Goal: Entertainment & Leisure: Consume media (video, audio)

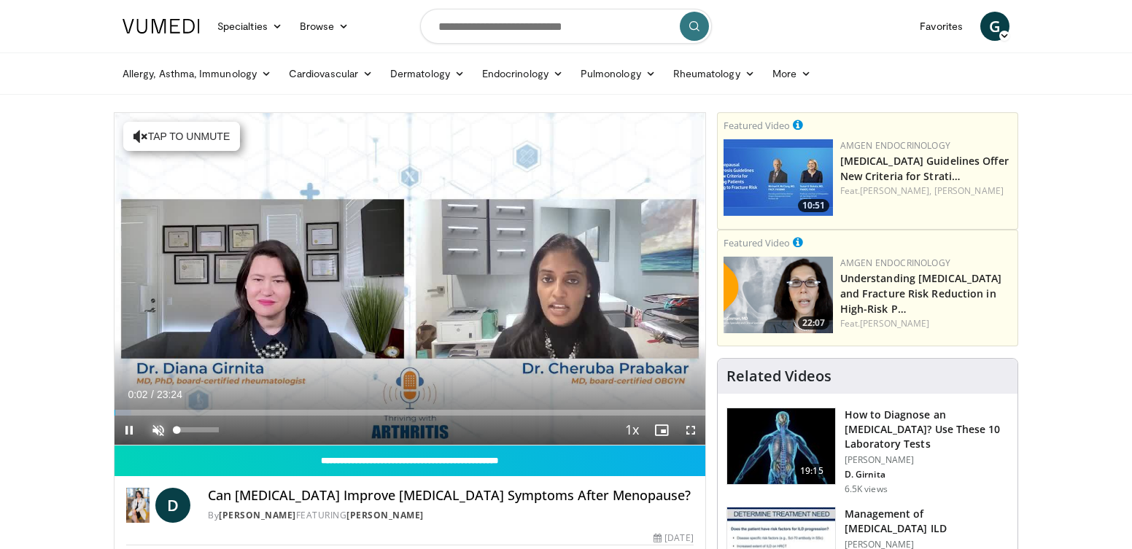
click at [155, 434] on span "Video Player" at bounding box center [158, 430] width 29 height 29
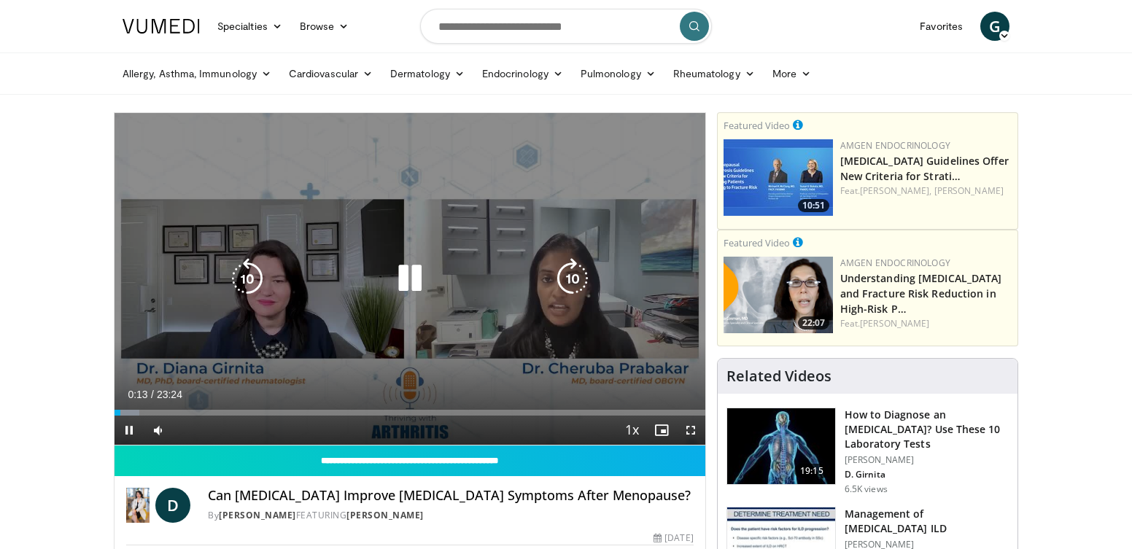
click at [407, 279] on icon "Video Player" at bounding box center [409, 278] width 41 height 41
click at [403, 277] on icon "Video Player" at bounding box center [409, 278] width 41 height 41
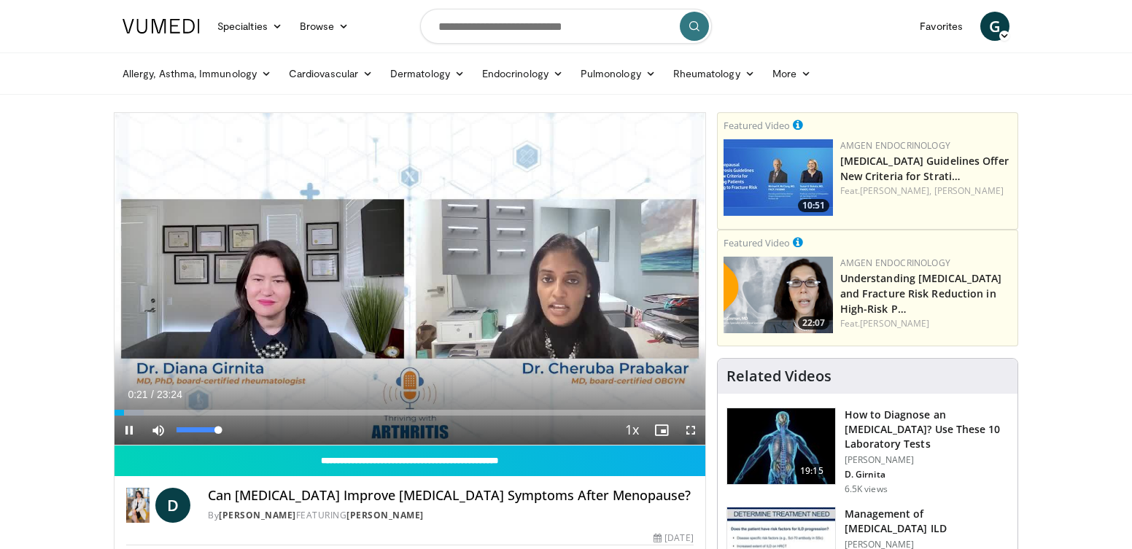
drag, startPoint x: 200, startPoint y: 429, endPoint x: 225, endPoint y: 430, distance: 24.8
click at [225, 430] on div "Mute 100%" at bounding box center [195, 430] width 102 height 29
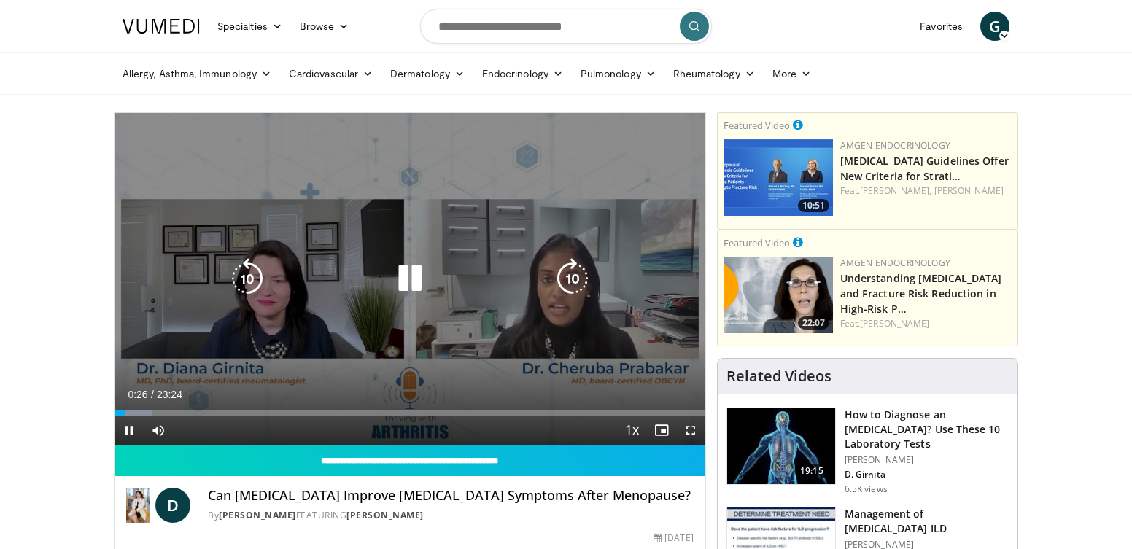
click at [237, 274] on icon "Video Player" at bounding box center [247, 278] width 41 height 41
click at [241, 273] on icon "Video Player" at bounding box center [247, 278] width 41 height 41
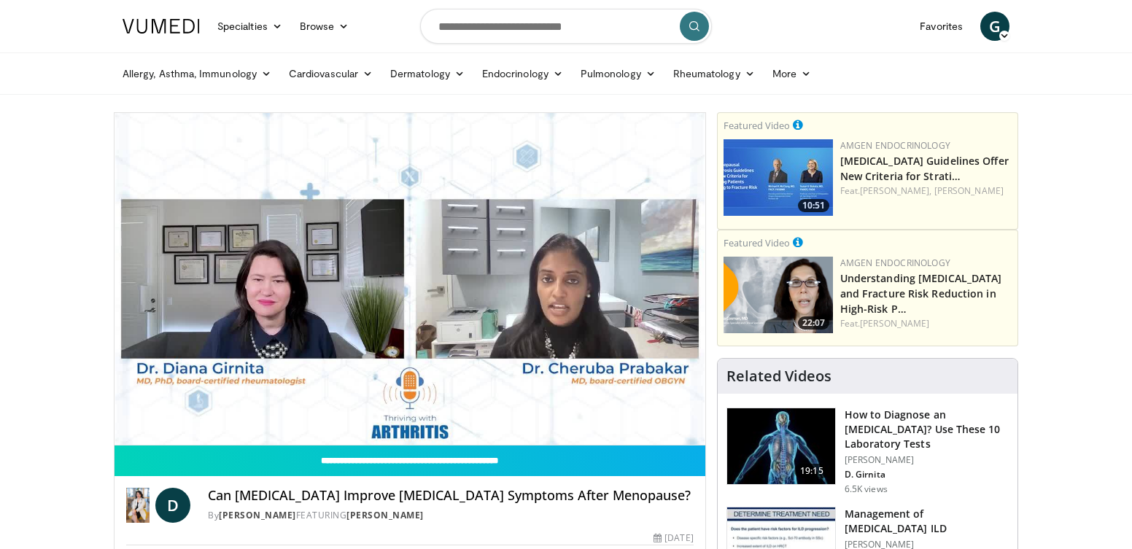
click at [243, 274] on div "20 seconds Tap to unmute" at bounding box center [409, 279] width 591 height 332
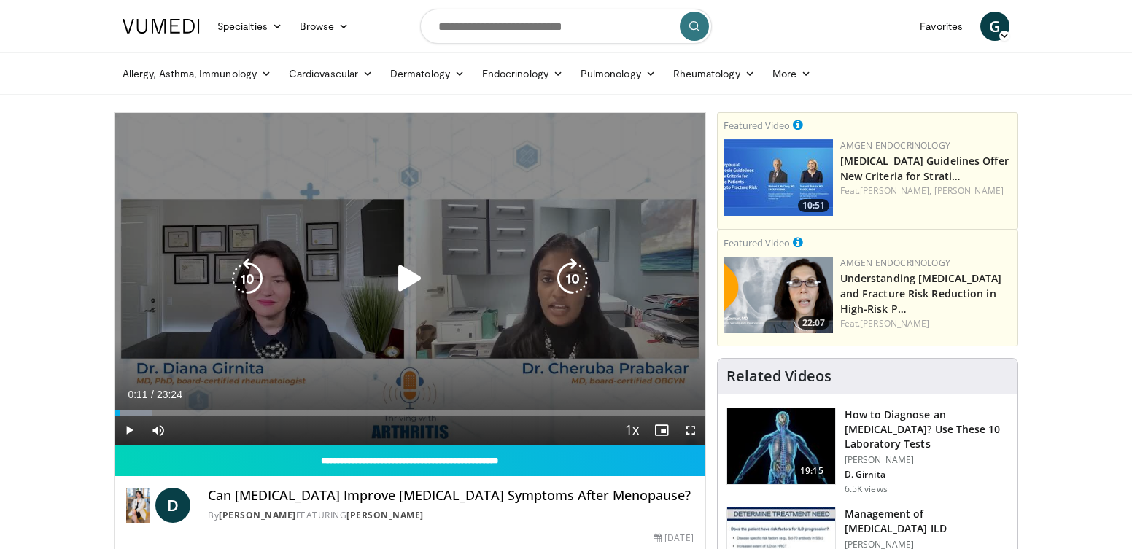
click at [242, 276] on icon "Video Player" at bounding box center [247, 278] width 41 height 41
click at [402, 271] on icon "Video Player" at bounding box center [409, 278] width 41 height 41
click at [399, 286] on icon "Video Player" at bounding box center [409, 278] width 41 height 41
click at [391, 284] on icon "Video Player" at bounding box center [409, 279] width 41 height 41
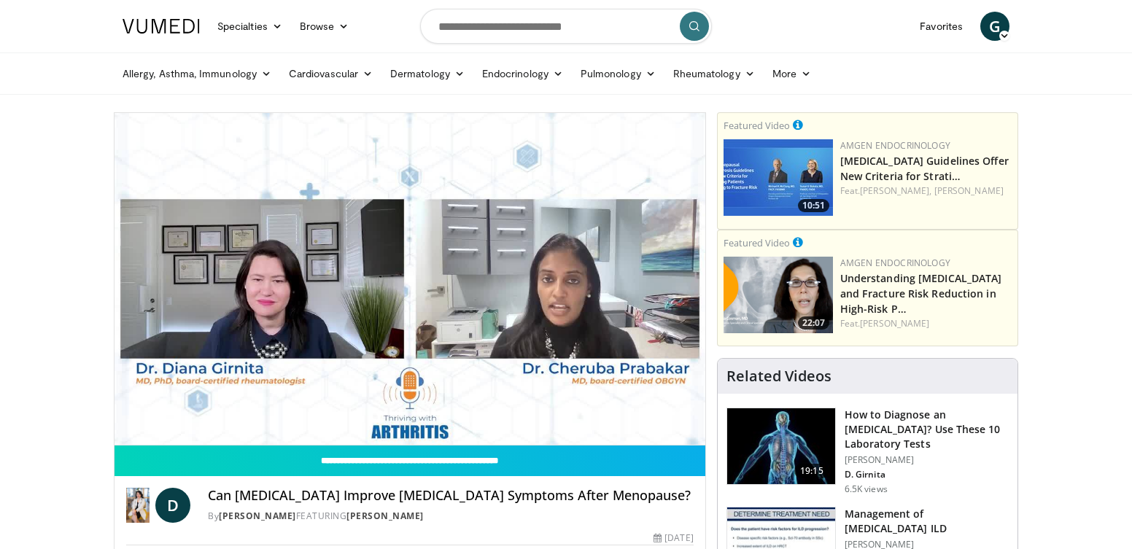
drag, startPoint x: 480, startPoint y: 384, endPoint x: 316, endPoint y: 322, distance: 175.4
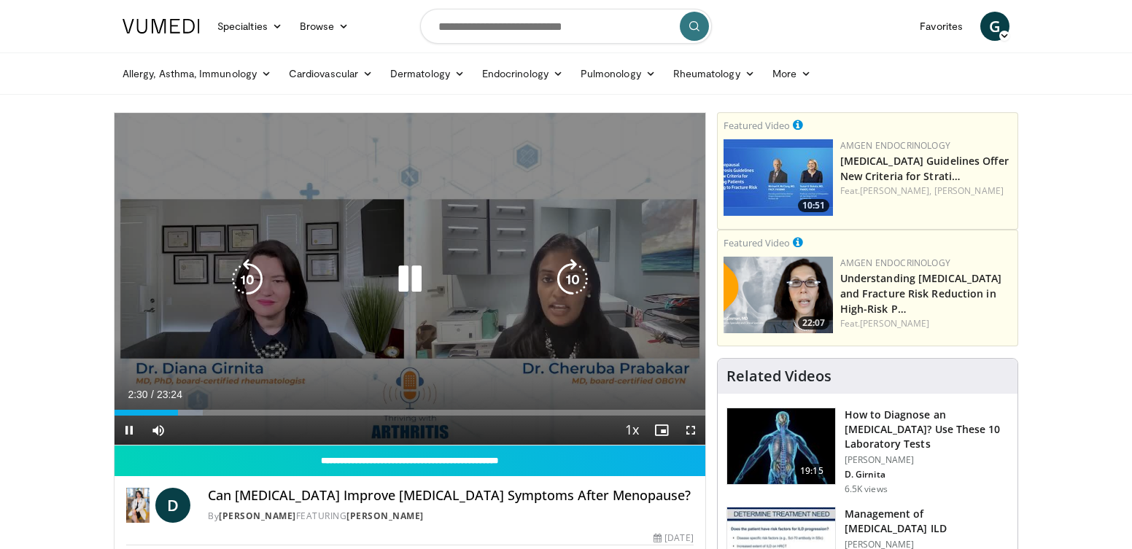
drag, startPoint x: 316, startPoint y: 322, endPoint x: 333, endPoint y: 351, distance: 34.0
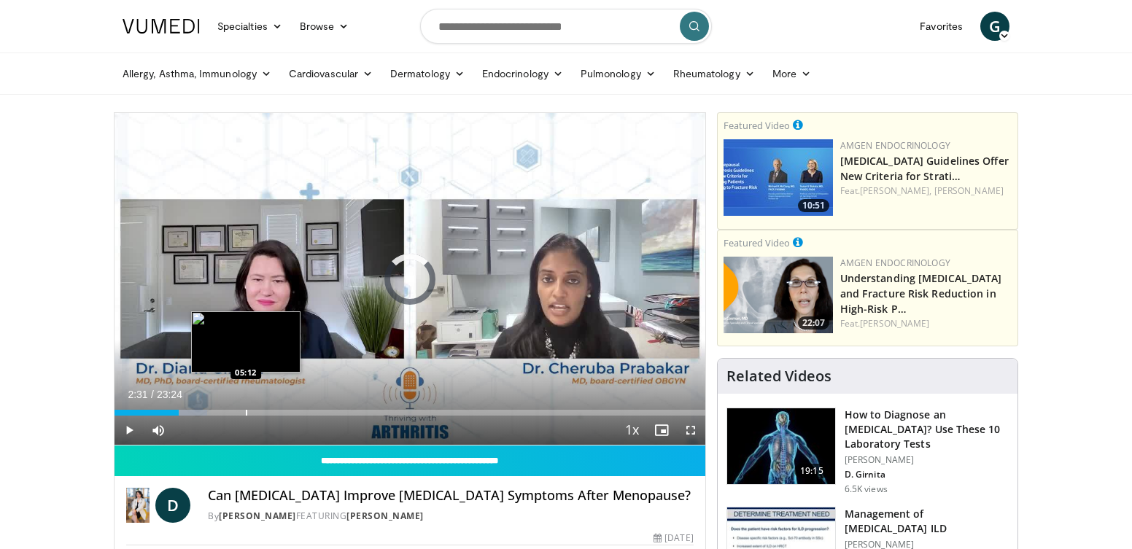
drag, startPoint x: 333, startPoint y: 351, endPoint x: 245, endPoint y: 407, distance: 104.6
click at [245, 407] on div "Loaded : 15.64% 05:13 05:12" at bounding box center [409, 409] width 591 height 14
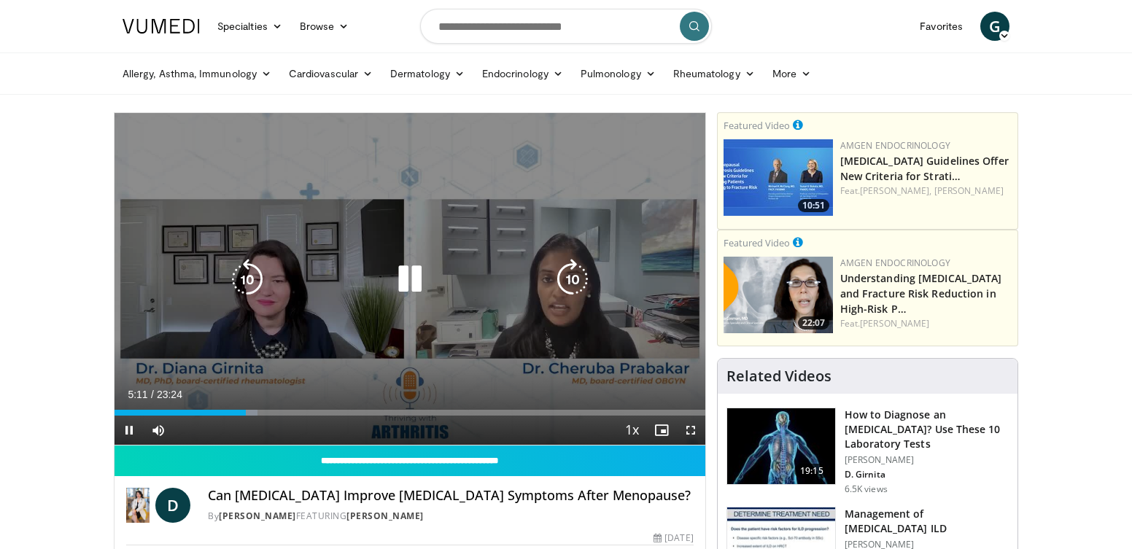
click at [405, 277] on icon "Video Player" at bounding box center [409, 279] width 41 height 41
click at [367, 300] on div "10 seconds Tap to unmute" at bounding box center [409, 279] width 591 height 332
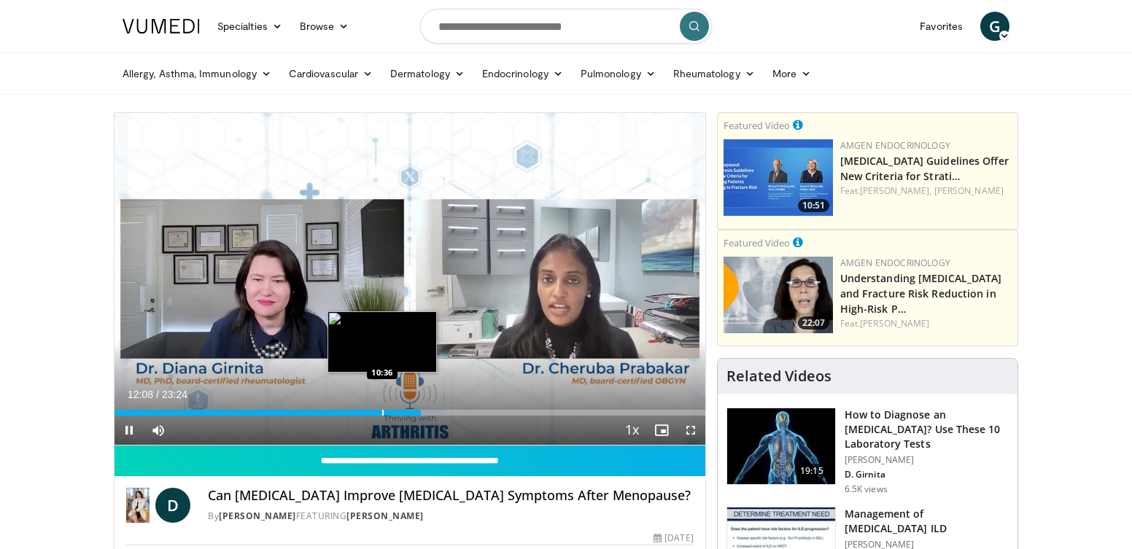
click at [382, 411] on div "Progress Bar" at bounding box center [382, 413] width 1 height 6
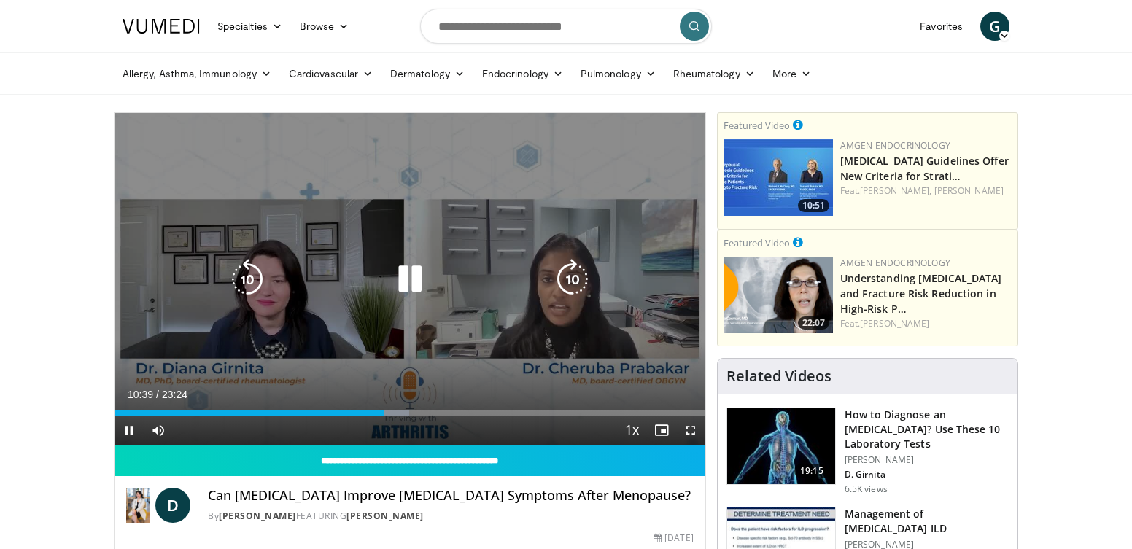
click at [412, 276] on icon "Video Player" at bounding box center [409, 279] width 41 height 41
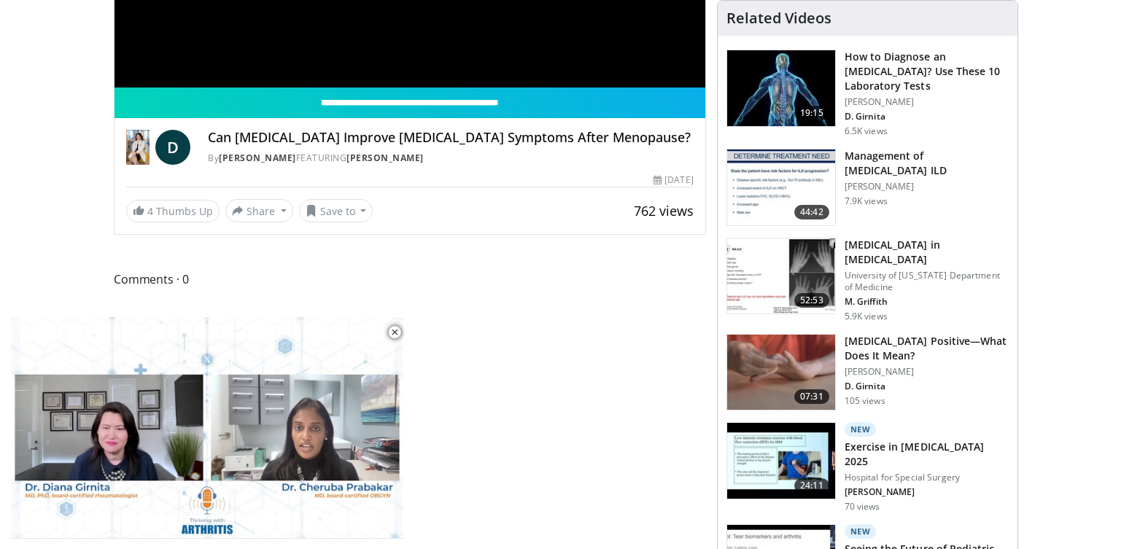
scroll to position [73, 0]
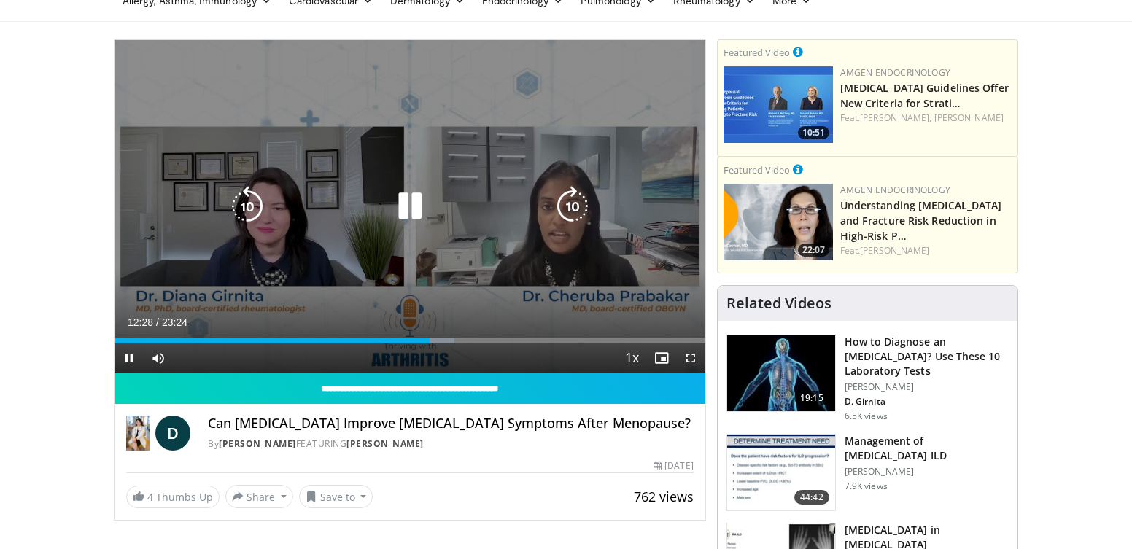
drag, startPoint x: 167, startPoint y: 357, endPoint x: 491, endPoint y: 281, distance: 333.2
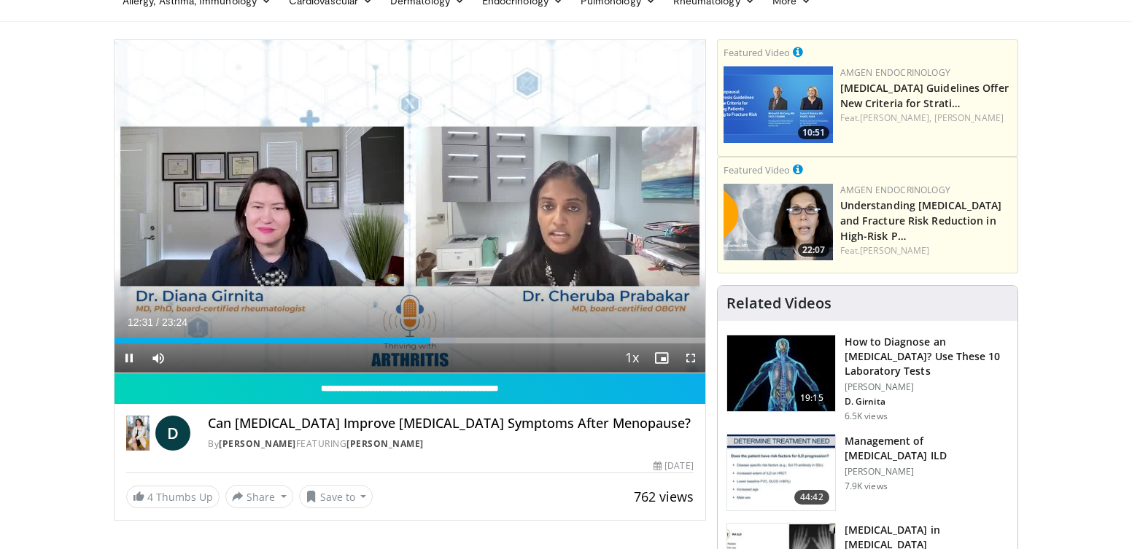
drag, startPoint x: 491, startPoint y: 281, endPoint x: 576, endPoint y: 359, distance: 115.1
drag, startPoint x: 576, startPoint y: 359, endPoint x: 458, endPoint y: 360, distance: 118.1
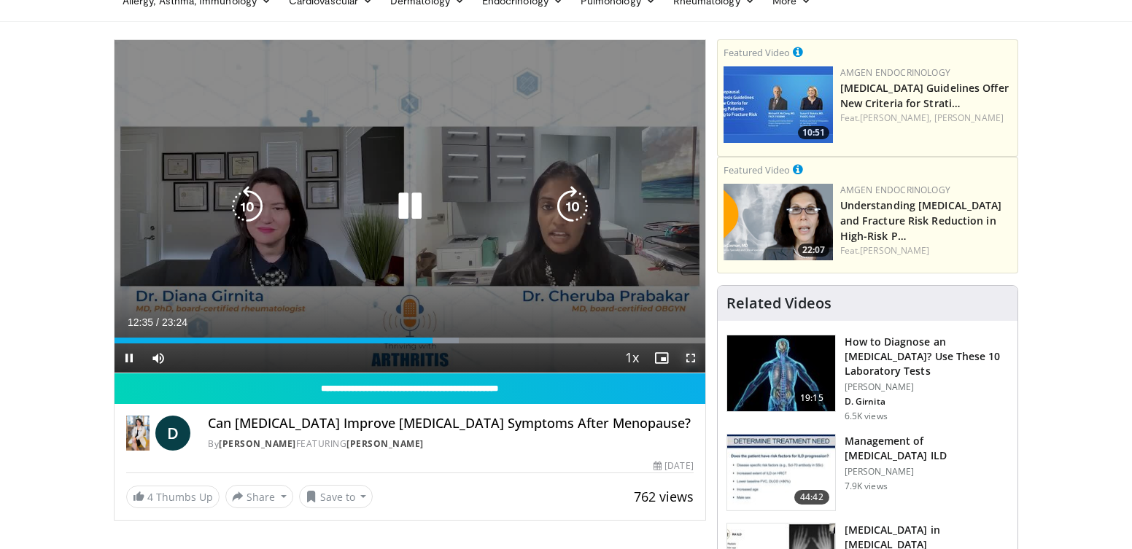
drag, startPoint x: 458, startPoint y: 360, endPoint x: 868, endPoint y: 525, distance: 442.4
click at [696, 360] on span "Video Player" at bounding box center [690, 357] width 29 height 29
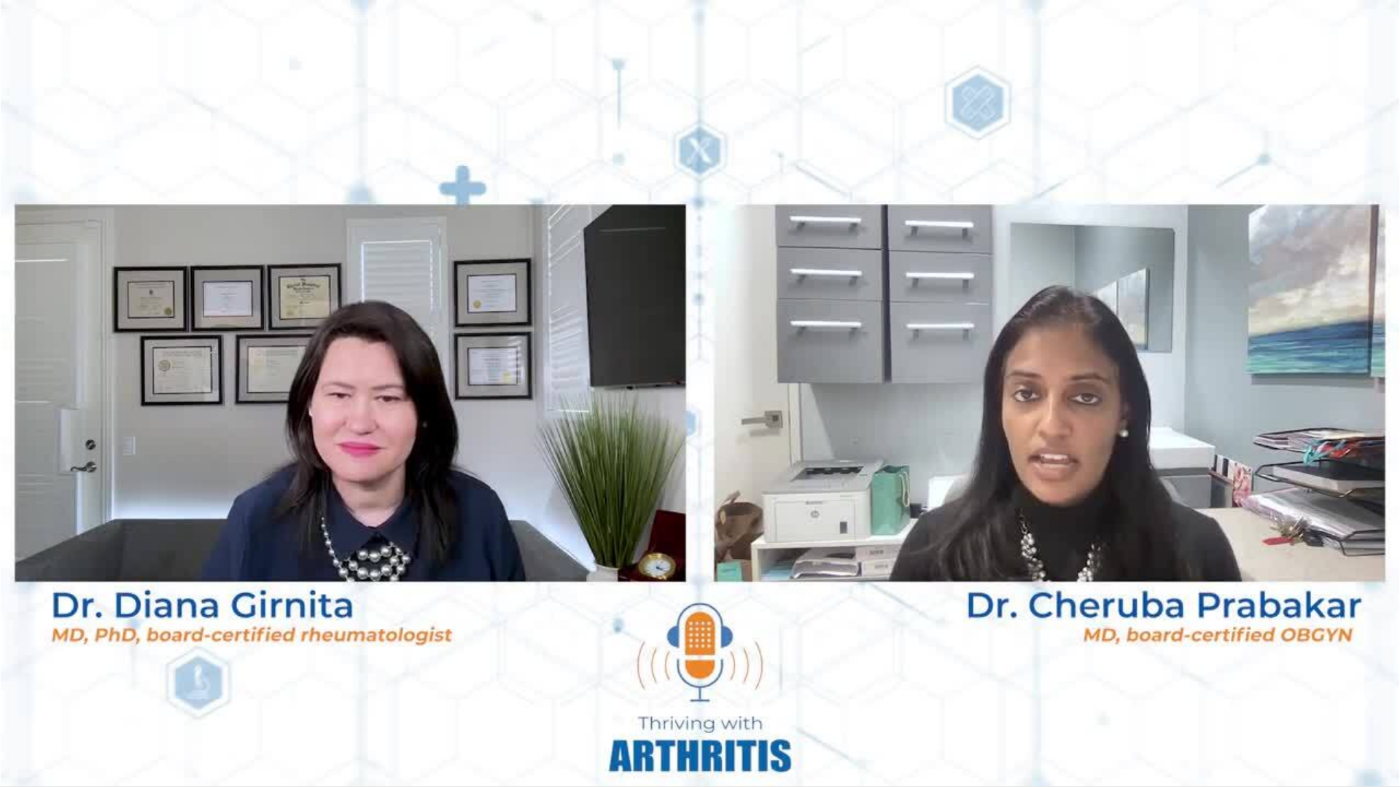
drag, startPoint x: 1261, startPoint y: 723, endPoint x: 889, endPoint y: 753, distance: 373.1
click at [889, 548] on div "10 seconds Tap to unmute" at bounding box center [700, 393] width 1400 height 787
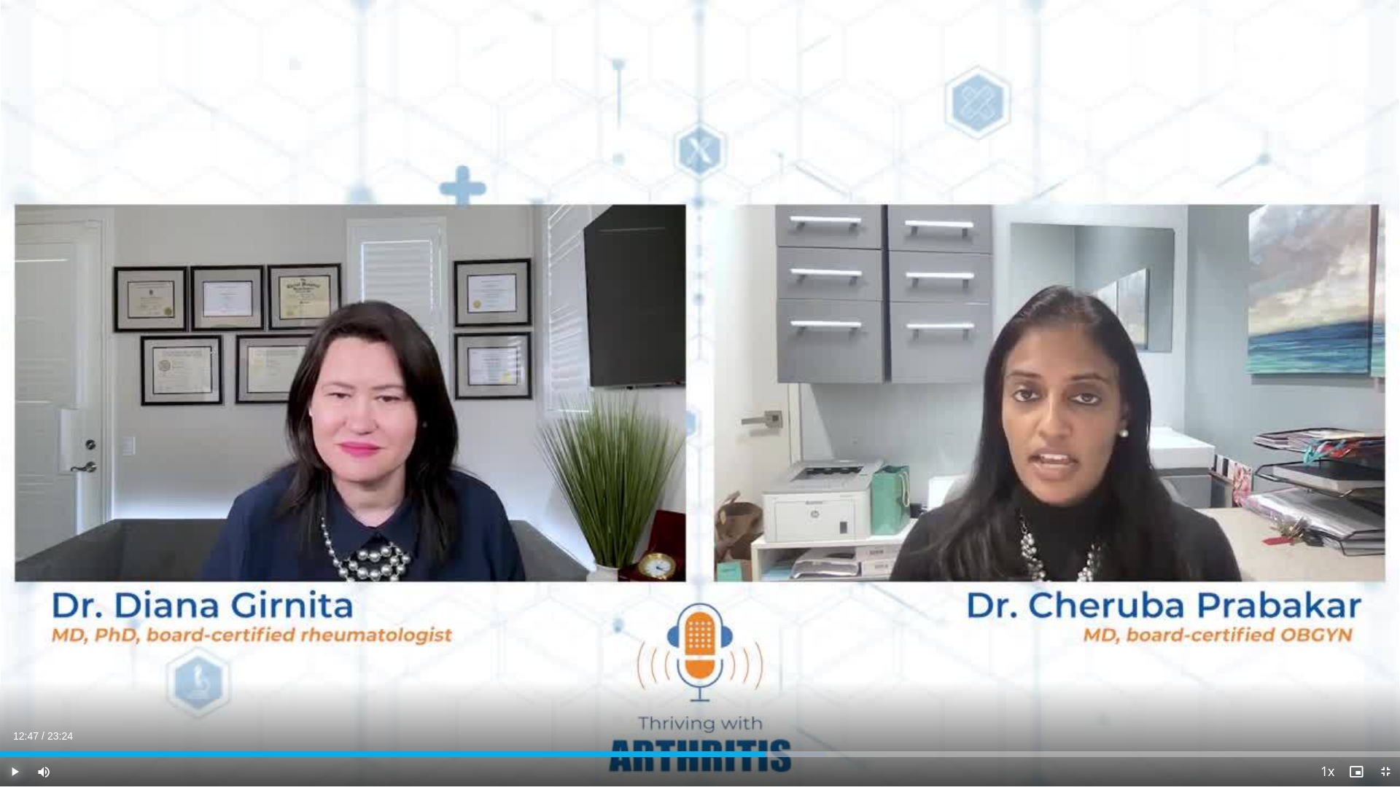
drag, startPoint x: 11, startPoint y: 774, endPoint x: 17, endPoint y: 778, distance: 7.9
click at [17, 548] on span "Video Player" at bounding box center [14, 772] width 29 height 29
click at [1131, 548] on span "Video Player" at bounding box center [1385, 772] width 29 height 29
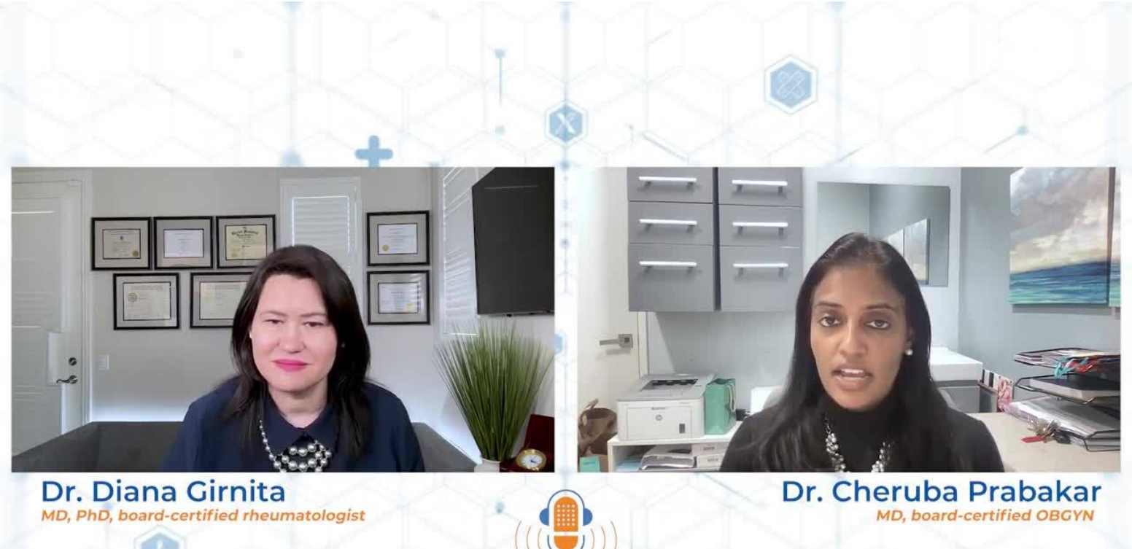
scroll to position [0, 0]
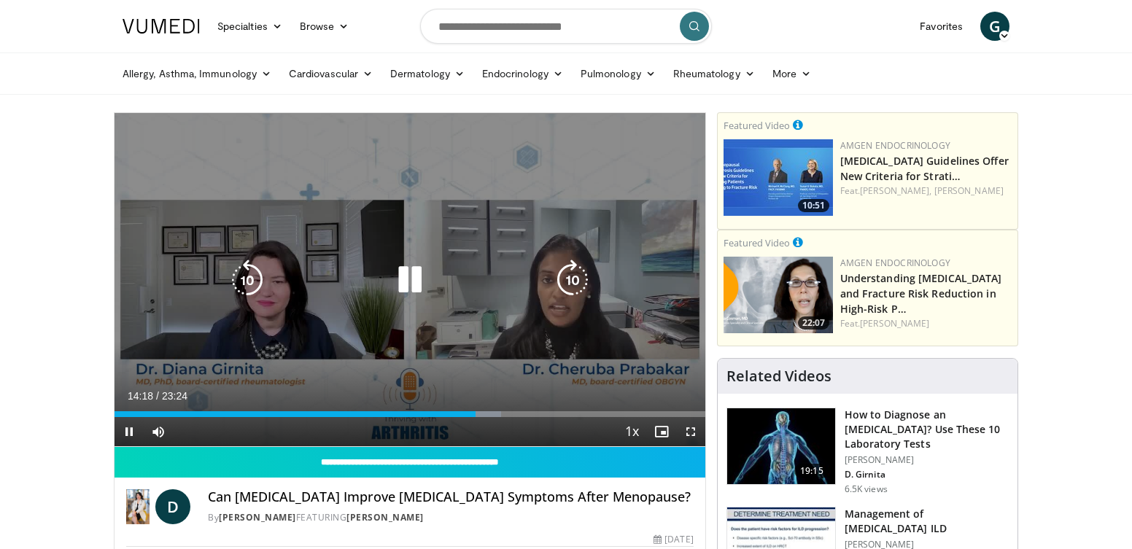
click at [406, 271] on icon "Video Player" at bounding box center [409, 280] width 41 height 41
click at [411, 276] on icon "Video Player" at bounding box center [409, 280] width 41 height 41
click at [244, 272] on icon "Video Player" at bounding box center [247, 280] width 41 height 41
click at [241, 272] on icon "Video Player" at bounding box center [247, 280] width 41 height 41
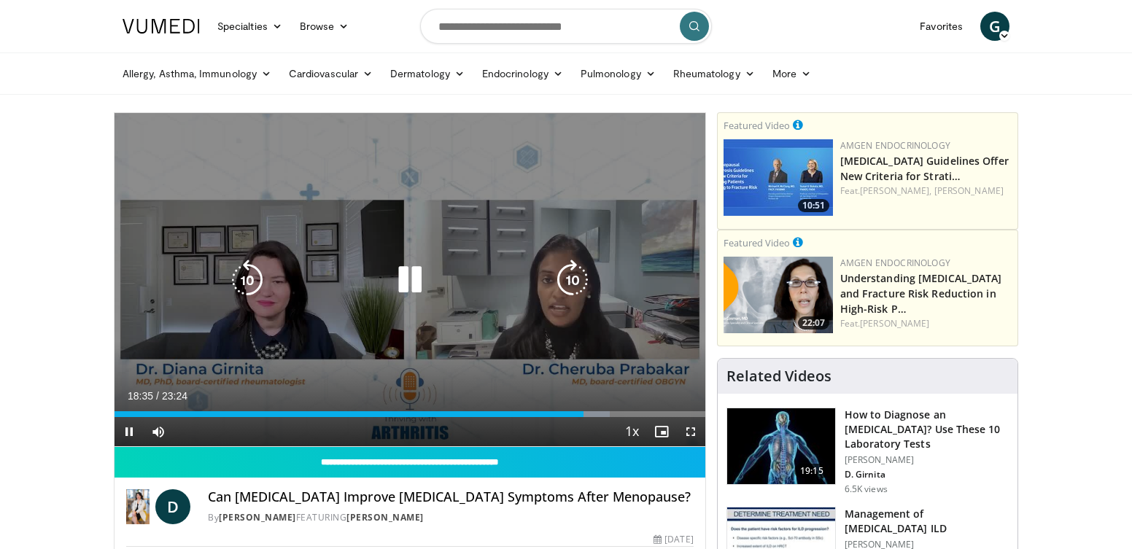
click at [249, 287] on icon "Video Player" at bounding box center [247, 280] width 41 height 41
click at [248, 285] on icon "Video Player" at bounding box center [247, 280] width 41 height 41
click at [409, 275] on icon "Video Player" at bounding box center [409, 280] width 41 height 41
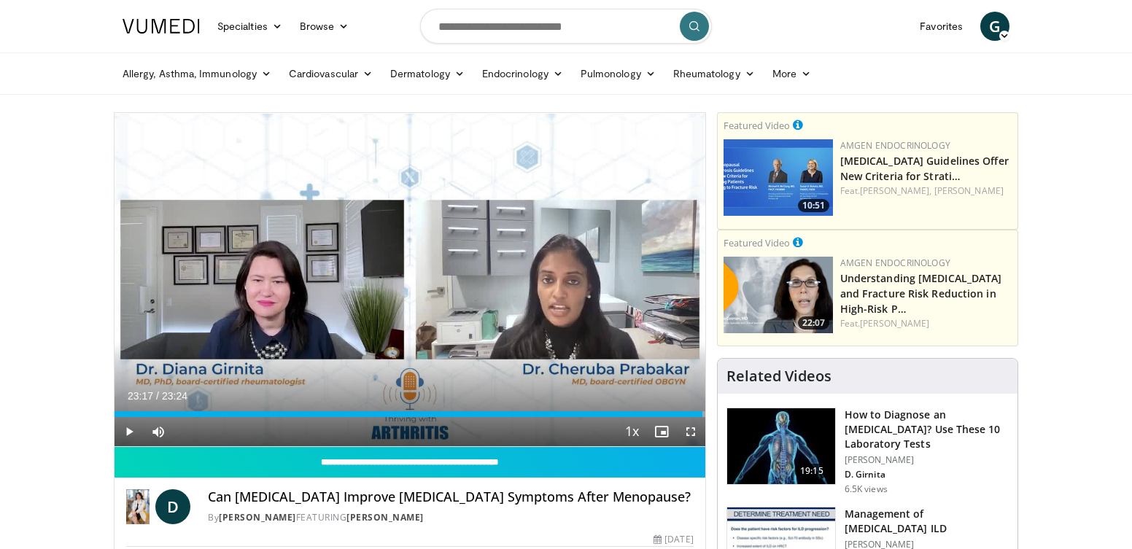
click at [891, 443] on h3 "How to Diagnose an [MEDICAL_DATA]? Use These 10 Laboratory Tests" at bounding box center [926, 430] width 164 height 44
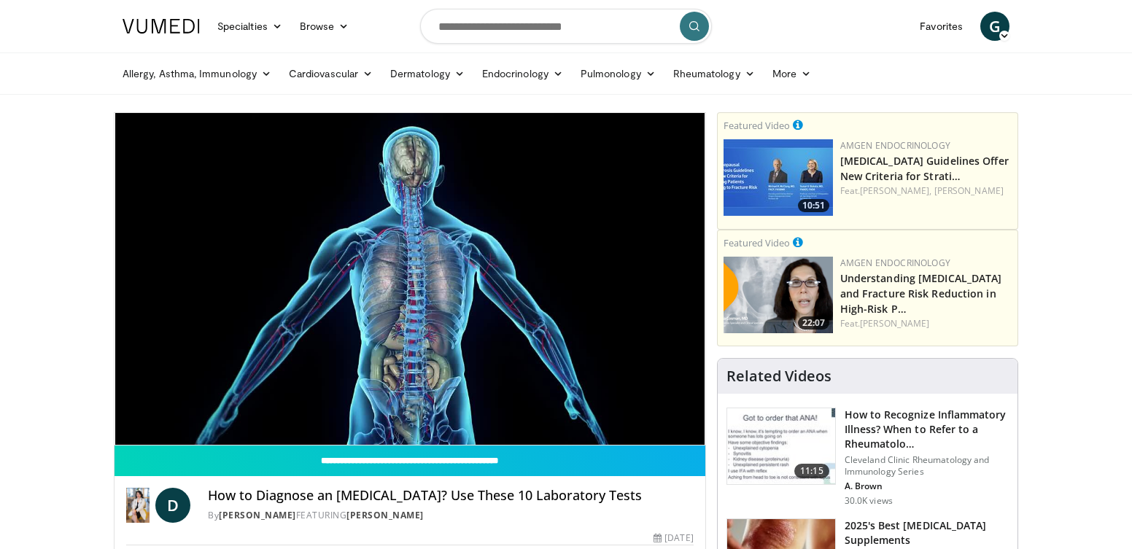
click at [405, 273] on div "10 seconds Tap to unmute" at bounding box center [409, 279] width 591 height 332
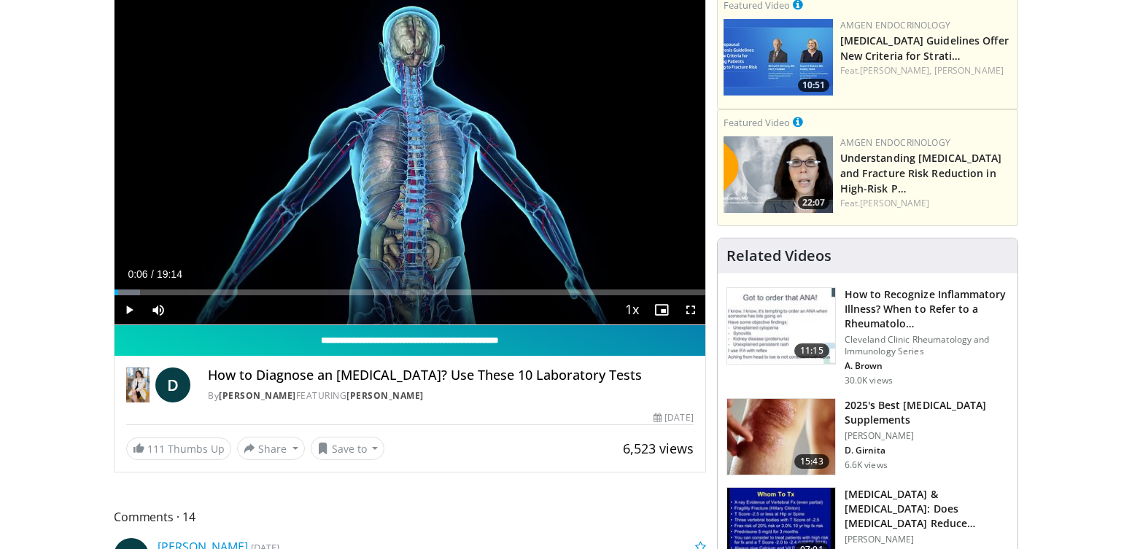
scroll to position [146, 0]
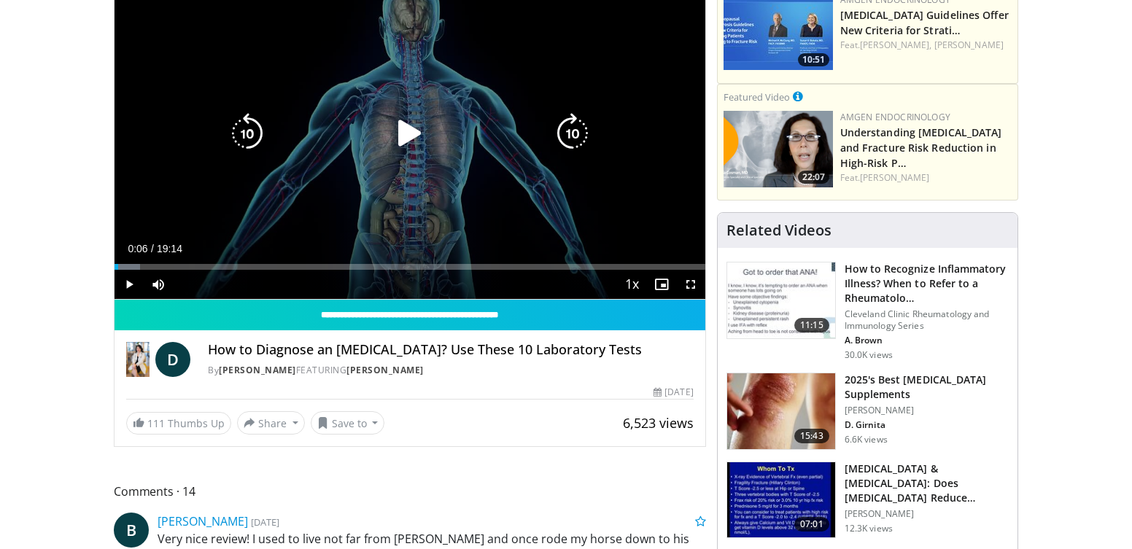
click at [354, 96] on div "10 seconds Tap to unmute" at bounding box center [409, 133] width 591 height 332
click at [417, 136] on icon "Video Player" at bounding box center [409, 133] width 41 height 41
click at [421, 139] on div "10 seconds Tap to unmute" at bounding box center [409, 133] width 591 height 332
click at [505, 155] on div "10 seconds Tap to unmute" at bounding box center [409, 133] width 591 height 332
click at [242, 123] on icon "Video Player" at bounding box center [247, 133] width 41 height 41
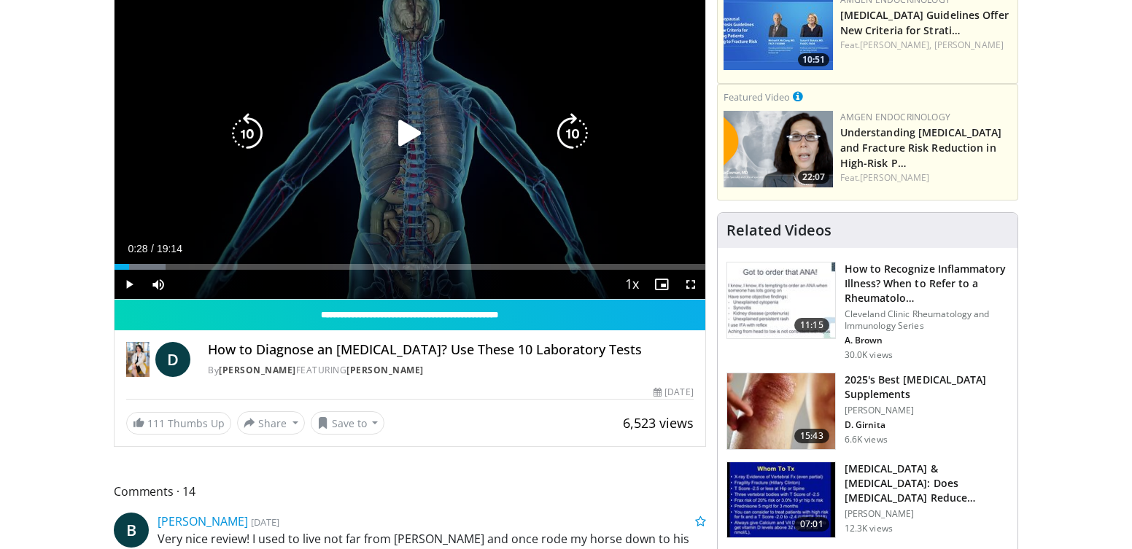
click at [411, 136] on icon "Video Player" at bounding box center [409, 133] width 41 height 41
click at [414, 139] on icon "Video Player" at bounding box center [409, 133] width 41 height 41
click at [448, 198] on div "10 seconds Tap to unmute" at bounding box center [409, 133] width 591 height 332
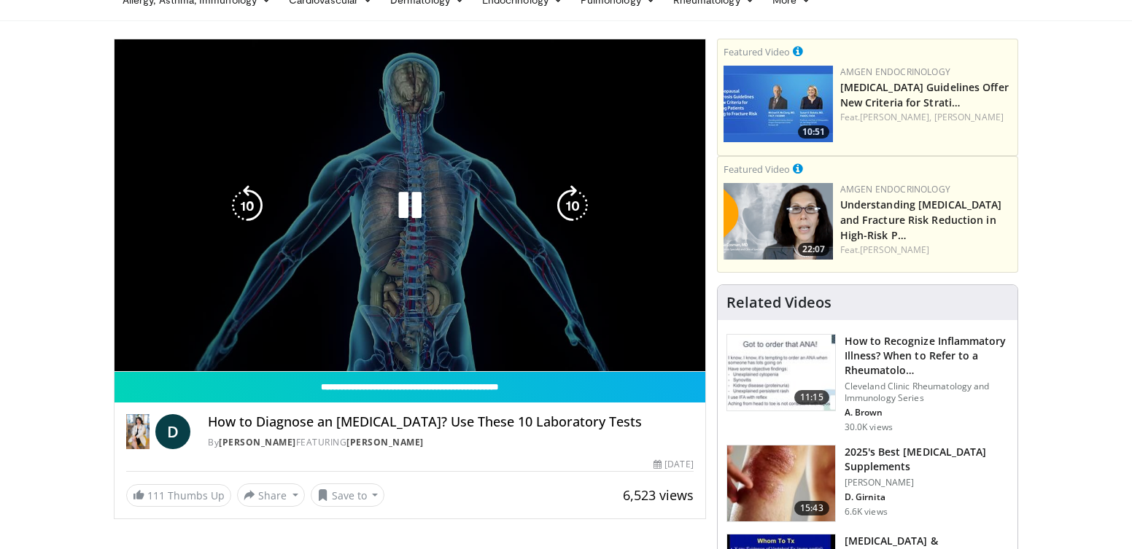
scroll to position [73, 0]
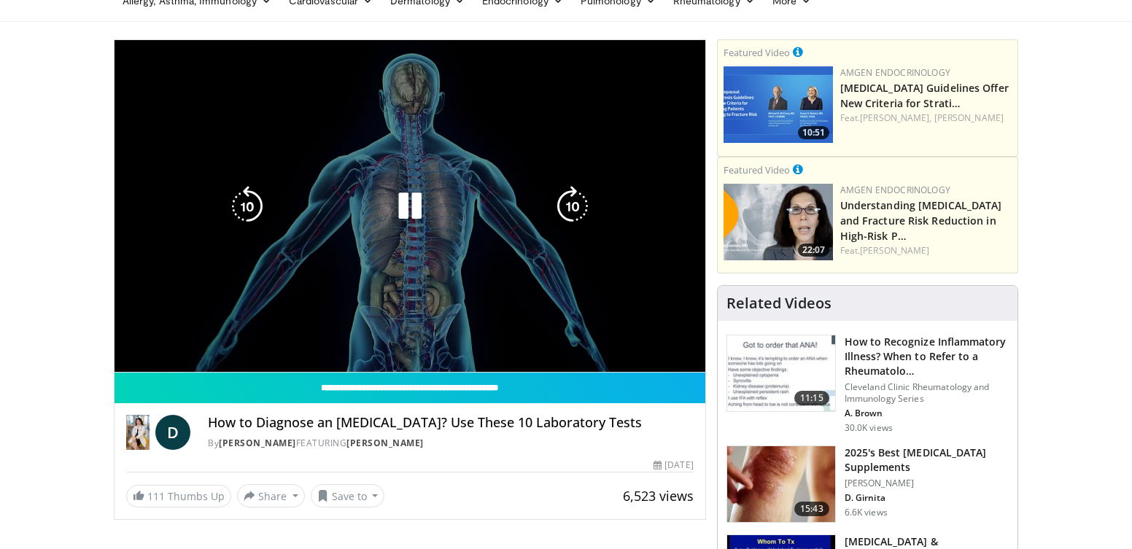
drag, startPoint x: 453, startPoint y: 237, endPoint x: 426, endPoint y: 245, distance: 28.1
click at [426, 245] on div "10 seconds Tap to unmute" at bounding box center [409, 206] width 591 height 332
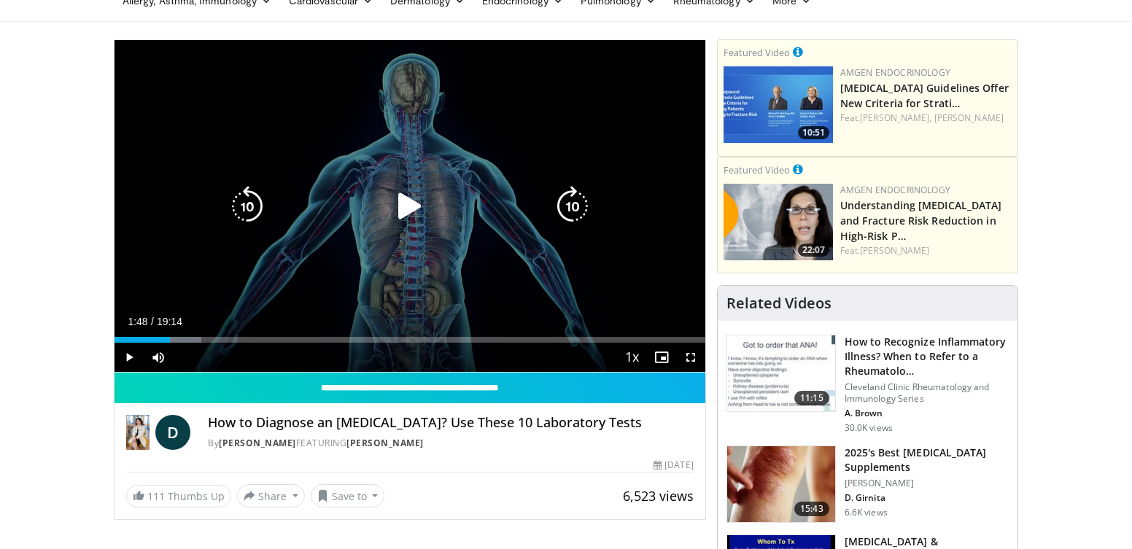
drag, startPoint x: 419, startPoint y: 240, endPoint x: 416, endPoint y: 250, distance: 10.6
click at [419, 246] on div "10 seconds Tap to unmute" at bounding box center [409, 206] width 591 height 332
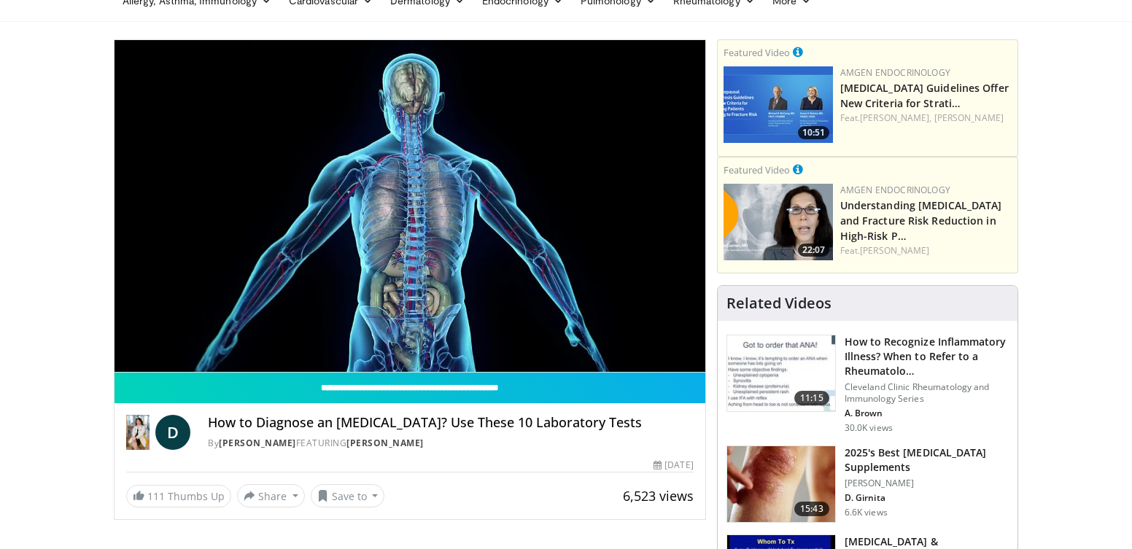
click at [410, 206] on div "10 seconds Tap to unmute" at bounding box center [409, 206] width 591 height 332
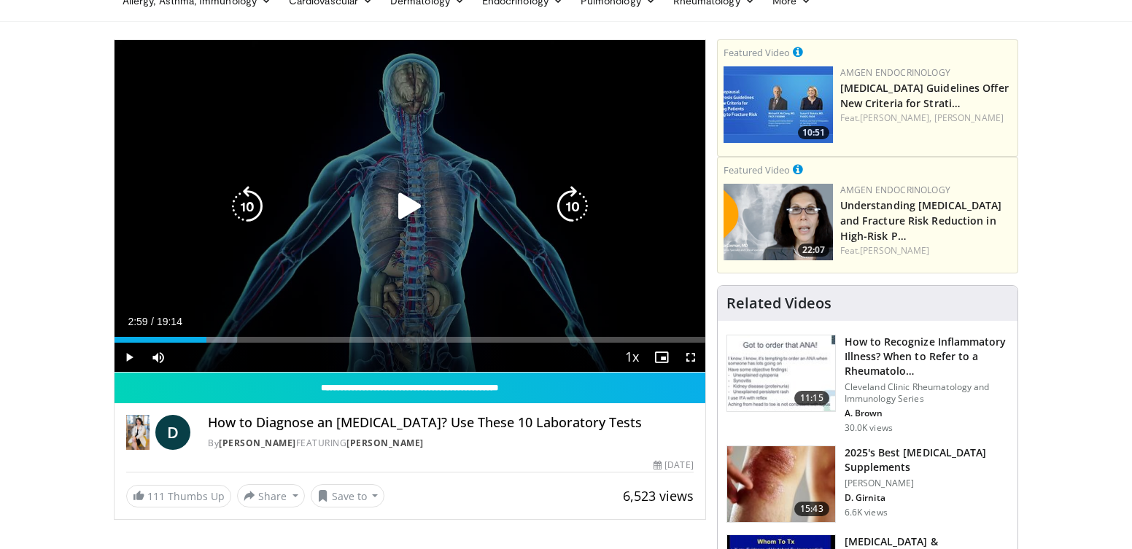
click at [374, 217] on div "Video Player" at bounding box center [410, 206] width 354 height 29
click at [391, 210] on icon "Video Player" at bounding box center [409, 206] width 41 height 41
click at [336, 198] on div "Video Player" at bounding box center [410, 206] width 354 height 29
drag, startPoint x: 392, startPoint y: 133, endPoint x: 460, endPoint y: 120, distance: 68.9
click at [460, 120] on div "10 seconds Tap to unmute" at bounding box center [409, 206] width 591 height 332
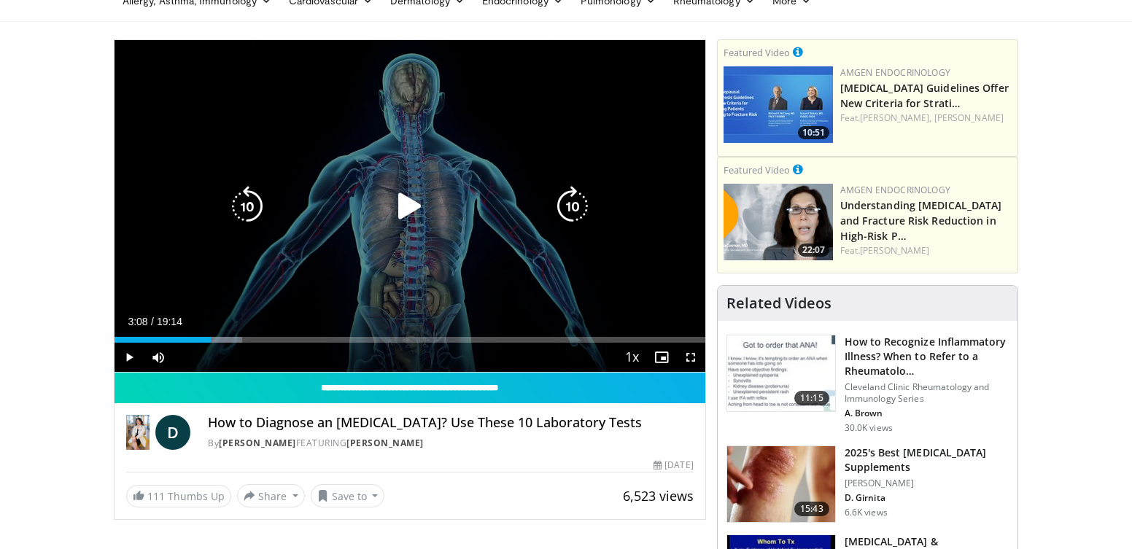
click at [239, 208] on icon "Video Player" at bounding box center [247, 206] width 41 height 41
click at [405, 204] on icon "Video Player" at bounding box center [409, 206] width 41 height 41
click at [211, 211] on div "10 seconds Tap to unmute" at bounding box center [409, 206] width 591 height 332
drag, startPoint x: 324, startPoint y: 178, endPoint x: 334, endPoint y: 187, distance: 13.9
click at [329, 184] on div "10 seconds Tap to unmute" at bounding box center [409, 206] width 591 height 332
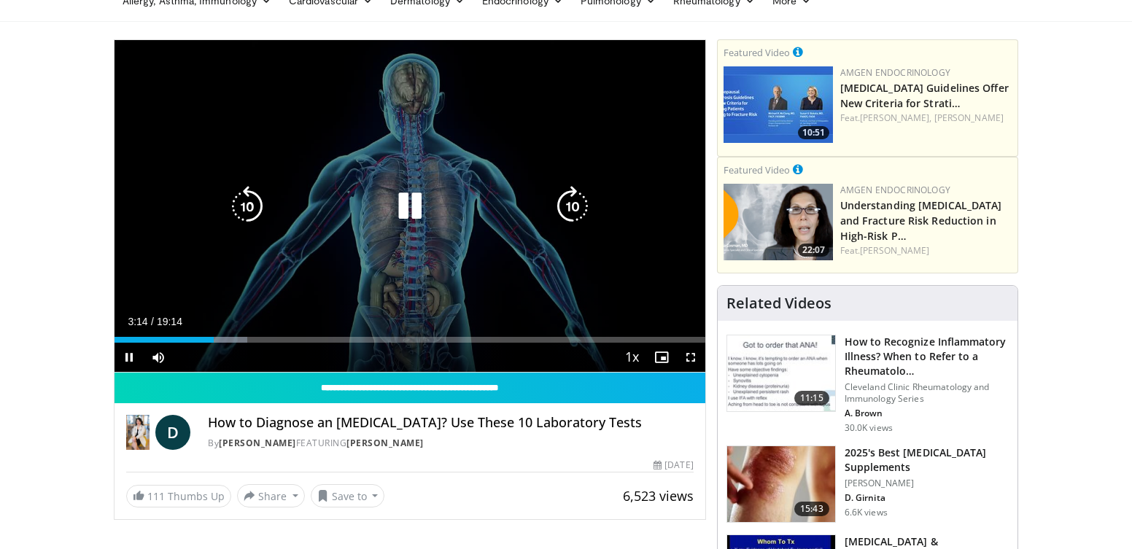
click at [352, 174] on div "10 seconds Tap to unmute" at bounding box center [409, 206] width 591 height 332
click at [324, 219] on div "Video Player" at bounding box center [410, 206] width 354 height 29
click at [403, 220] on icon "Video Player" at bounding box center [409, 206] width 41 height 41
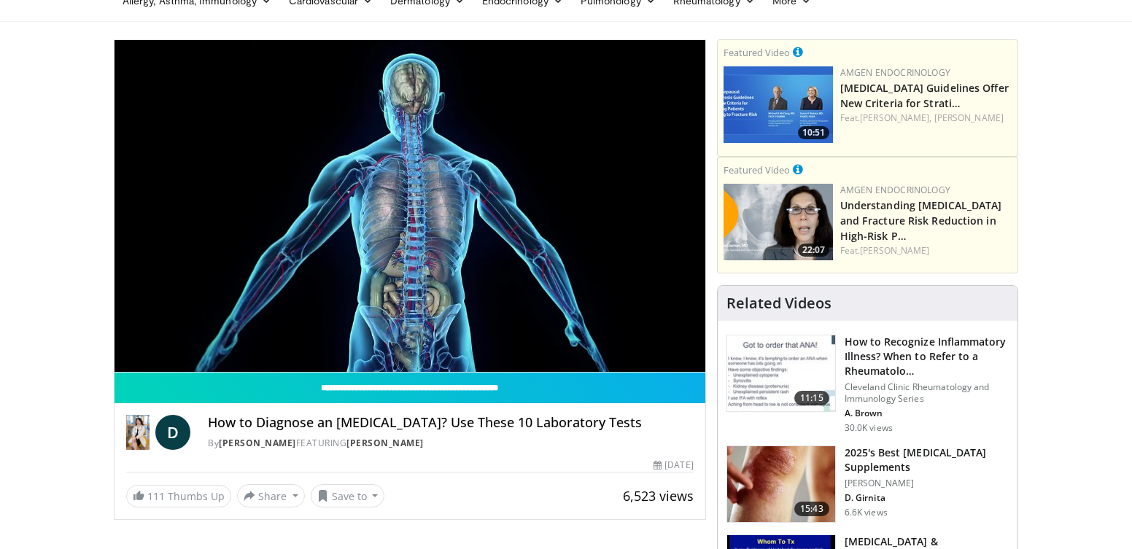
click at [411, 201] on div "10 seconds Tap to unmute" at bounding box center [409, 206] width 591 height 332
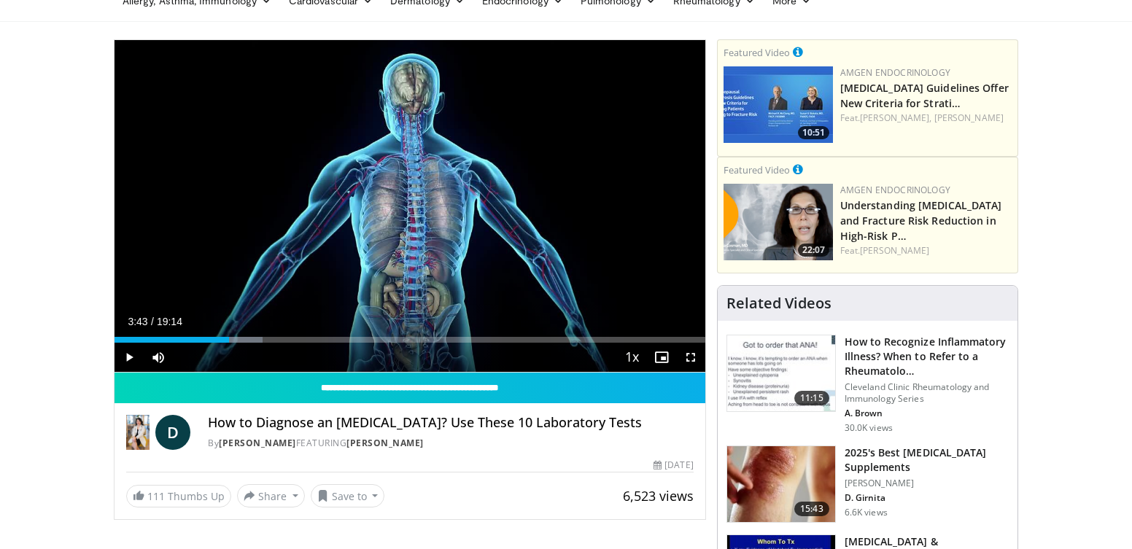
click at [433, 199] on div "10 seconds Tap to unmute" at bounding box center [409, 206] width 591 height 332
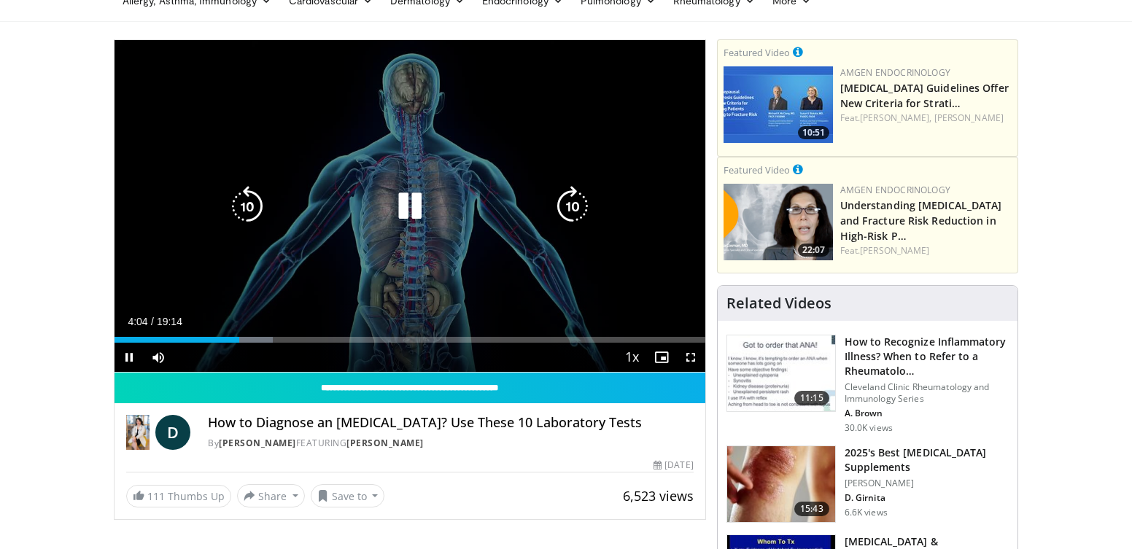
drag, startPoint x: 392, startPoint y: 249, endPoint x: 378, endPoint y: 252, distance: 13.4
click at [380, 252] on div "10 seconds Tap to unmute" at bounding box center [409, 206] width 591 height 332
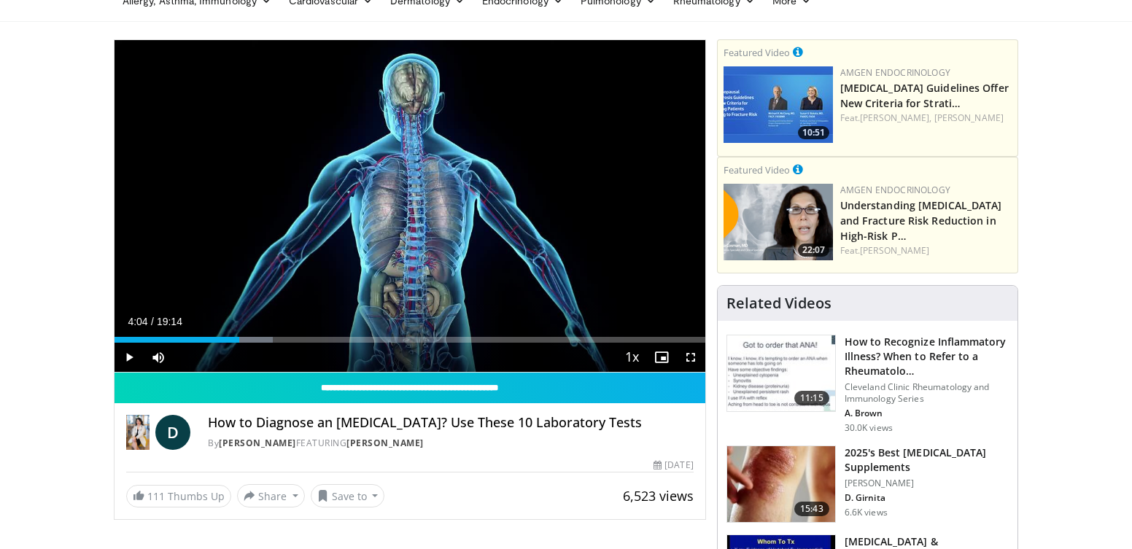
click at [378, 252] on div "10 seconds Tap to unmute" at bounding box center [409, 206] width 591 height 332
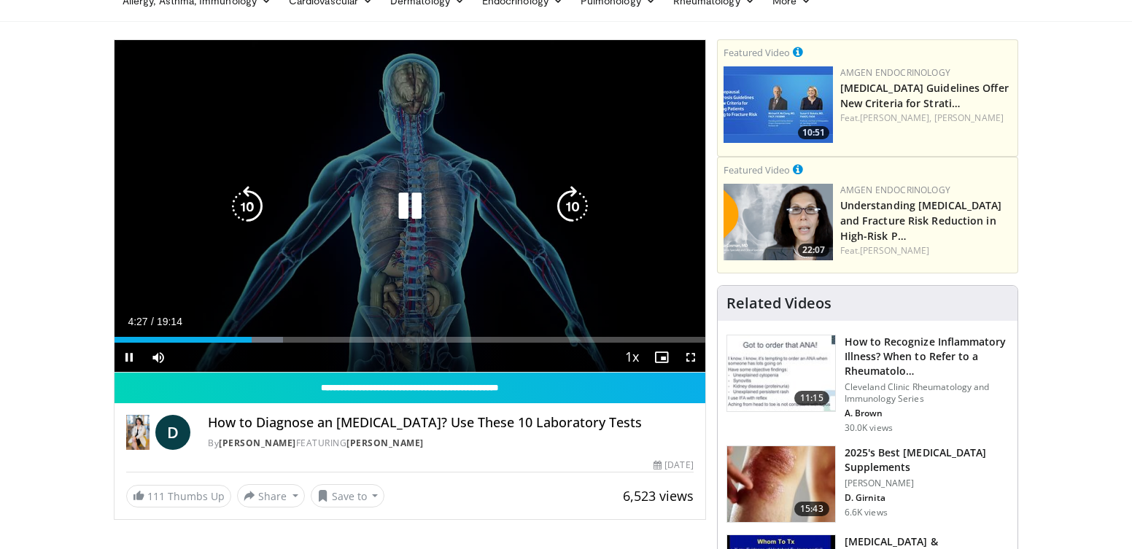
click at [370, 216] on div "Video Player" at bounding box center [410, 206] width 354 height 29
click at [405, 218] on icon "Video Player" at bounding box center [409, 206] width 41 height 41
click at [413, 220] on icon "Video Player" at bounding box center [409, 206] width 41 height 41
click at [246, 208] on icon "Video Player" at bounding box center [247, 206] width 41 height 41
click at [245, 212] on icon "Video Player" at bounding box center [247, 206] width 41 height 41
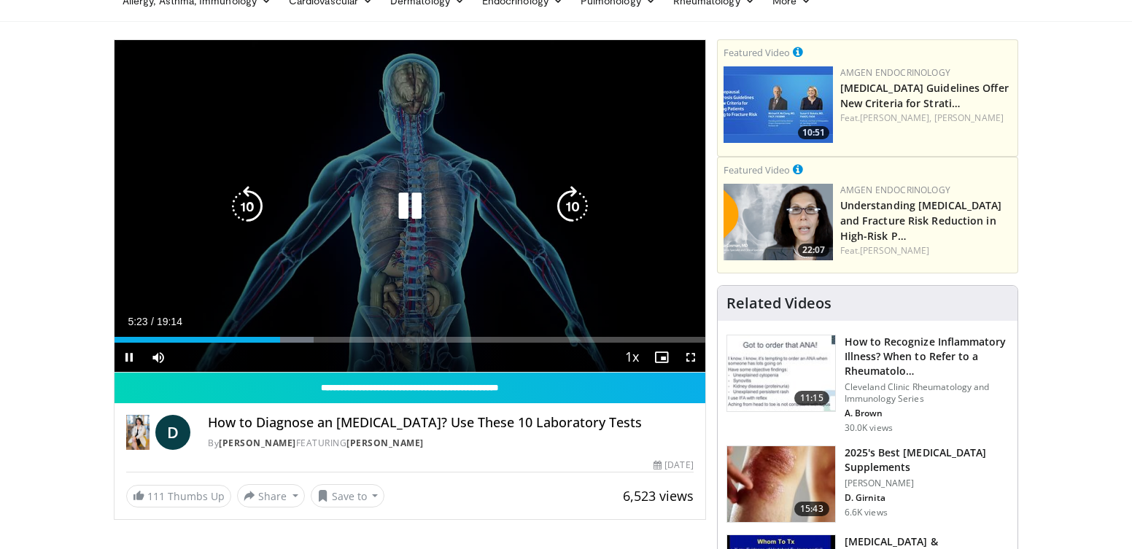
click at [246, 211] on icon "Video Player" at bounding box center [247, 206] width 41 height 41
drag, startPoint x: 411, startPoint y: 202, endPoint x: 401, endPoint y: 208, distance: 11.1
click at [407, 205] on icon "Video Player" at bounding box center [409, 206] width 41 height 41
click at [402, 210] on icon "Video Player" at bounding box center [409, 206] width 41 height 41
click at [395, 208] on icon "Video Player" at bounding box center [409, 206] width 41 height 41
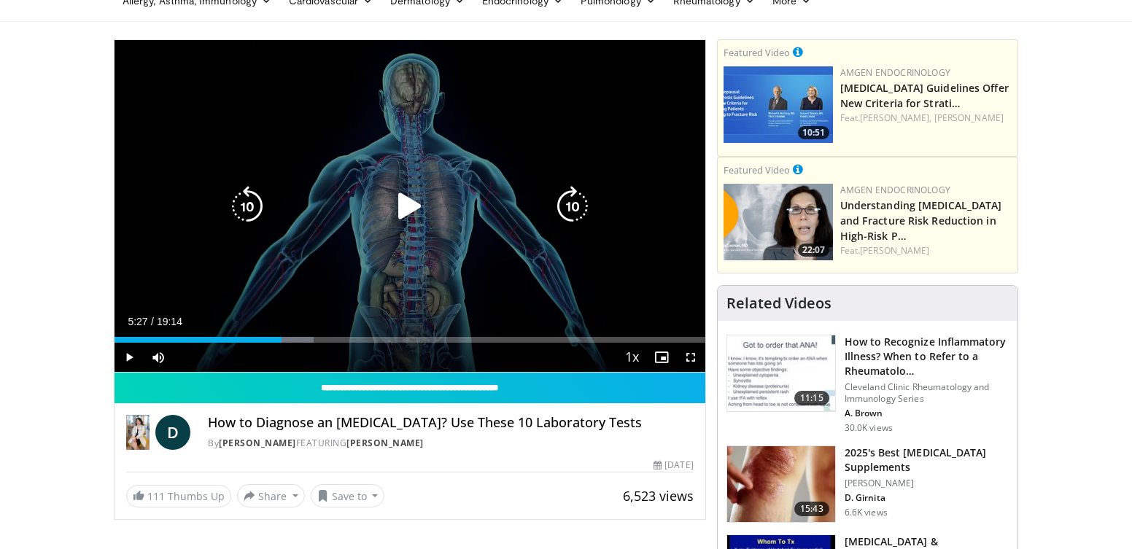
click at [413, 203] on icon "Video Player" at bounding box center [409, 206] width 41 height 41
click at [402, 201] on icon "Video Player" at bounding box center [409, 206] width 41 height 41
drag, startPoint x: 406, startPoint y: 206, endPoint x: 417, endPoint y: 211, distance: 11.8
click at [411, 210] on icon "Video Player" at bounding box center [409, 206] width 41 height 41
click at [410, 207] on icon "Video Player" at bounding box center [409, 206] width 41 height 41
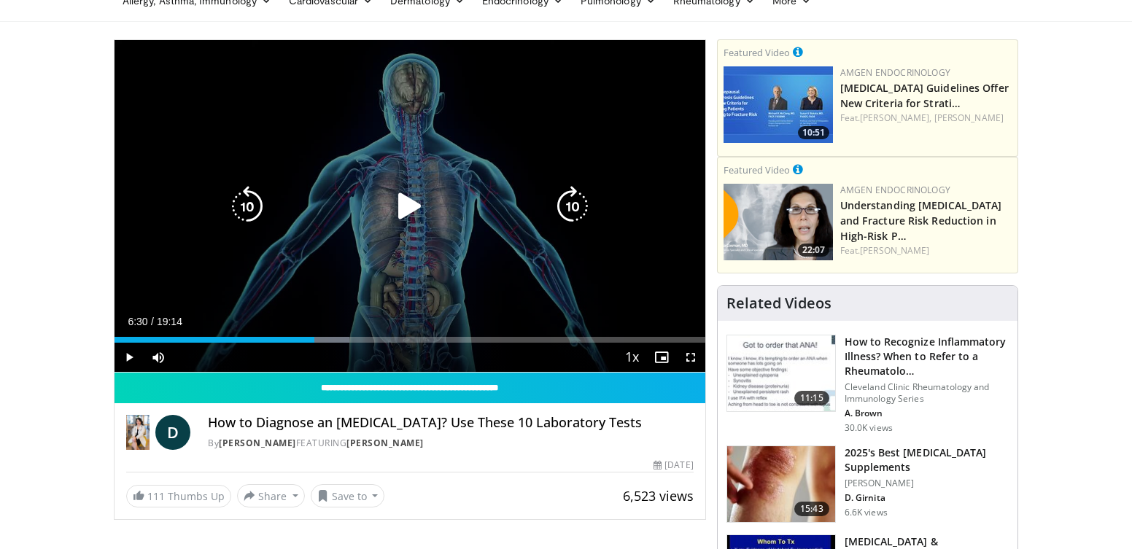
click at [402, 201] on icon "Video Player" at bounding box center [409, 206] width 41 height 41
click at [404, 206] on icon "Video Player" at bounding box center [409, 206] width 41 height 41
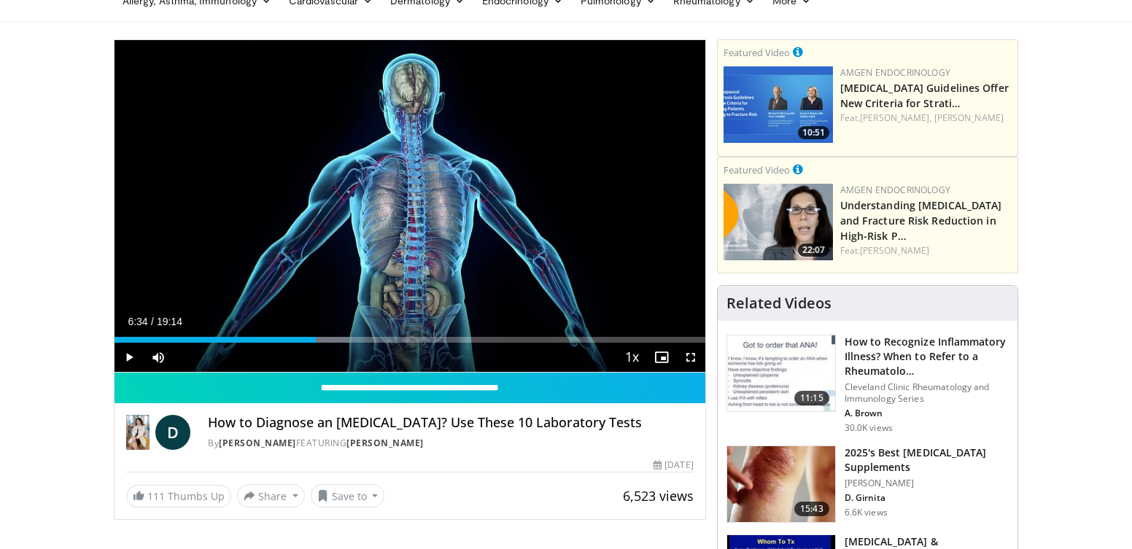
click at [404, 206] on div "10 seconds Tap to unmute" at bounding box center [409, 206] width 591 height 332
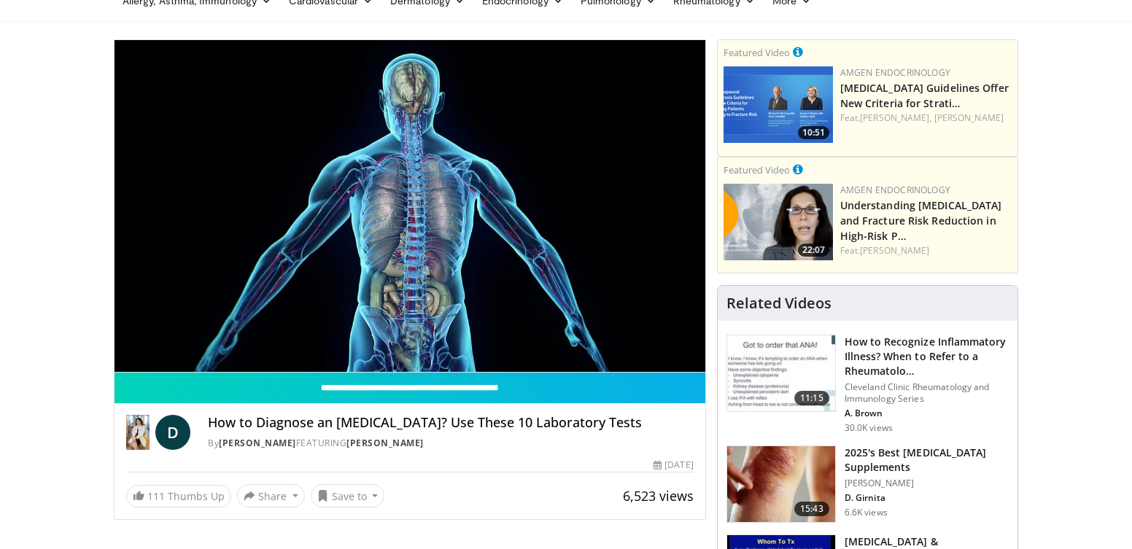
click at [404, 206] on div "10 seconds Tap to unmute" at bounding box center [409, 206] width 591 height 332
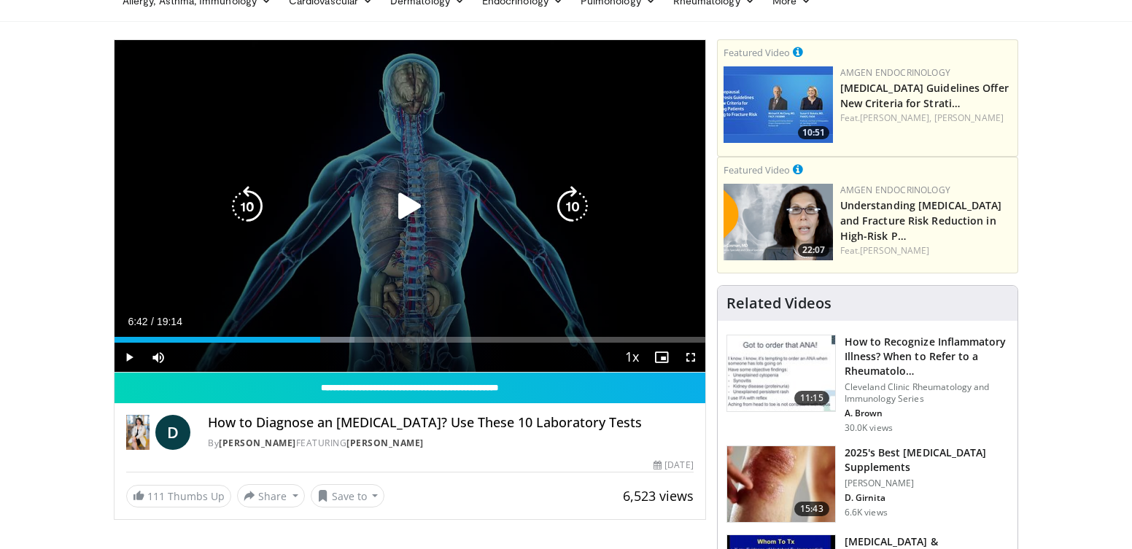
click at [406, 211] on icon "Video Player" at bounding box center [409, 206] width 41 height 41
click at [389, 240] on div "10 seconds Tap to unmute" at bounding box center [409, 206] width 591 height 332
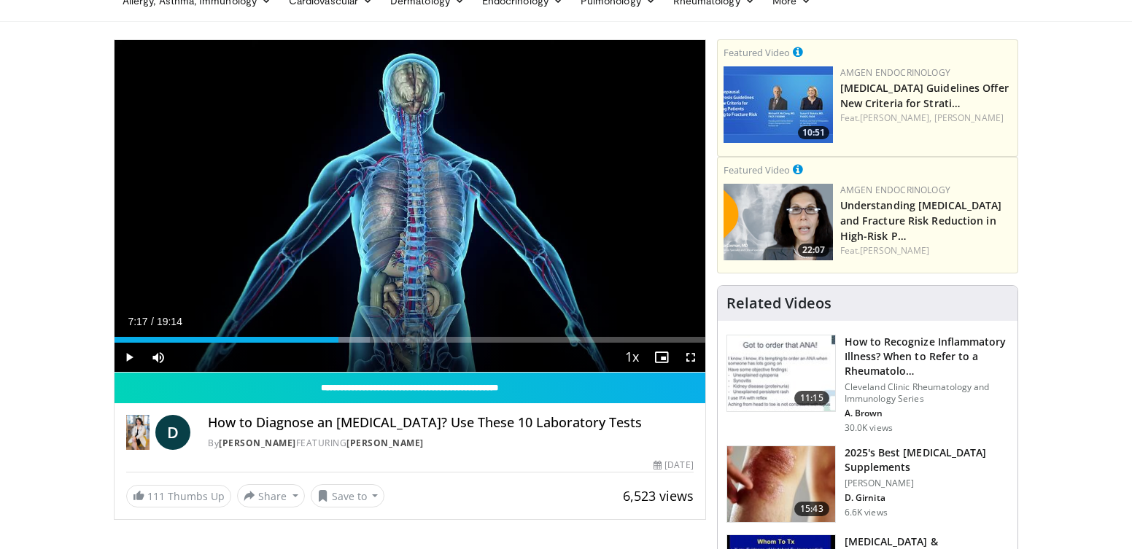
click at [386, 239] on div "10 seconds Tap to unmute" at bounding box center [409, 206] width 591 height 332
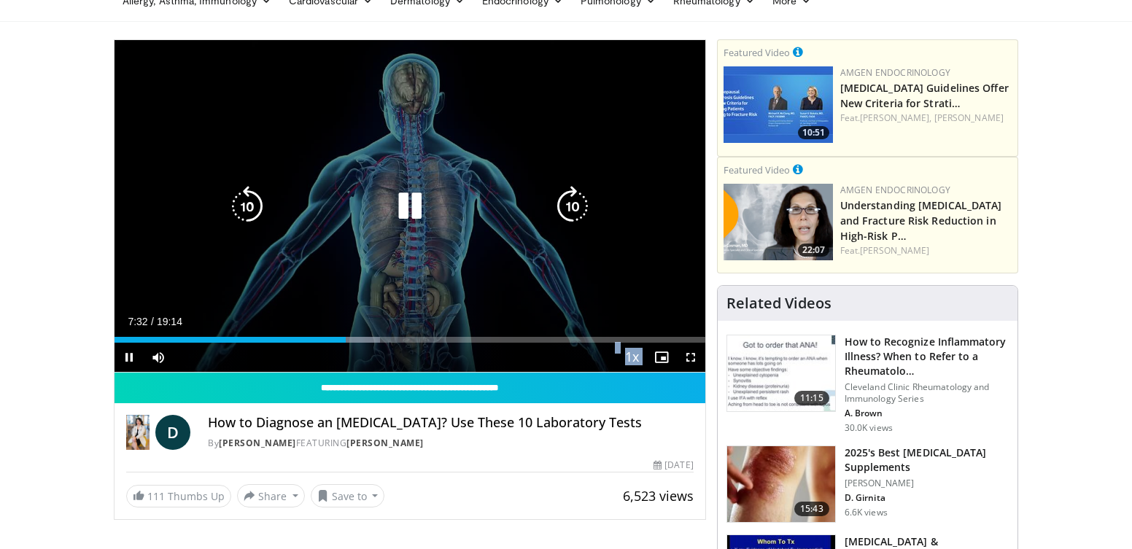
drag, startPoint x: 406, startPoint y: 314, endPoint x: 423, endPoint y: 337, distance: 28.7
click at [422, 337] on video-js "**********" at bounding box center [409, 206] width 591 height 332
click at [227, 204] on icon "Video Player" at bounding box center [247, 206] width 41 height 41
click at [243, 206] on icon "Video Player" at bounding box center [247, 206] width 41 height 41
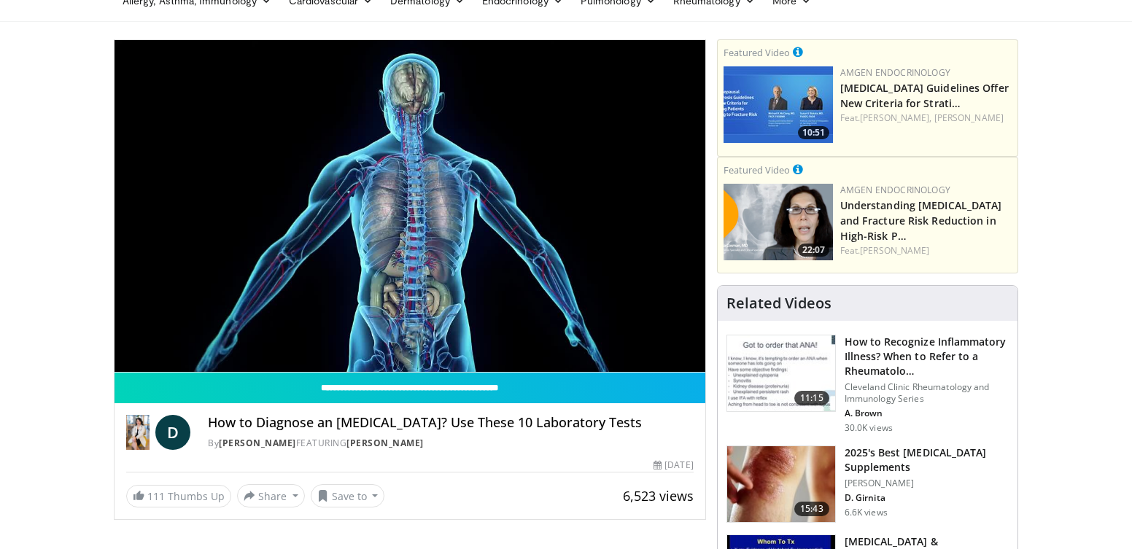
click at [417, 205] on div "20 seconds Tap to unmute" at bounding box center [409, 206] width 591 height 332
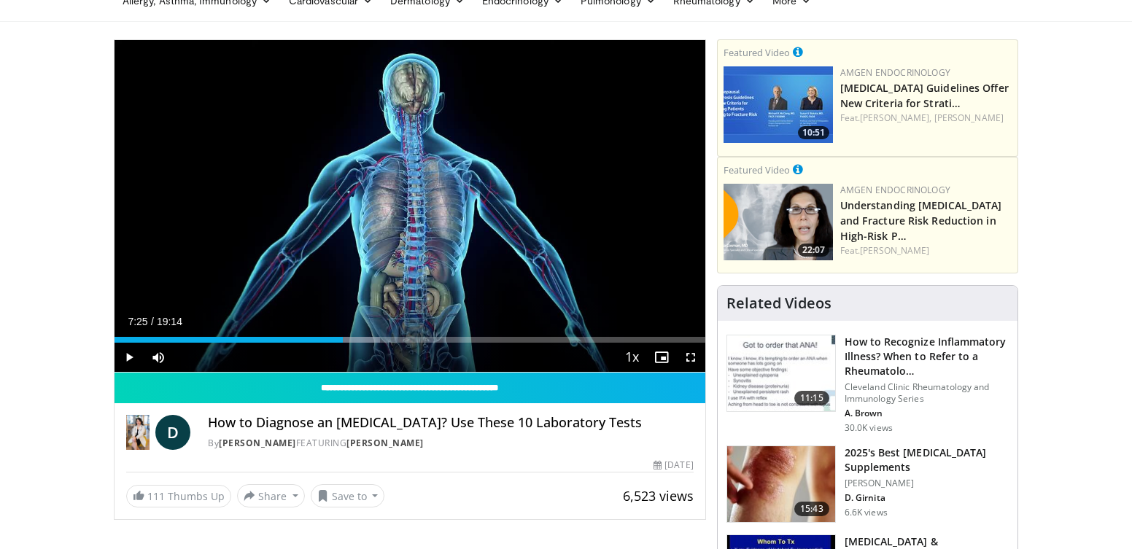
click at [413, 204] on div "20 seconds Tap to unmute" at bounding box center [409, 206] width 591 height 332
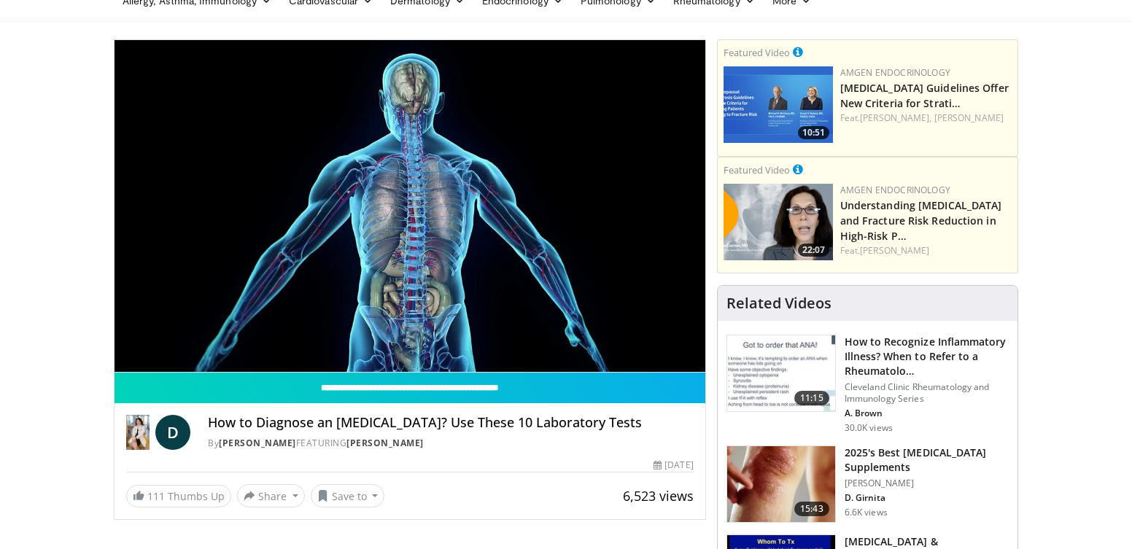
click at [413, 208] on div "20 seconds Tap to unmute" at bounding box center [409, 206] width 591 height 332
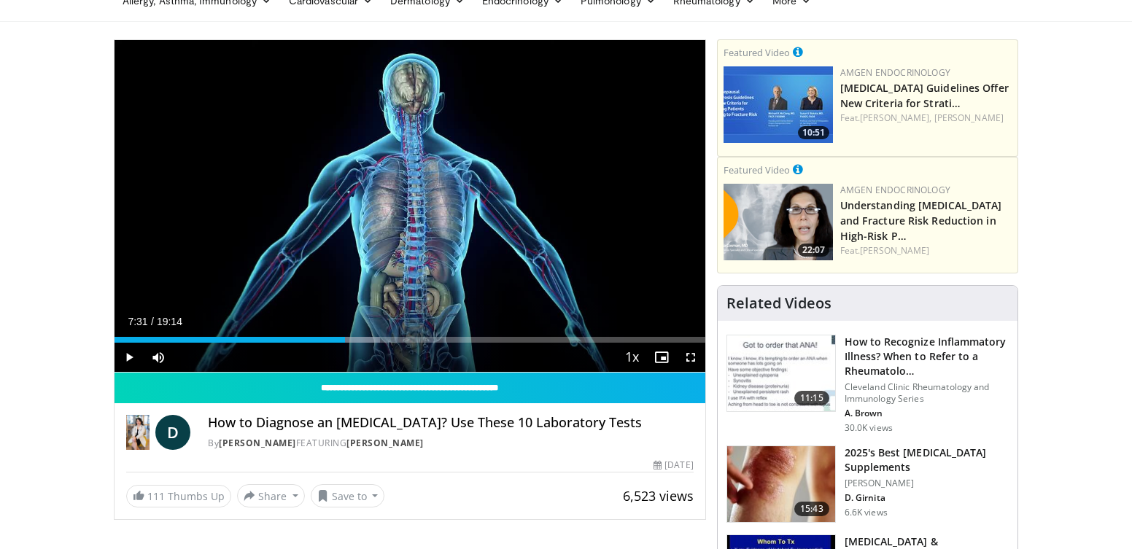
click at [417, 211] on div "20 seconds Tap to unmute" at bounding box center [409, 206] width 591 height 332
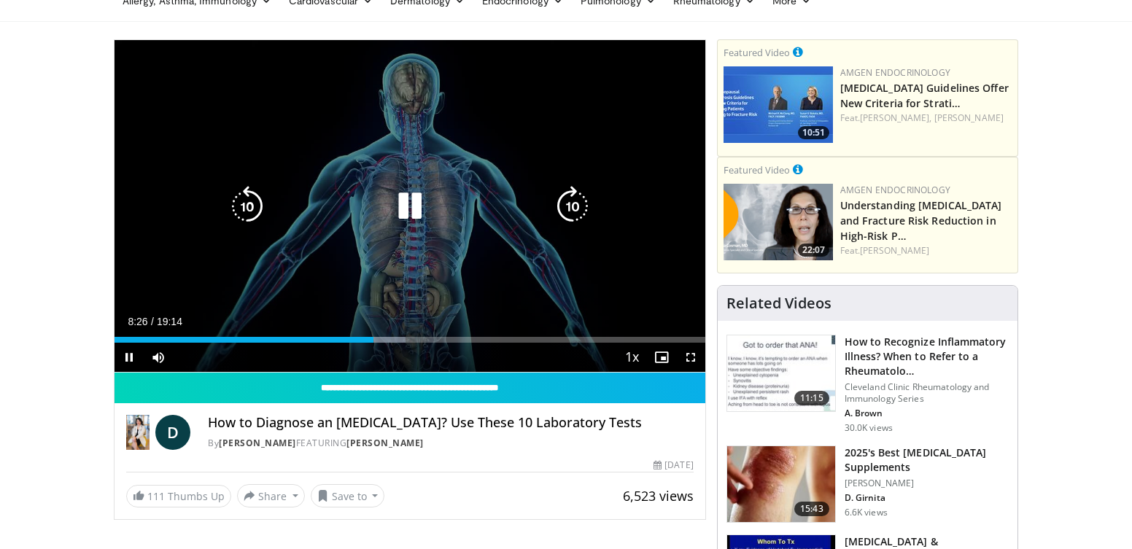
click at [406, 231] on div "20 seconds Tap to unmute" at bounding box center [409, 206] width 591 height 332
click at [406, 214] on icon "Video Player" at bounding box center [409, 206] width 41 height 41
click at [397, 209] on icon "Video Player" at bounding box center [409, 206] width 41 height 41
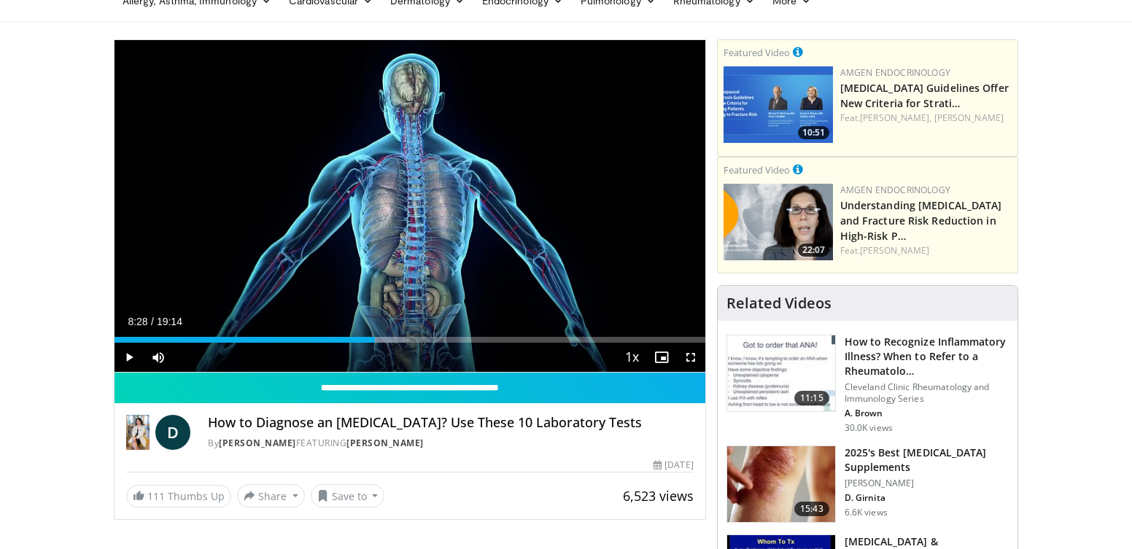
click at [397, 211] on div "20 seconds Tap to unmute" at bounding box center [409, 206] width 591 height 332
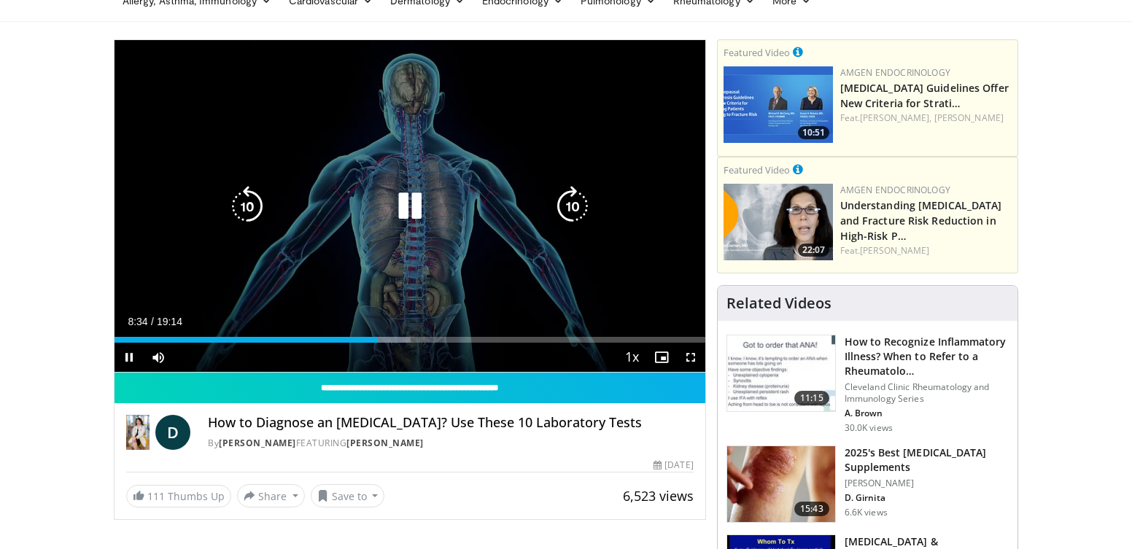
click at [428, 207] on icon "Video Player" at bounding box center [409, 206] width 41 height 41
click at [409, 192] on icon "Video Player" at bounding box center [409, 206] width 41 height 41
click at [408, 192] on icon "Video Player" at bounding box center [409, 206] width 41 height 41
click at [408, 192] on div "20 seconds Tap to unmute" at bounding box center [409, 206] width 591 height 332
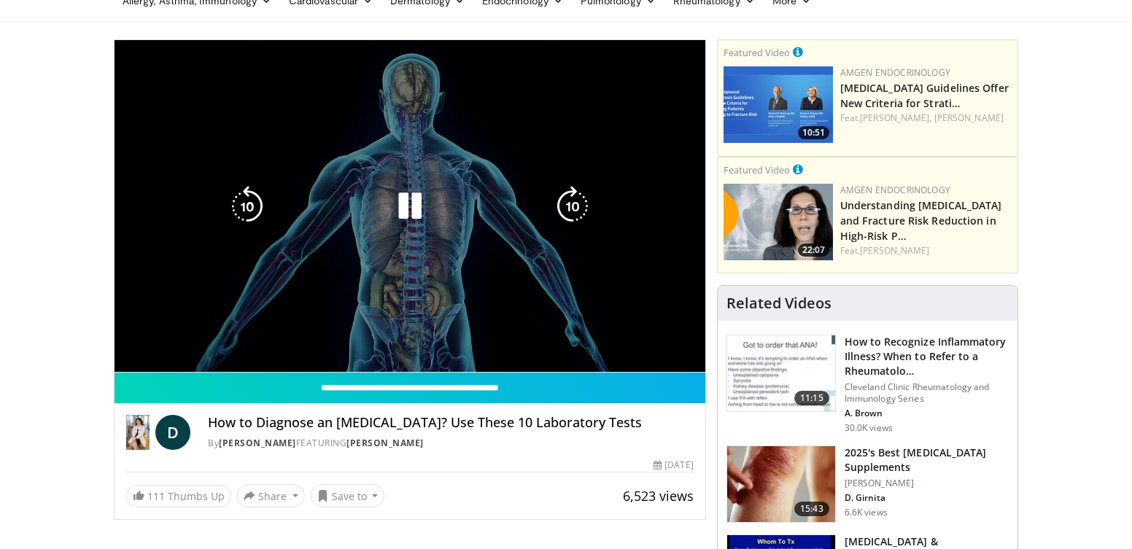
click at [409, 193] on div "20 seconds Tap to unmute" at bounding box center [409, 206] width 591 height 332
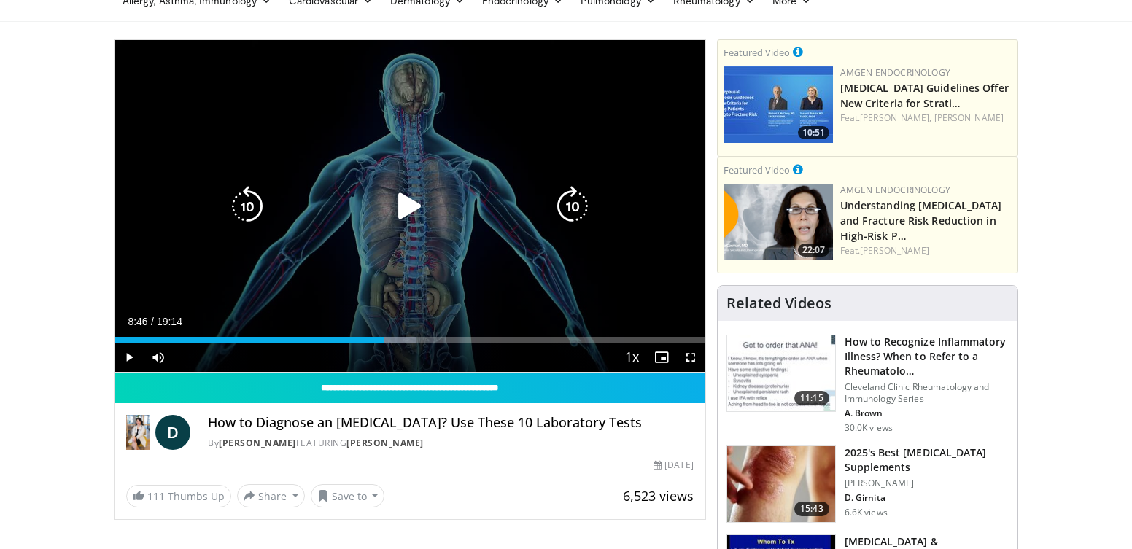
click at [411, 196] on div "20 seconds Tap to unmute" at bounding box center [409, 206] width 591 height 332
click at [401, 198] on icon "Video Player" at bounding box center [409, 206] width 41 height 41
click at [400, 198] on div "20 seconds Tap to unmute" at bounding box center [409, 206] width 591 height 332
click at [242, 207] on icon "Video Player" at bounding box center [247, 206] width 41 height 41
click at [249, 200] on icon "Video Player" at bounding box center [247, 206] width 41 height 41
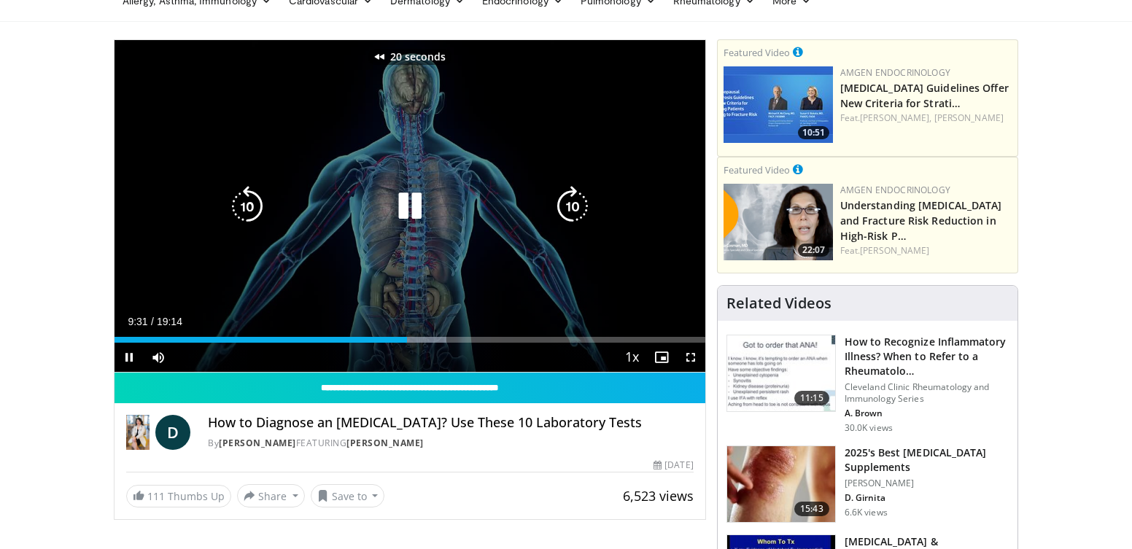
click at [246, 204] on icon "Video Player" at bounding box center [247, 206] width 41 height 41
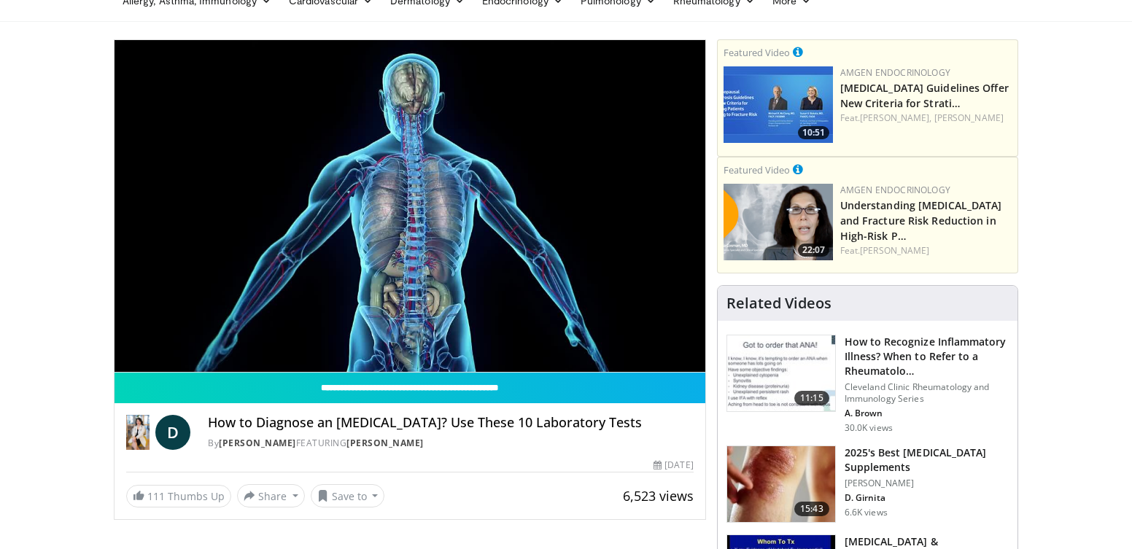
click at [404, 207] on div "30 seconds Tap to unmute" at bounding box center [409, 206] width 591 height 332
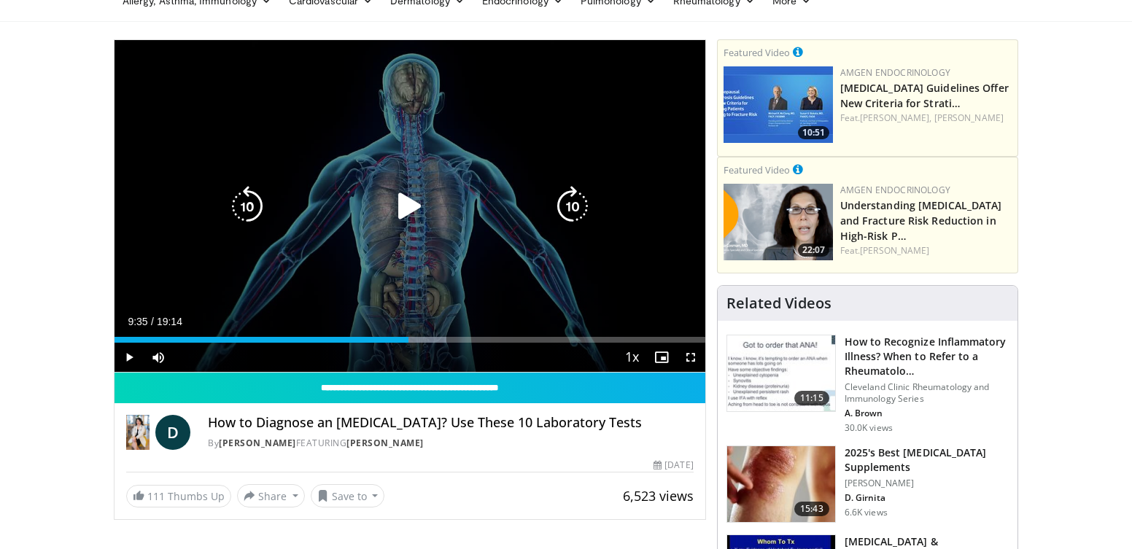
click at [240, 204] on icon "Video Player" at bounding box center [247, 206] width 41 height 41
click at [401, 207] on icon "Video Player" at bounding box center [409, 206] width 41 height 41
click at [410, 214] on icon "Video Player" at bounding box center [409, 206] width 41 height 41
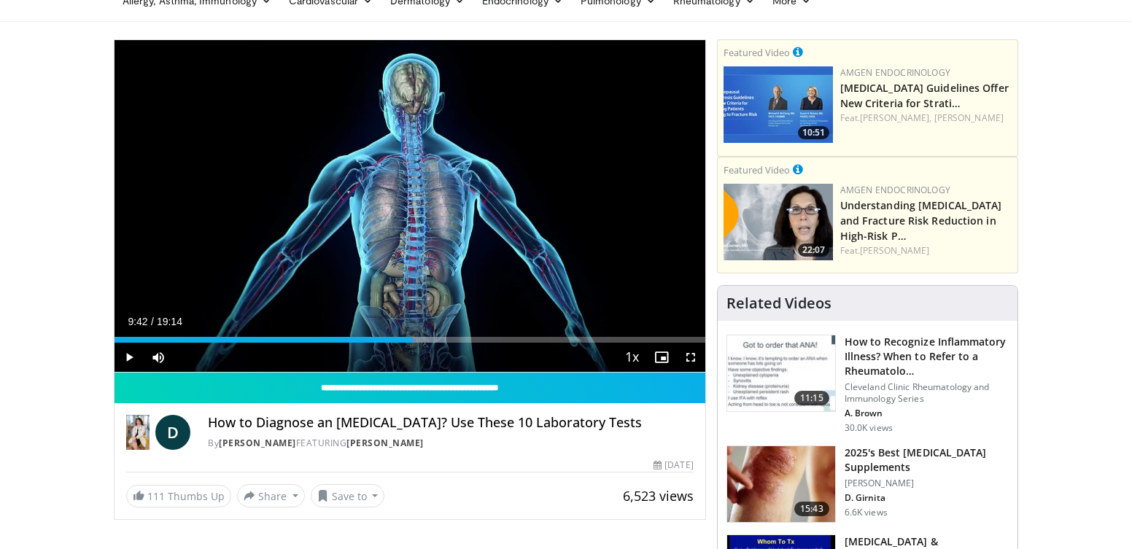
click at [424, 230] on div "10 seconds Tap to unmute" at bounding box center [409, 206] width 591 height 332
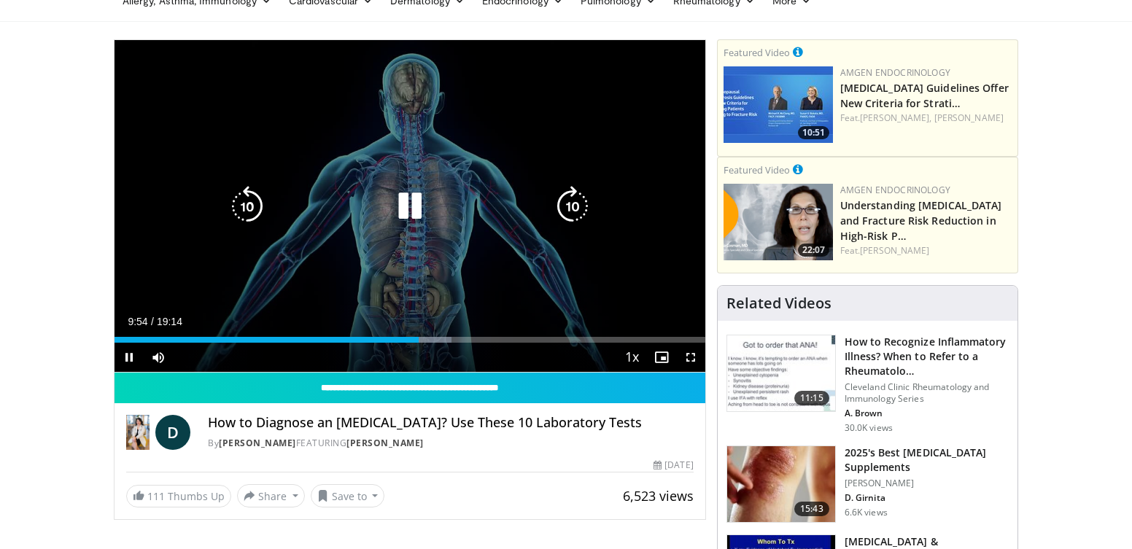
click at [459, 219] on div "Video Player" at bounding box center [410, 206] width 354 height 29
click at [243, 198] on icon "Video Player" at bounding box center [247, 206] width 41 height 41
click at [404, 207] on icon "Video Player" at bounding box center [409, 206] width 41 height 41
drag, startPoint x: 443, startPoint y: 200, endPoint x: 428, endPoint y: 209, distance: 17.6
click at [428, 209] on div "Video Player" at bounding box center [410, 206] width 354 height 29
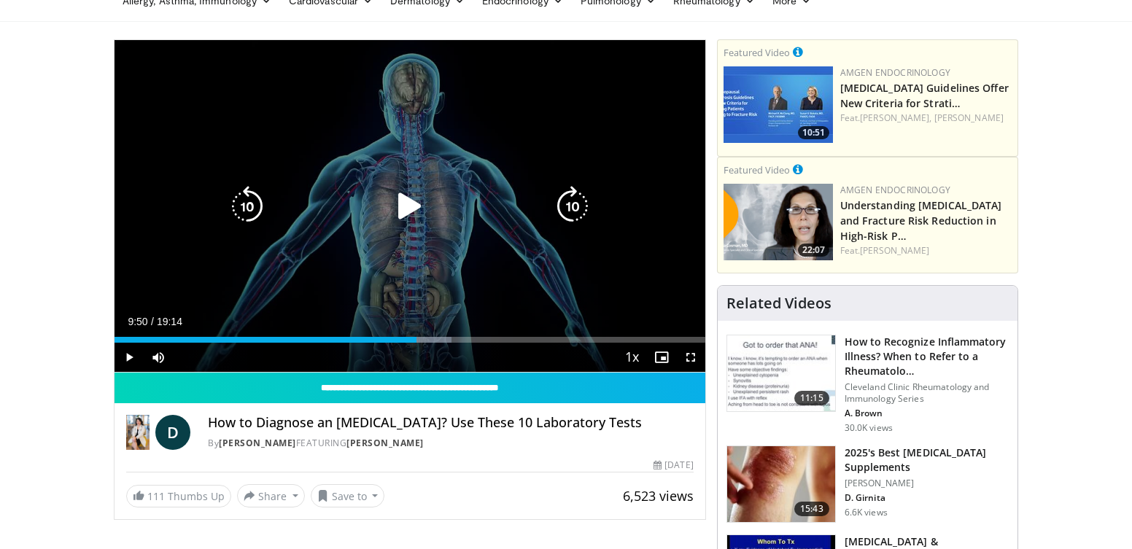
click at [368, 211] on div "Video Player" at bounding box center [410, 206] width 354 height 29
click at [421, 210] on icon "Video Player" at bounding box center [409, 206] width 41 height 41
click at [405, 206] on icon "Video Player" at bounding box center [409, 206] width 41 height 41
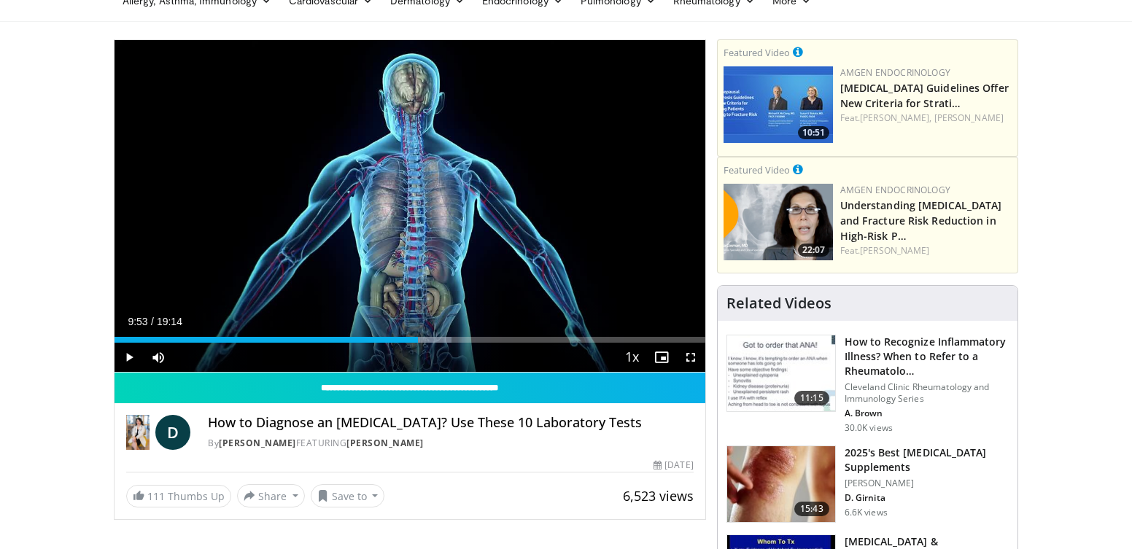
click at [405, 206] on div "10 seconds Tap to unmute" at bounding box center [409, 206] width 591 height 332
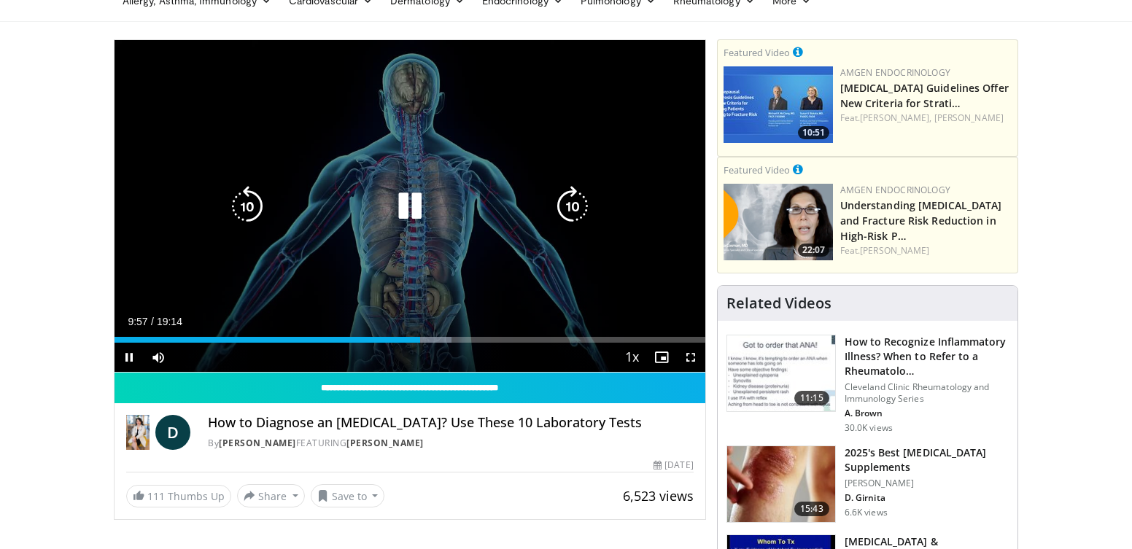
drag, startPoint x: 409, startPoint y: 209, endPoint x: 389, endPoint y: 219, distance: 22.2
click at [394, 216] on icon "Video Player" at bounding box center [409, 206] width 41 height 41
click at [401, 213] on icon "Video Player" at bounding box center [409, 206] width 41 height 41
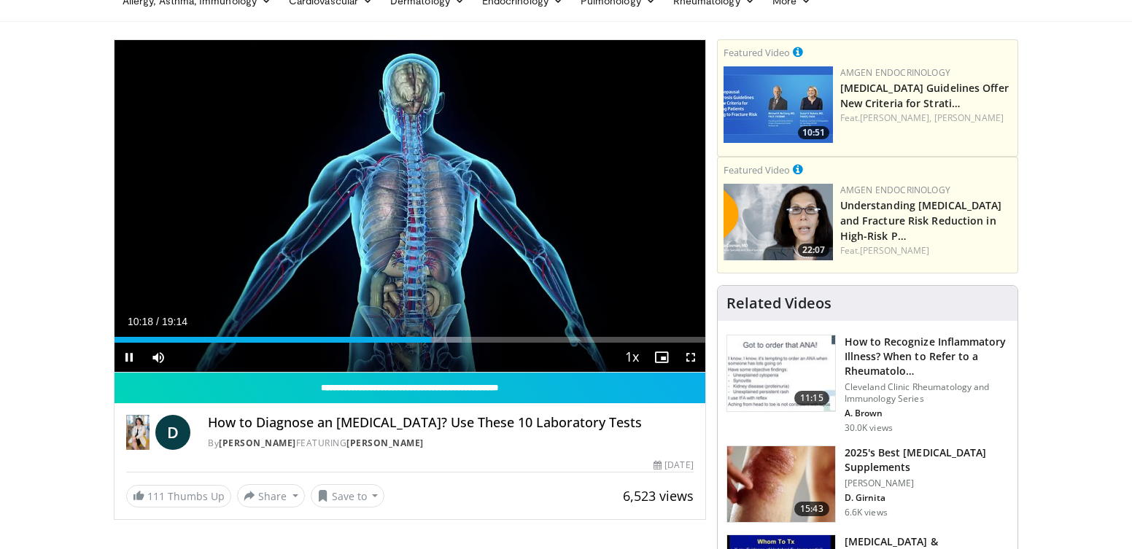
click at [408, 203] on div "10 seconds Tap to unmute" at bounding box center [409, 206] width 591 height 332
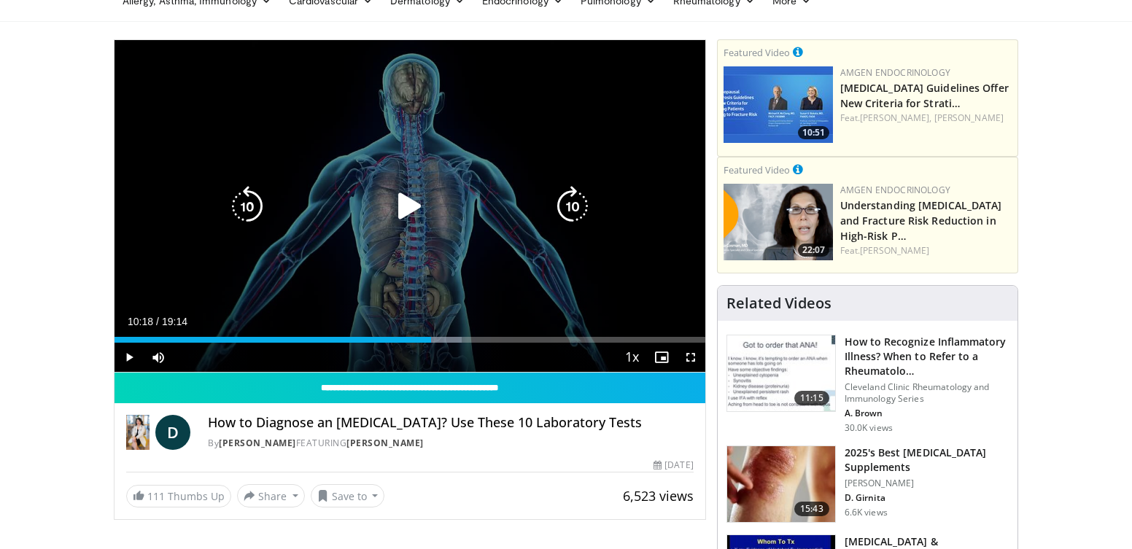
click at [235, 211] on icon "Video Player" at bounding box center [247, 206] width 41 height 41
click at [403, 204] on icon "Video Player" at bounding box center [409, 206] width 41 height 41
click at [404, 206] on icon "Video Player" at bounding box center [409, 206] width 41 height 41
drag, startPoint x: 404, startPoint y: 206, endPoint x: 411, endPoint y: 226, distance: 21.7
click at [411, 226] on div "10 seconds Tap to unmute" at bounding box center [409, 206] width 591 height 332
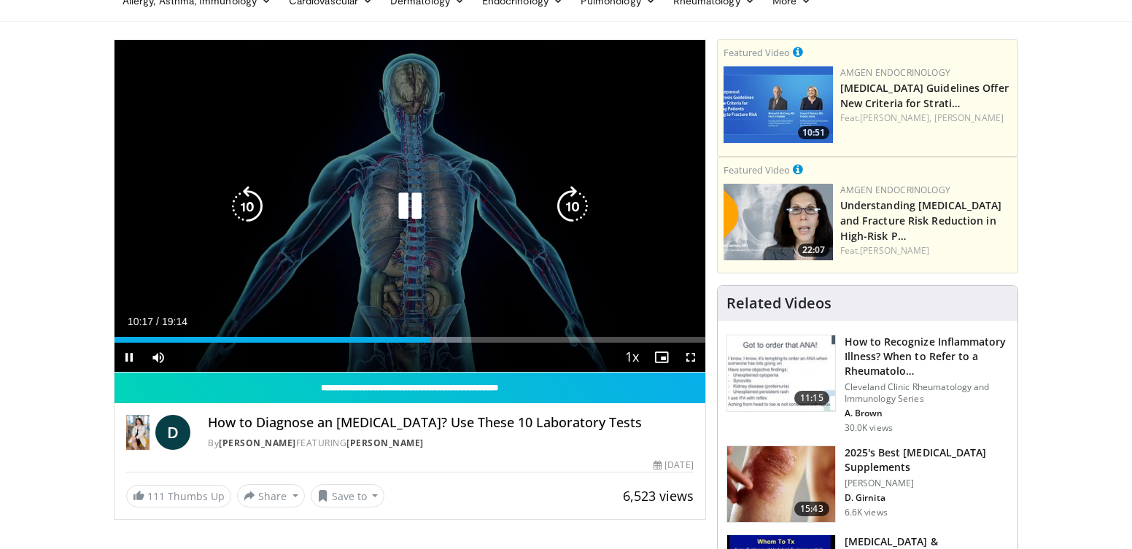
click at [402, 198] on icon "Video Player" at bounding box center [409, 206] width 41 height 41
drag, startPoint x: 409, startPoint y: 203, endPoint x: 437, endPoint y: 192, distance: 30.5
click at [407, 202] on icon "Video Player" at bounding box center [409, 206] width 41 height 41
click at [391, 216] on icon "Video Player" at bounding box center [409, 206] width 41 height 41
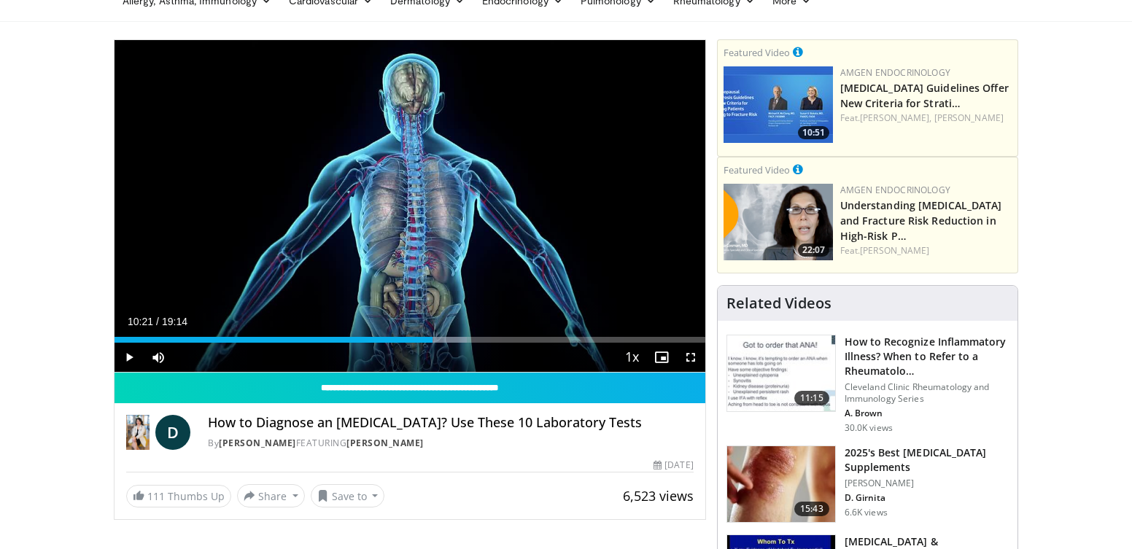
click at [391, 215] on div "10 seconds Tap to unmute" at bounding box center [409, 206] width 591 height 332
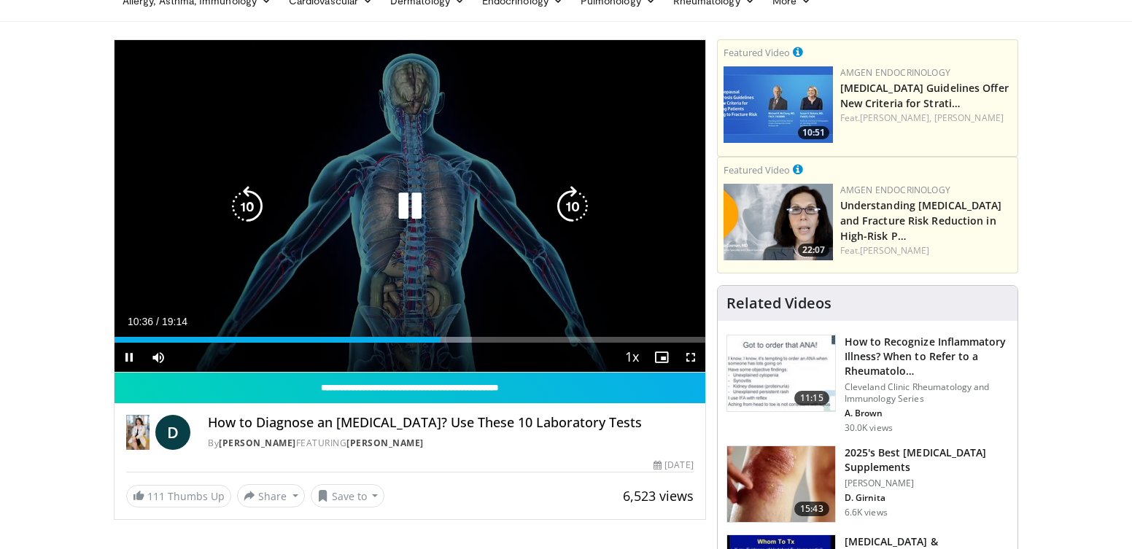
click at [144, 176] on div "10 seconds Tap to unmute" at bounding box center [409, 206] width 591 height 332
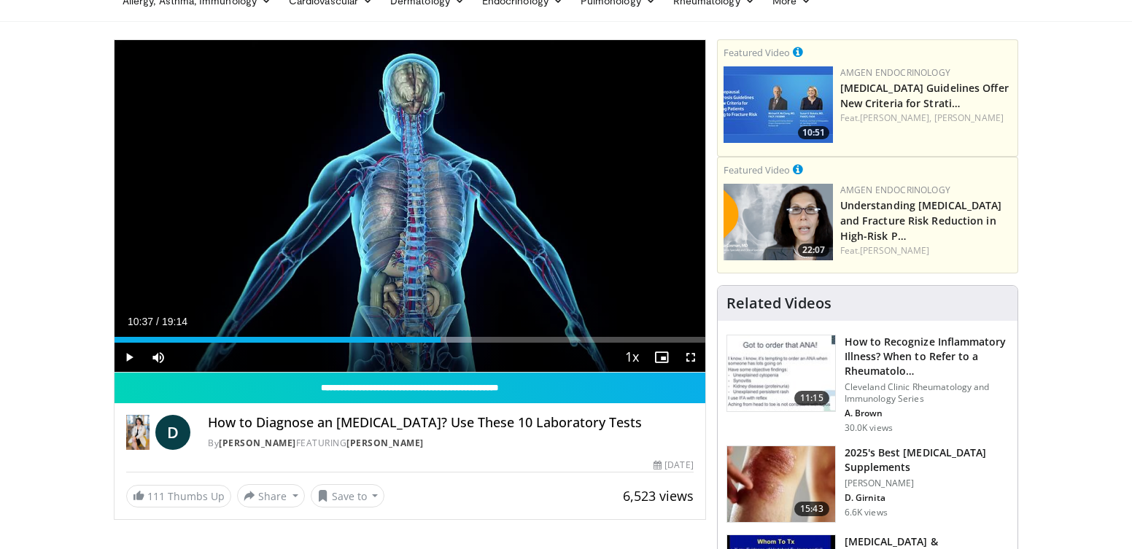
drag, startPoint x: 233, startPoint y: 188, endPoint x: 242, endPoint y: 190, distance: 9.0
click at [242, 190] on div "10 seconds Tap to unmute" at bounding box center [409, 206] width 591 height 332
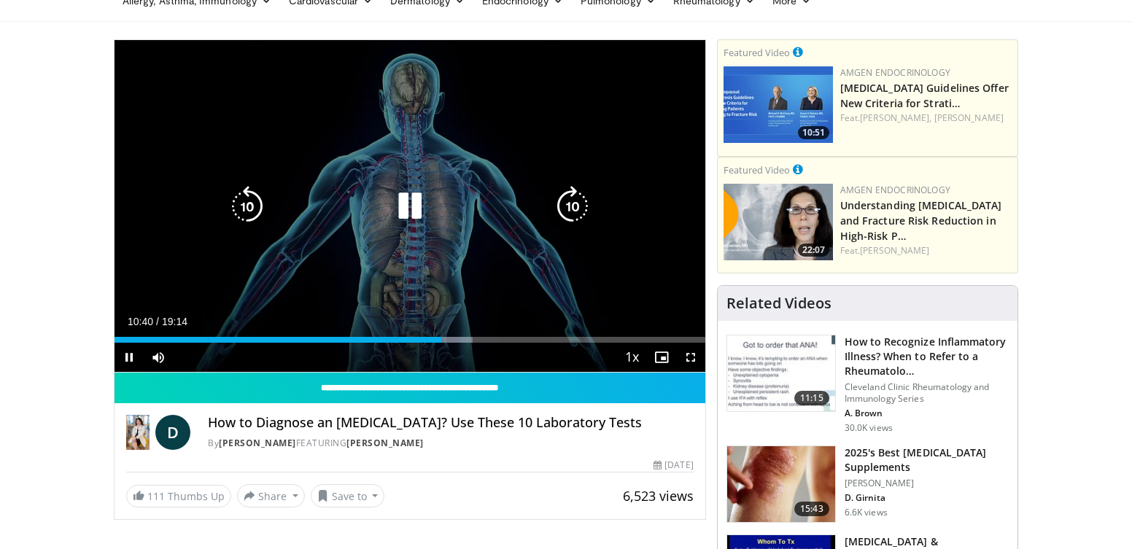
click at [319, 192] on div "Video Player" at bounding box center [410, 206] width 354 height 29
drag, startPoint x: 408, startPoint y: 201, endPoint x: 411, endPoint y: 211, distance: 10.6
click at [411, 210] on icon "Video Player" at bounding box center [409, 206] width 41 height 41
click at [246, 205] on icon "Video Player" at bounding box center [247, 206] width 41 height 41
click at [408, 202] on div "10 seconds Tap to unmute" at bounding box center [409, 206] width 591 height 332
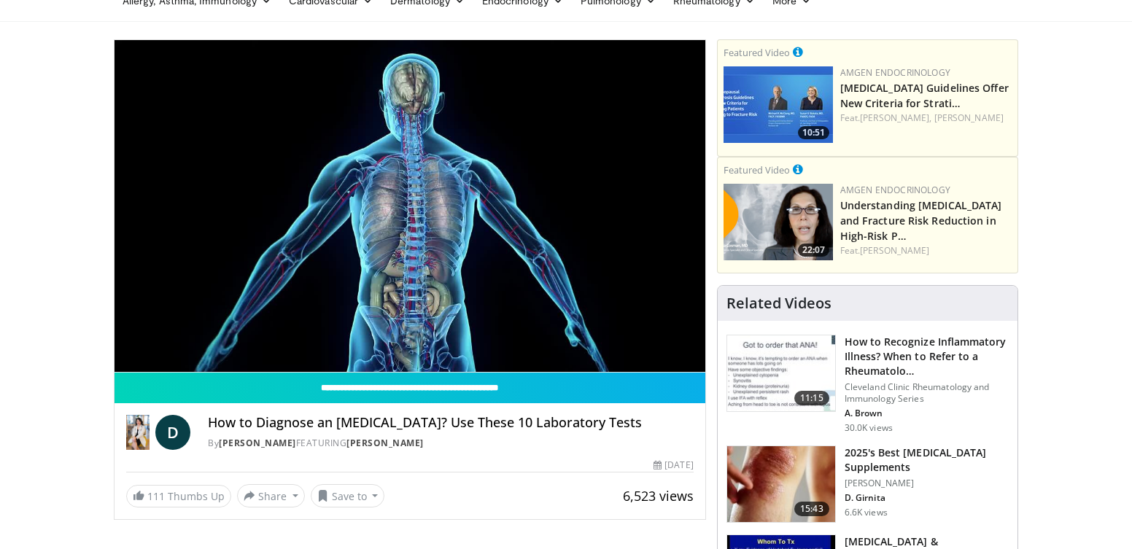
click at [408, 202] on div "10 seconds Tap to unmute" at bounding box center [409, 206] width 591 height 332
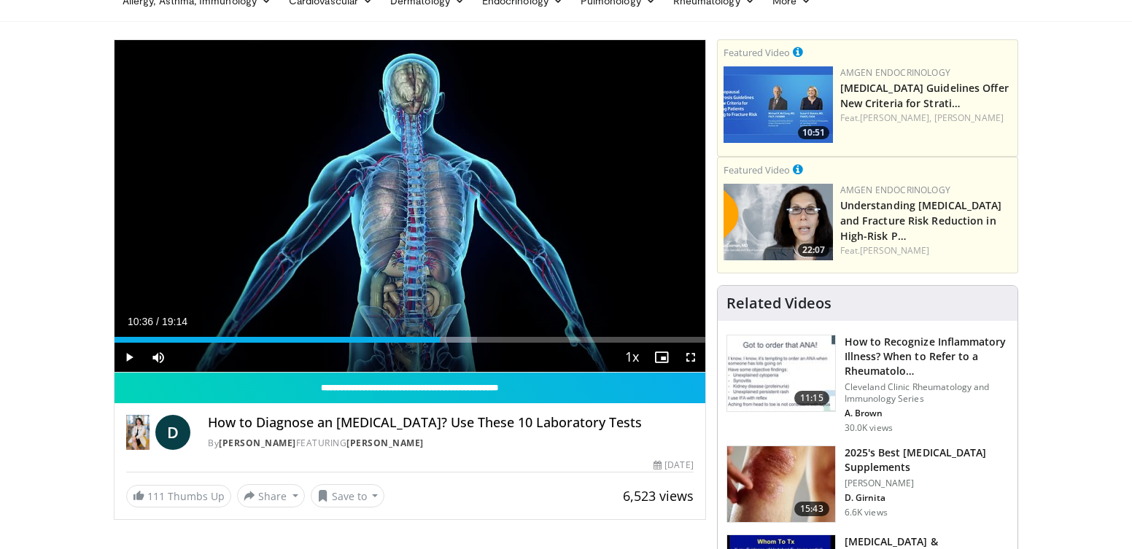
click at [377, 211] on div "10 seconds Tap to unmute" at bounding box center [409, 206] width 591 height 332
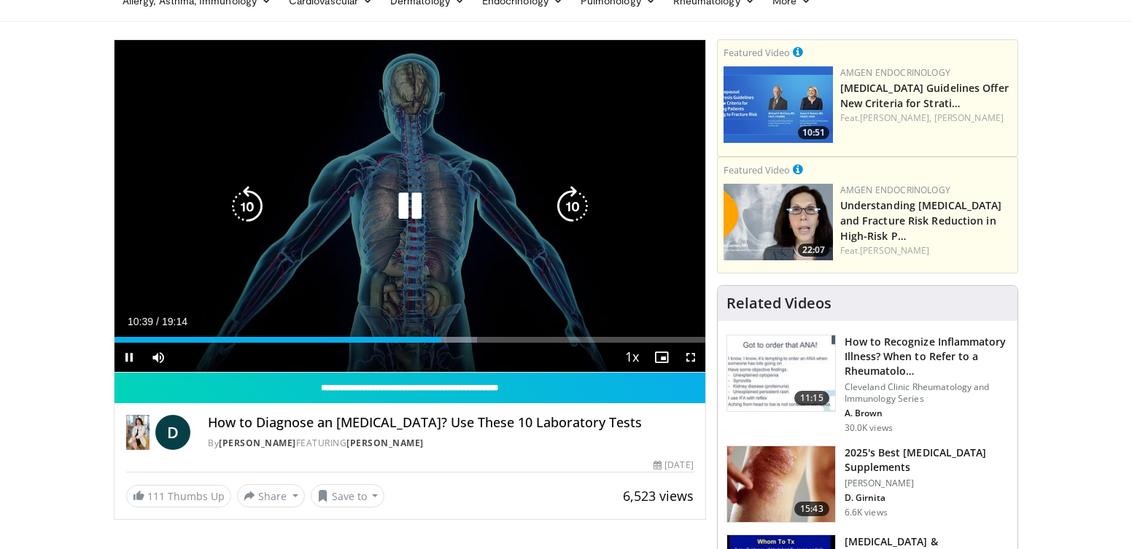
click at [407, 214] on icon "Video Player" at bounding box center [409, 206] width 41 height 41
drag, startPoint x: 408, startPoint y: 219, endPoint x: 406, endPoint y: 227, distance: 8.3
click at [411, 224] on icon "Video Player" at bounding box center [409, 206] width 41 height 41
click at [406, 227] on div "10 seconds Tap to unmute" at bounding box center [409, 206] width 591 height 332
click at [410, 227] on div "10 seconds Tap to unmute" at bounding box center [409, 206] width 591 height 332
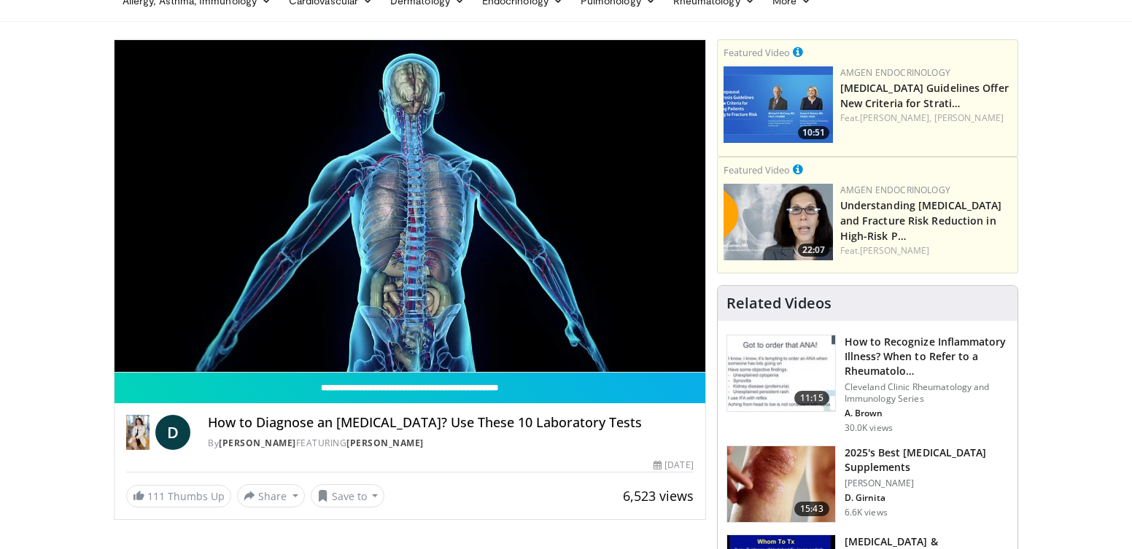
click at [409, 227] on div "10 seconds Tap to unmute" at bounding box center [409, 206] width 591 height 332
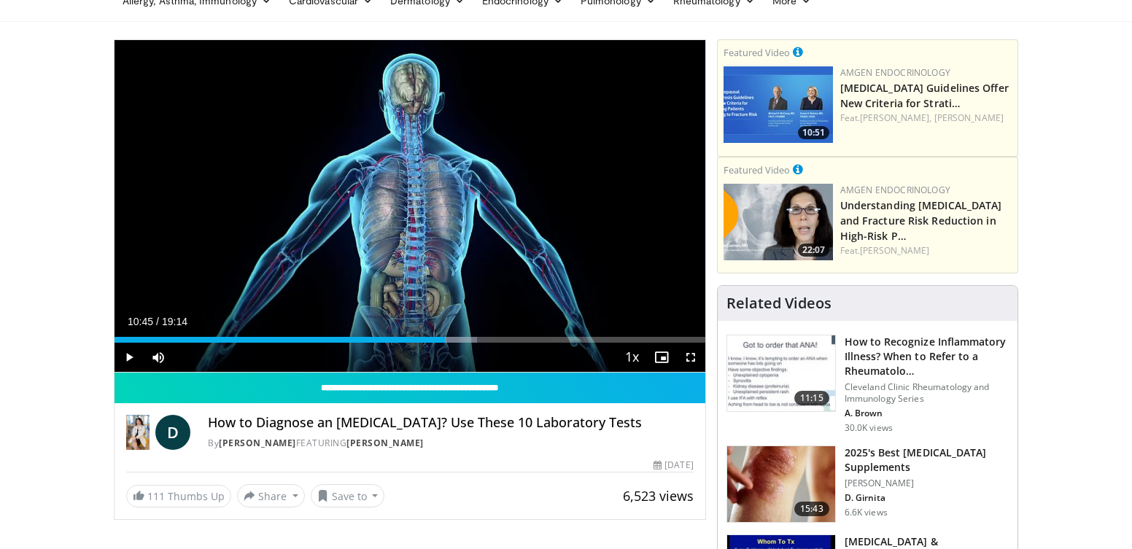
click at [409, 227] on div "10 seconds Tap to unmute" at bounding box center [409, 206] width 591 height 332
click at [414, 198] on div "10 seconds Tap to unmute" at bounding box center [409, 206] width 591 height 332
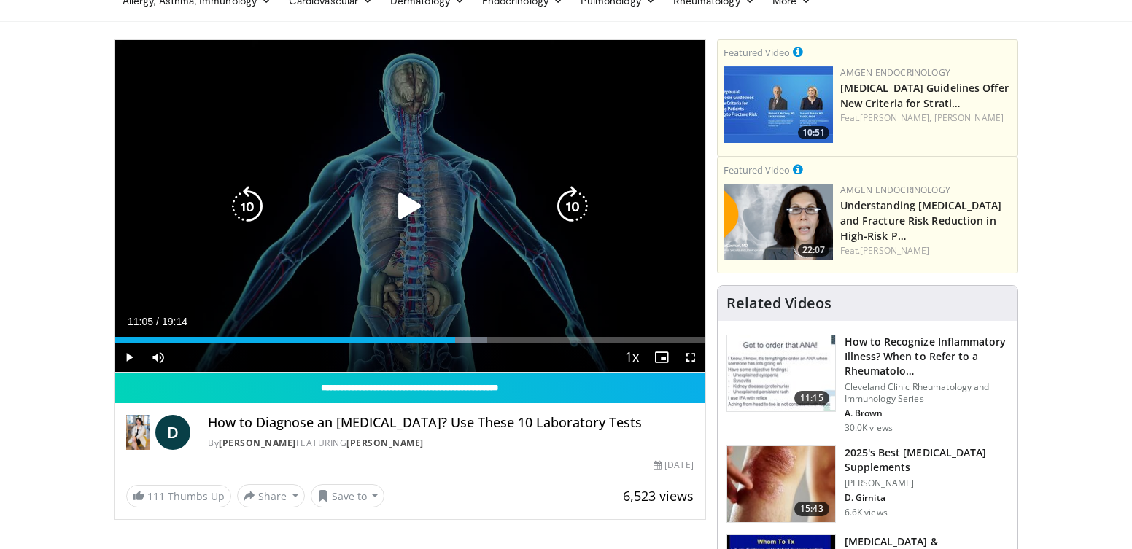
click at [408, 193] on icon "Video Player" at bounding box center [409, 206] width 41 height 41
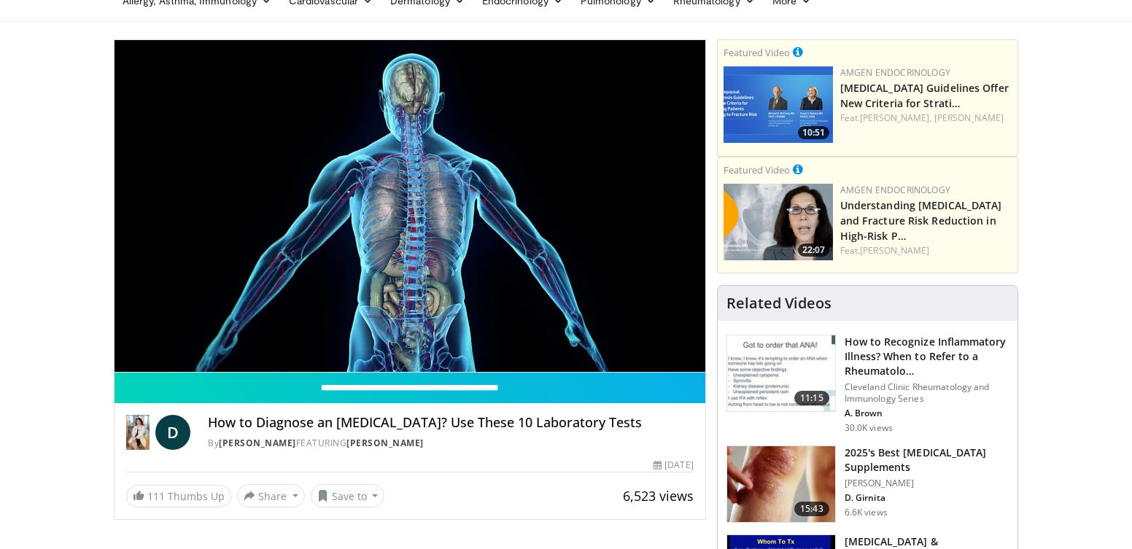
click at [413, 198] on div "10 seconds Tap to unmute" at bounding box center [409, 206] width 591 height 332
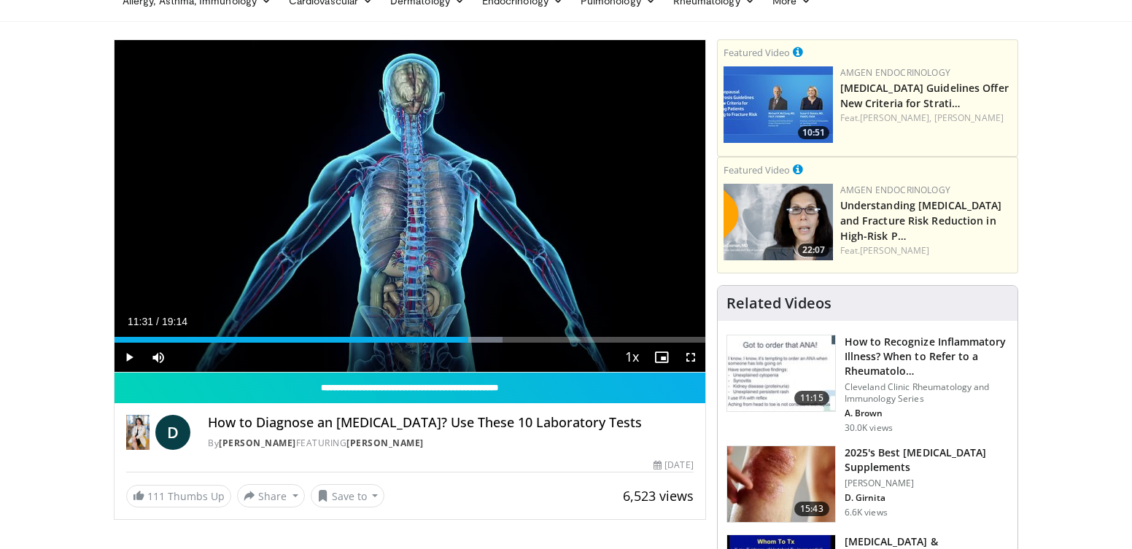
click at [413, 198] on div "10 seconds Tap to unmute" at bounding box center [409, 206] width 591 height 332
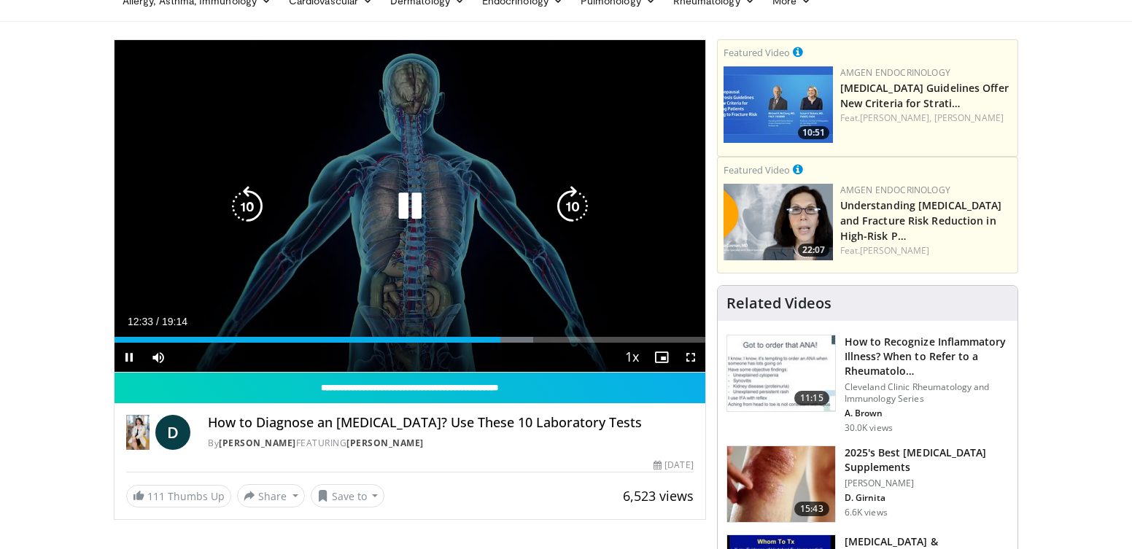
click at [250, 201] on icon "Video Player" at bounding box center [247, 206] width 41 height 41
click at [252, 203] on icon "Video Player" at bounding box center [247, 206] width 41 height 41
click at [253, 203] on icon "Video Player" at bounding box center [247, 206] width 41 height 41
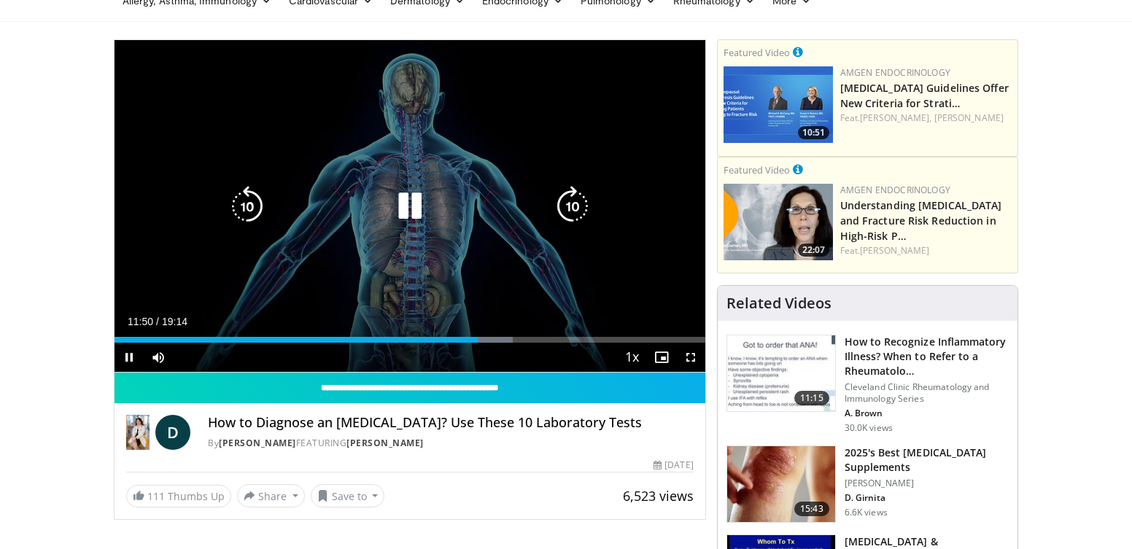
click at [244, 203] on icon "Video Player" at bounding box center [247, 206] width 41 height 41
click at [411, 206] on icon "Video Player" at bounding box center [409, 206] width 41 height 41
click at [397, 204] on icon "Video Player" at bounding box center [409, 206] width 41 height 41
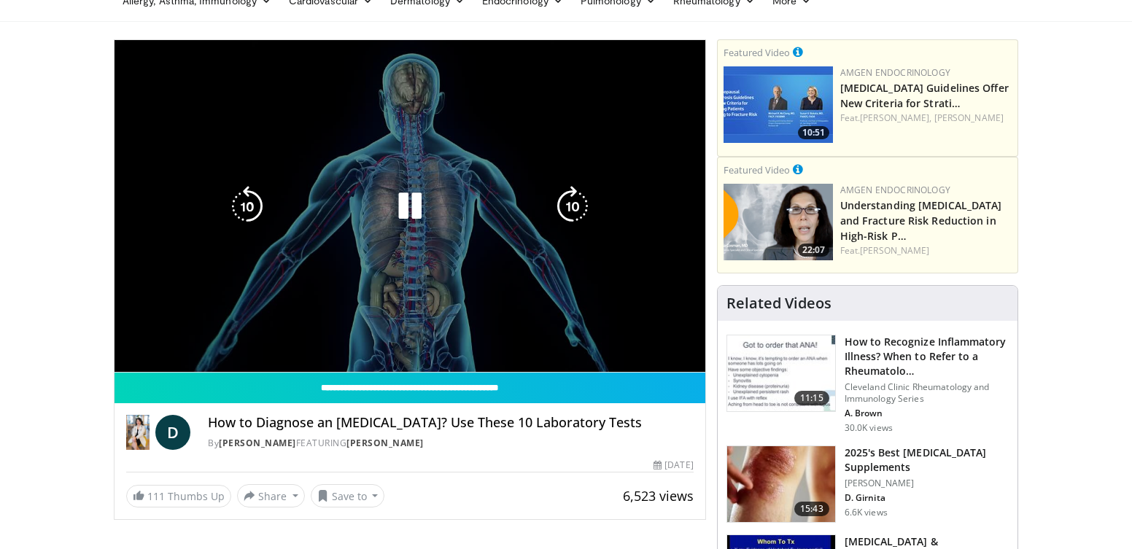
click at [402, 205] on icon "Video Player" at bounding box center [409, 206] width 41 height 41
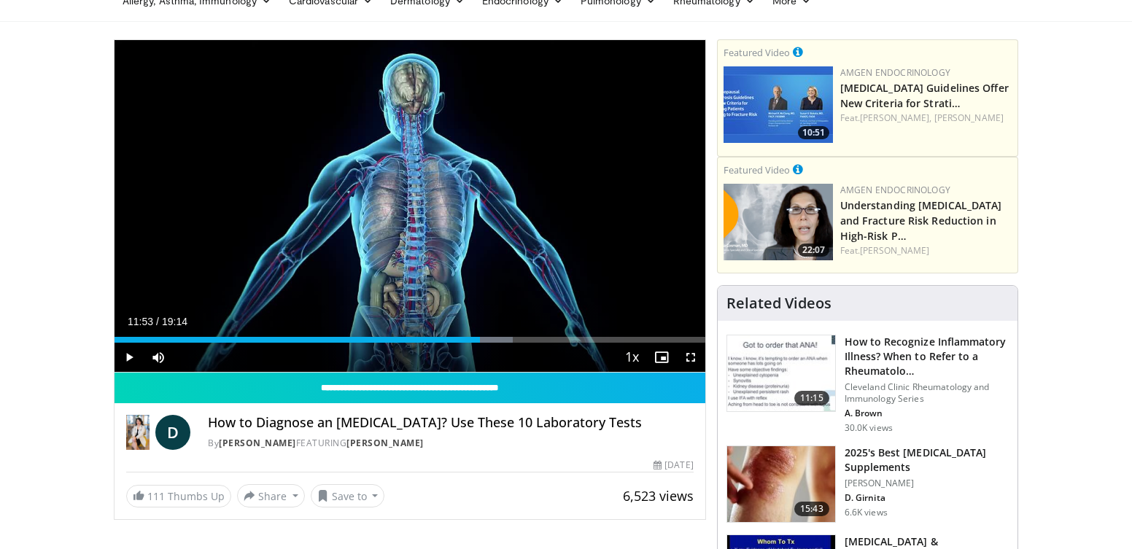
click at [419, 200] on div "10 seconds Tap to unmute" at bounding box center [409, 206] width 591 height 332
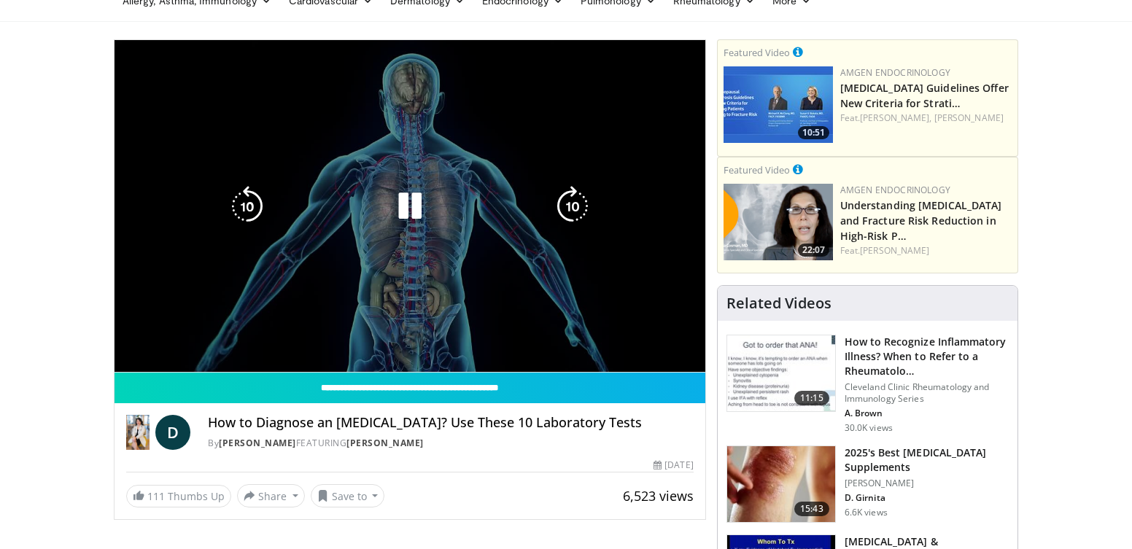
drag, startPoint x: 386, startPoint y: 211, endPoint x: 410, endPoint y: 227, distance: 27.9
click at [410, 227] on div "10 seconds Tap to unmute" at bounding box center [409, 206] width 591 height 332
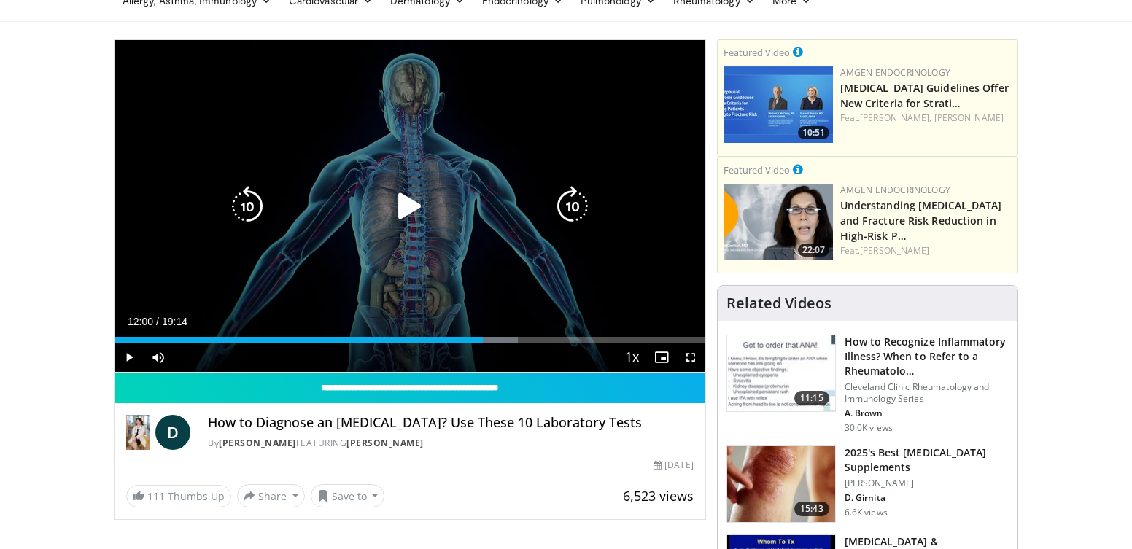
click at [386, 206] on div "Video Player" at bounding box center [410, 206] width 354 height 29
click at [407, 211] on icon "Video Player" at bounding box center [409, 206] width 41 height 41
click at [411, 211] on icon "Video Player" at bounding box center [409, 206] width 41 height 41
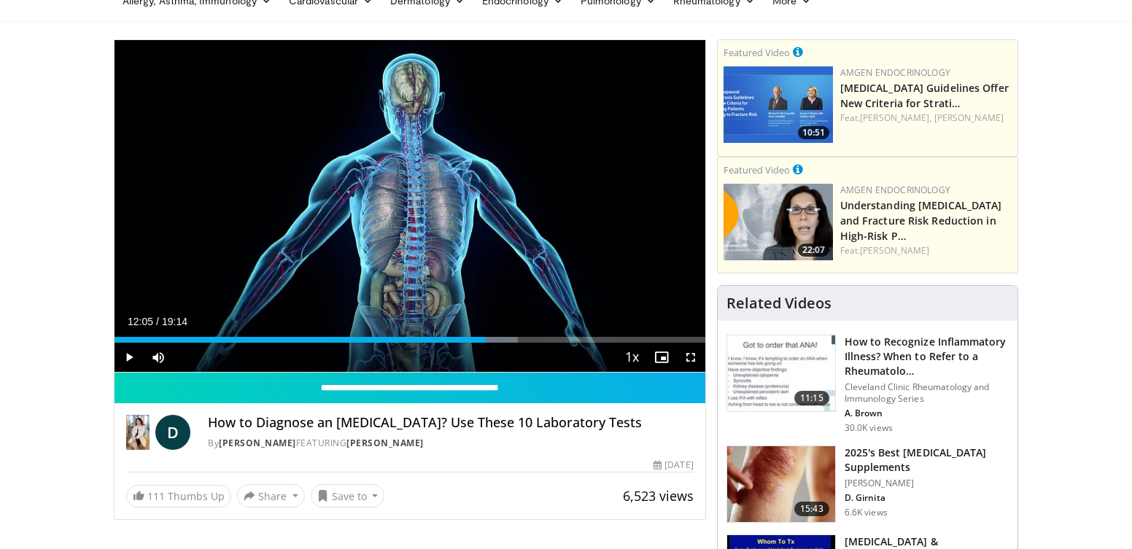
click at [413, 214] on div "10 seconds Tap to unmute" at bounding box center [409, 206] width 591 height 332
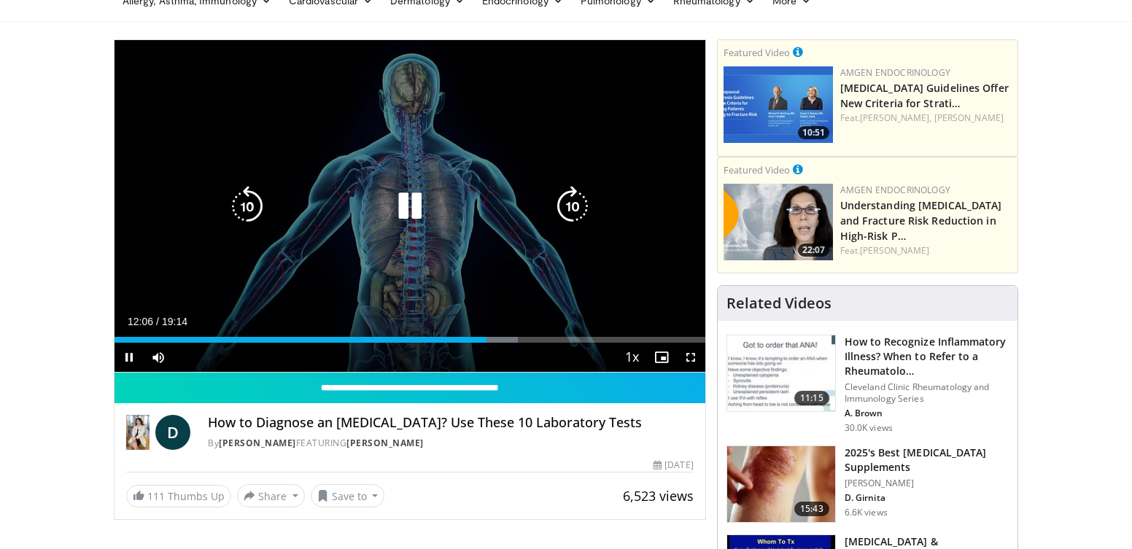
drag, startPoint x: 410, startPoint y: 217, endPoint x: 377, endPoint y: 234, distance: 37.2
click at [381, 231] on div "10 seconds Tap to unmute" at bounding box center [409, 206] width 591 height 332
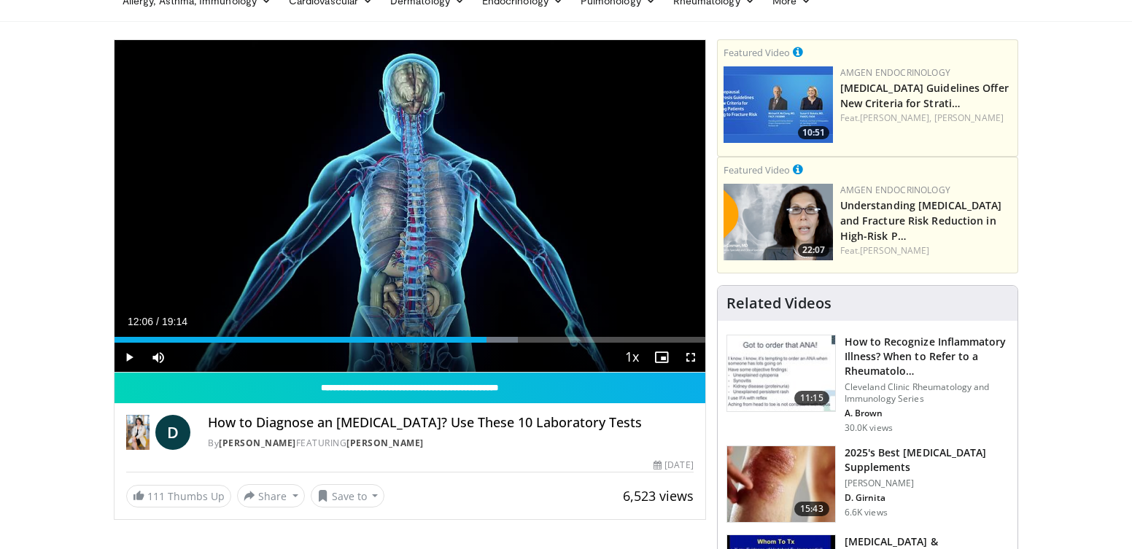
click at [377, 234] on div "10 seconds Tap to unmute" at bounding box center [409, 206] width 591 height 332
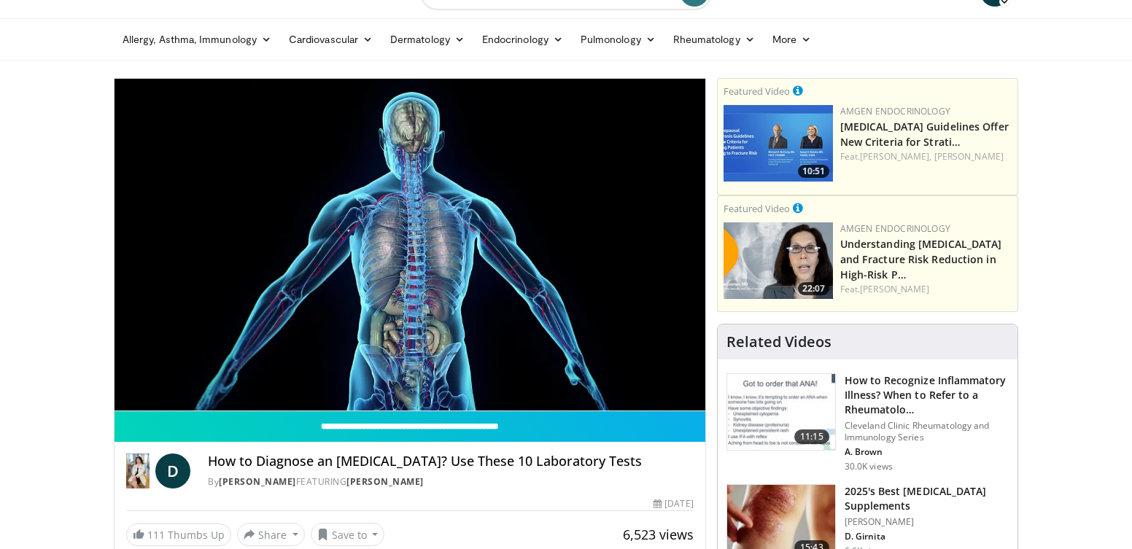
scroll to position [0, 0]
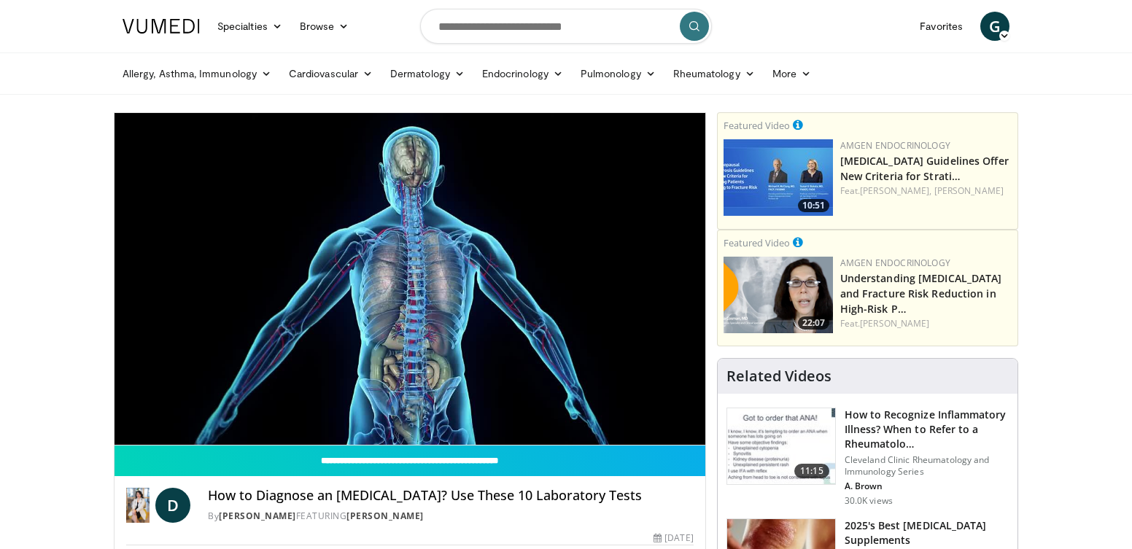
drag, startPoint x: 376, startPoint y: 234, endPoint x: 370, endPoint y: 240, distance: 7.8
click at [370, 240] on div "10 seconds Tap to unmute" at bounding box center [409, 279] width 591 height 332
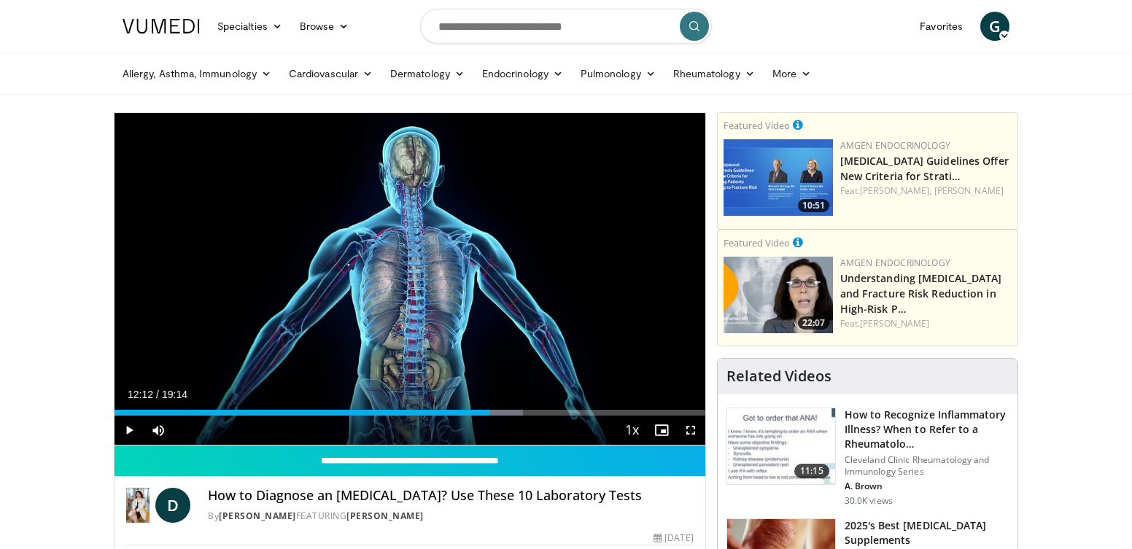
click at [370, 240] on div "10 seconds Tap to unmute" at bounding box center [409, 279] width 591 height 332
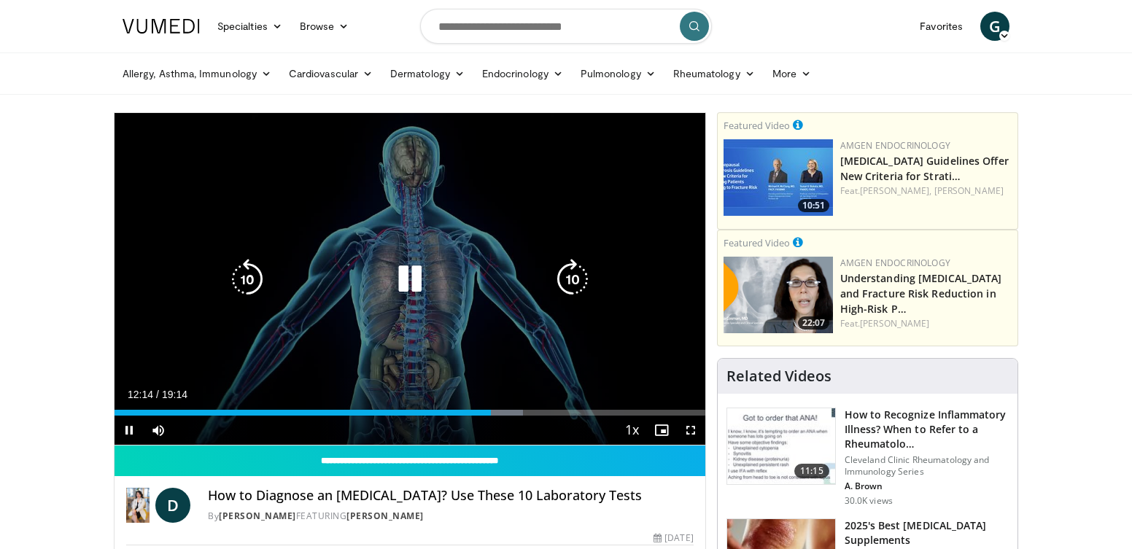
click at [404, 270] on icon "Video Player" at bounding box center [409, 279] width 41 height 41
click at [405, 274] on div "10 seconds Tap to unmute" at bounding box center [409, 279] width 591 height 332
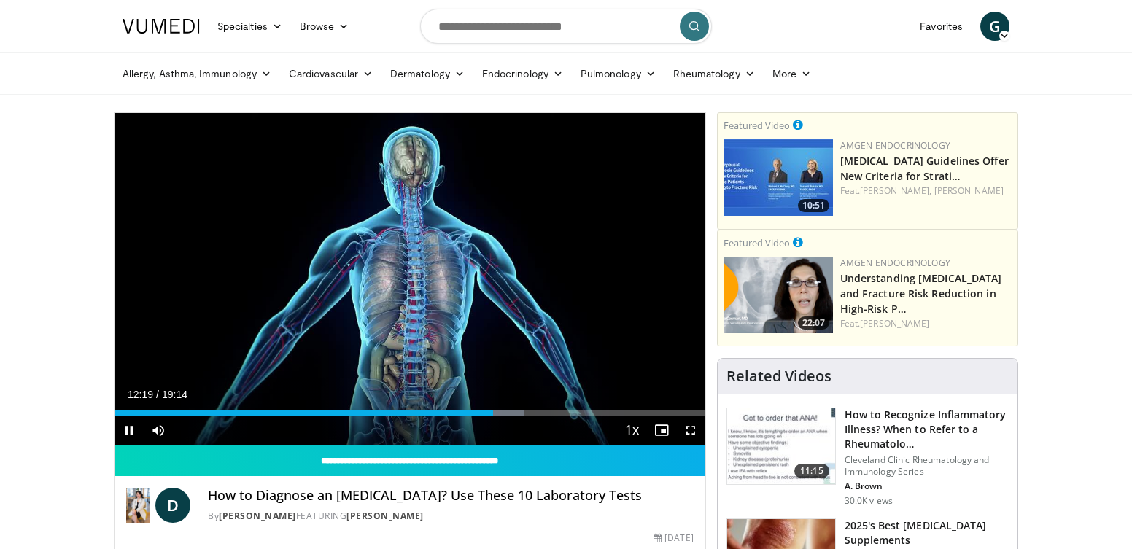
drag, startPoint x: 405, startPoint y: 274, endPoint x: 394, endPoint y: 260, distance: 18.1
click at [400, 266] on div "10 seconds Tap to unmute" at bounding box center [409, 279] width 591 height 332
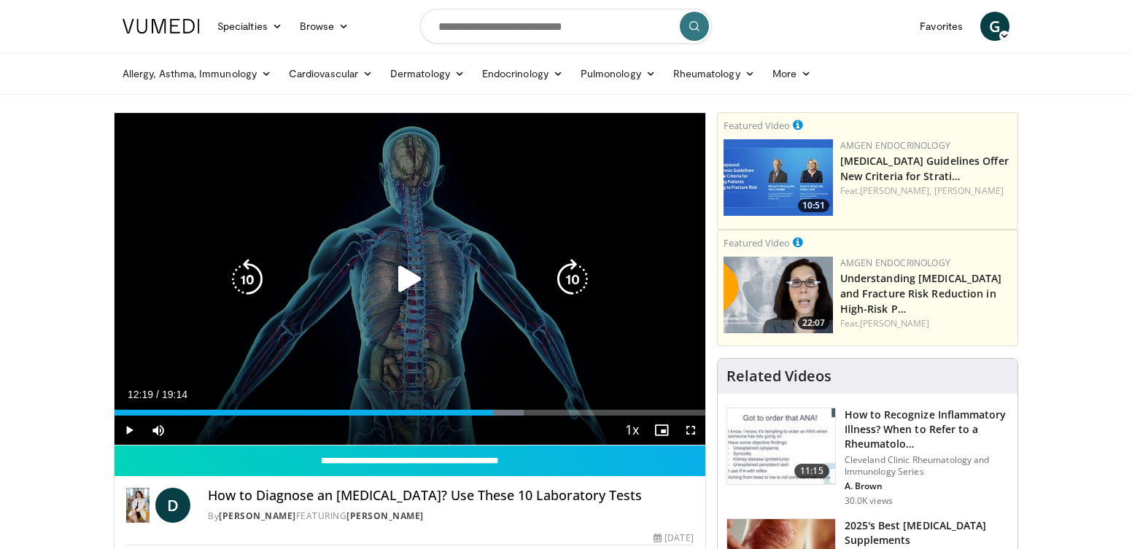
drag, startPoint x: 394, startPoint y: 260, endPoint x: 394, endPoint y: 278, distance: 17.5
click at [394, 278] on div "10 seconds Tap to unmute" at bounding box center [409, 279] width 591 height 332
drag, startPoint x: 409, startPoint y: 271, endPoint x: 402, endPoint y: 267, distance: 7.9
click at [408, 271] on icon "Video Player" at bounding box center [409, 279] width 41 height 41
drag, startPoint x: 400, startPoint y: 267, endPoint x: 392, endPoint y: 267, distance: 8.7
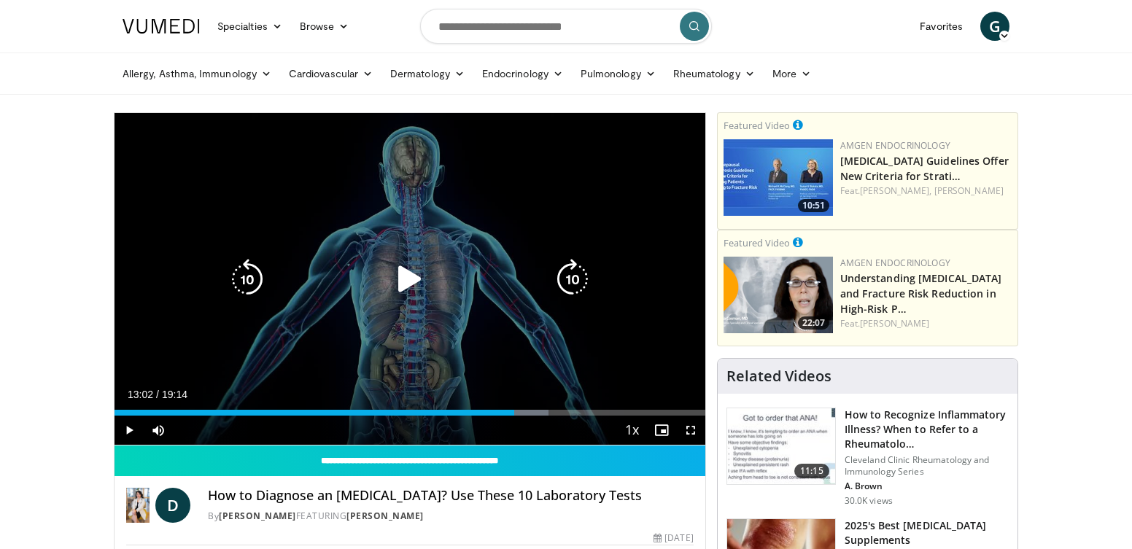
click at [392, 267] on div "10 seconds Tap to unmute" at bounding box center [409, 279] width 591 height 332
click at [376, 236] on div "10 seconds Tap to unmute" at bounding box center [409, 279] width 591 height 332
click at [421, 244] on div "10 seconds Tap to unmute" at bounding box center [409, 279] width 591 height 332
click at [319, 211] on div "10 seconds Tap to unmute" at bounding box center [409, 279] width 591 height 332
click at [407, 284] on icon "Video Player" at bounding box center [409, 279] width 41 height 41
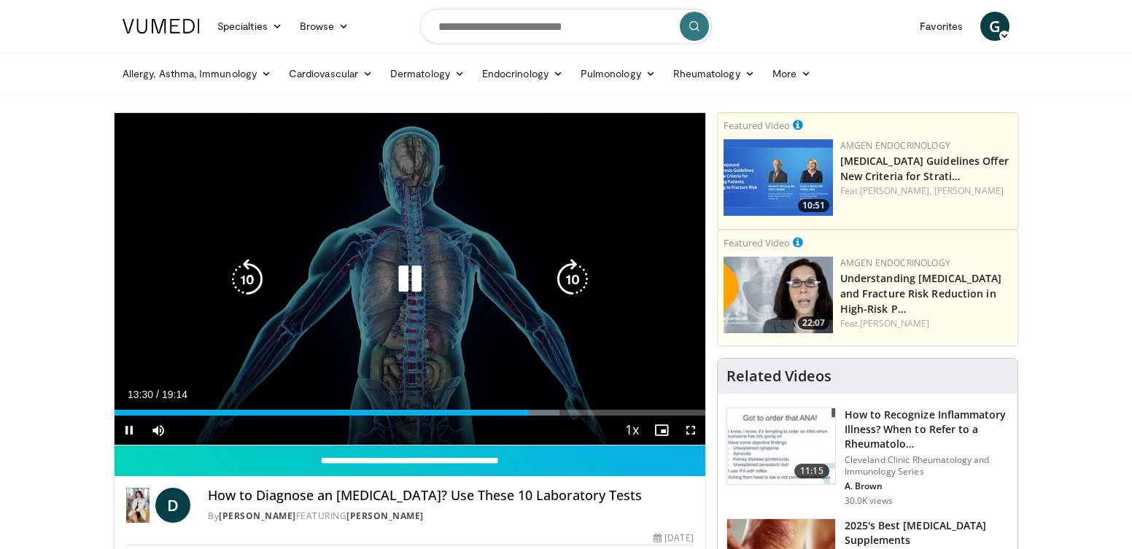
click at [419, 275] on icon "Video Player" at bounding box center [409, 279] width 41 height 41
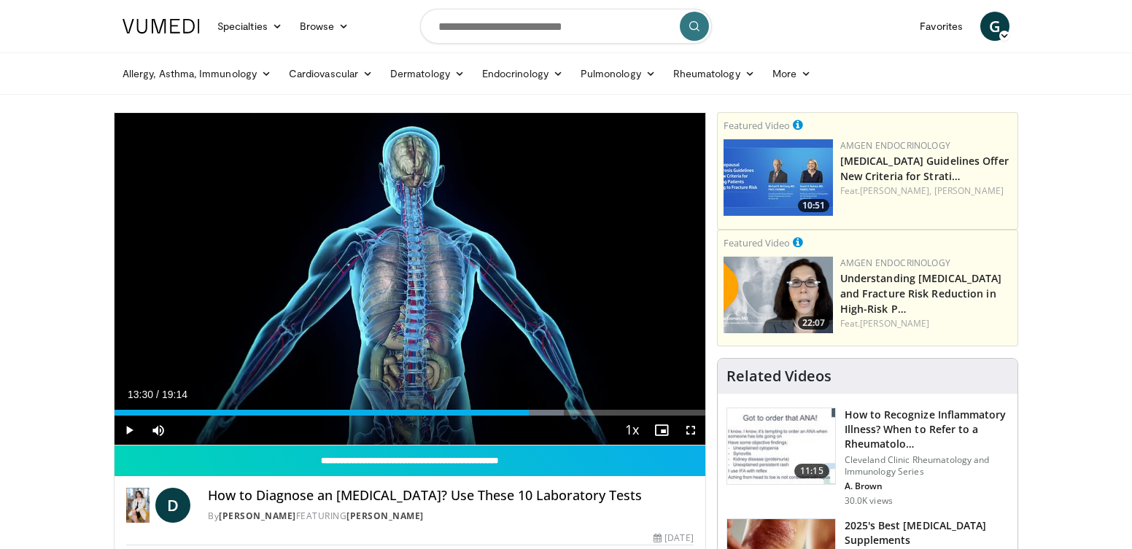
click at [419, 275] on div "10 seconds Tap to unmute" at bounding box center [409, 279] width 591 height 332
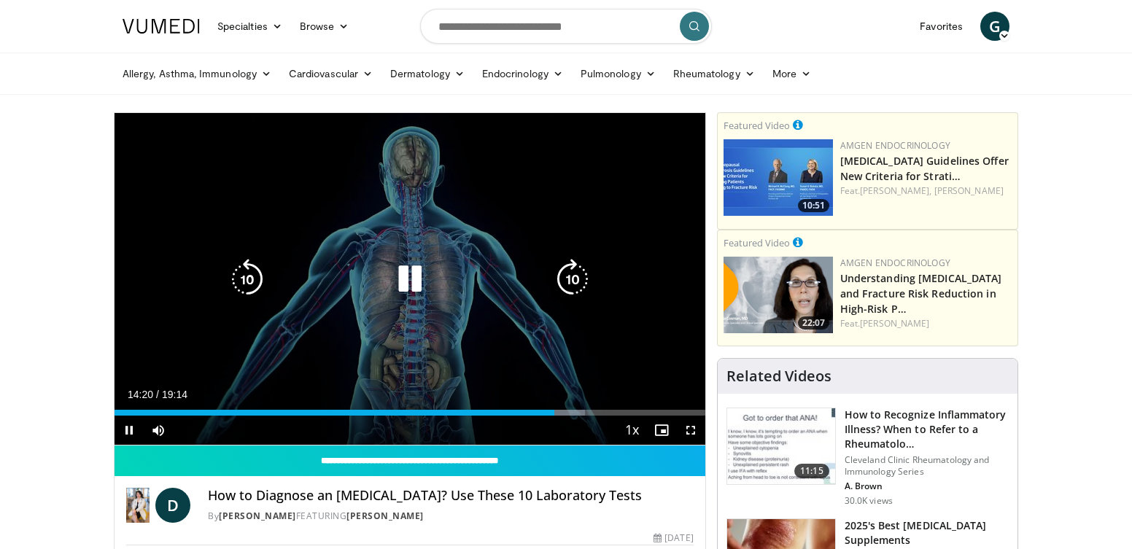
click at [430, 289] on div "Video Player" at bounding box center [410, 279] width 354 height 29
click at [411, 284] on icon "Video Player" at bounding box center [409, 279] width 41 height 41
click at [394, 286] on icon "Video Player" at bounding box center [409, 279] width 41 height 41
click at [394, 287] on icon "Video Player" at bounding box center [409, 279] width 41 height 41
click at [459, 335] on div "10 seconds Tap to unmute" at bounding box center [409, 279] width 591 height 332
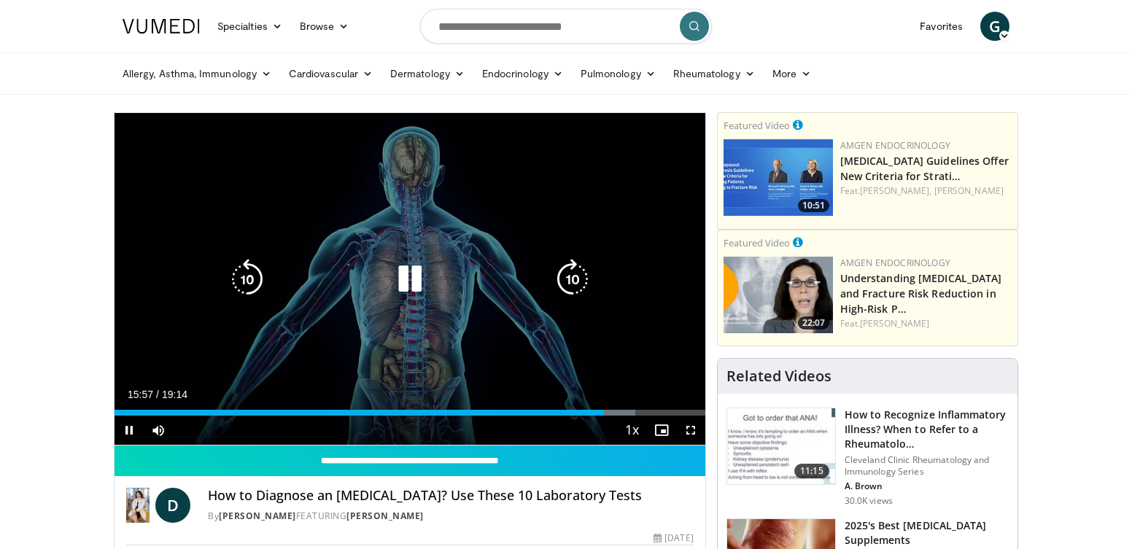
click at [413, 281] on icon "Video Player" at bounding box center [409, 279] width 41 height 41
click at [402, 281] on icon "Video Player" at bounding box center [409, 279] width 41 height 41
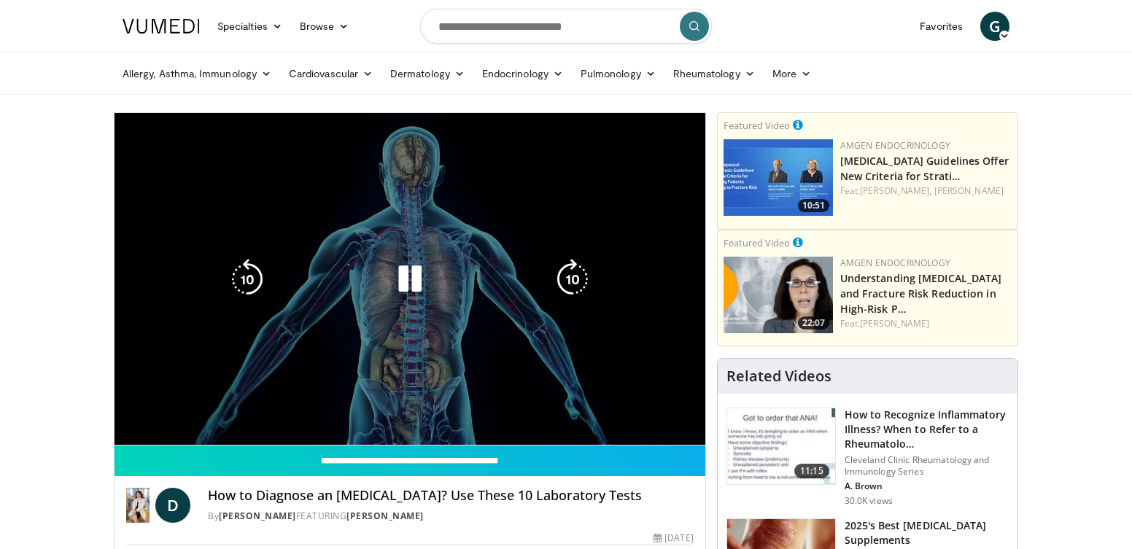
click at [389, 281] on icon "Video Player" at bounding box center [409, 279] width 41 height 41
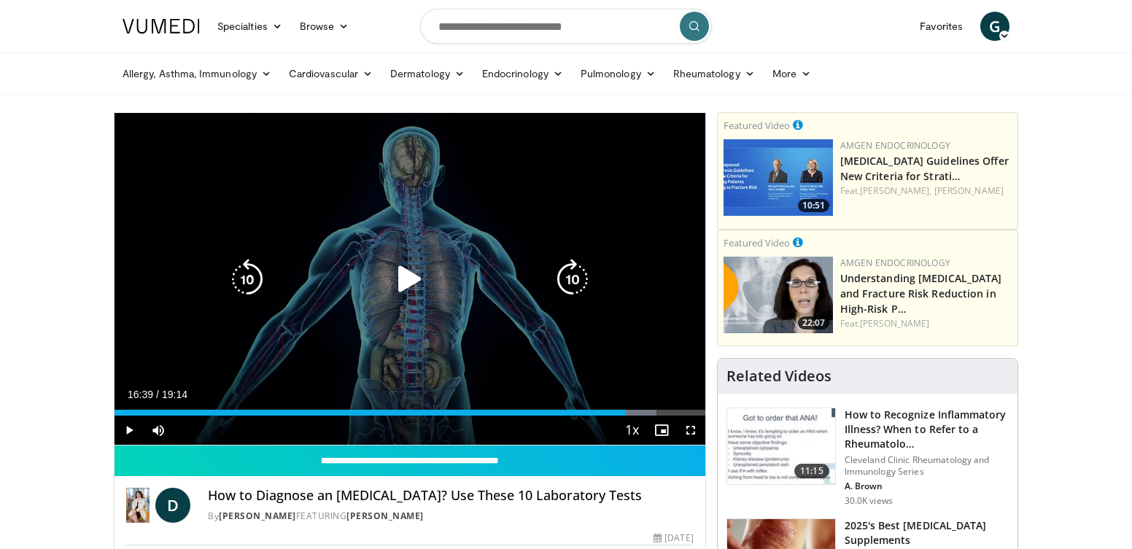
click at [409, 277] on icon "Video Player" at bounding box center [409, 279] width 41 height 41
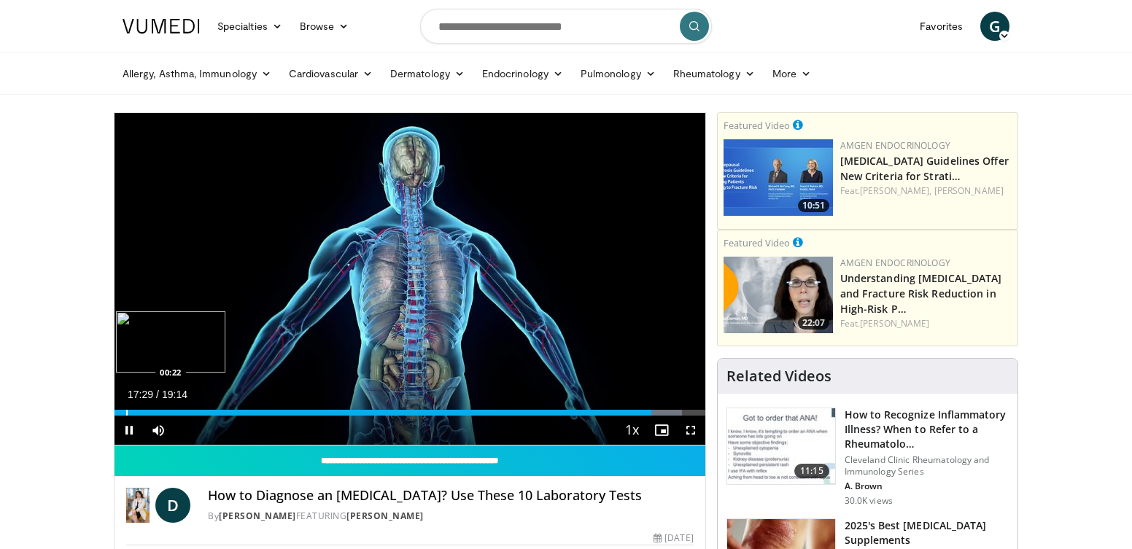
click at [125, 415] on div "Loaded : 96.14% 17:30 00:22" at bounding box center [409, 413] width 591 height 6
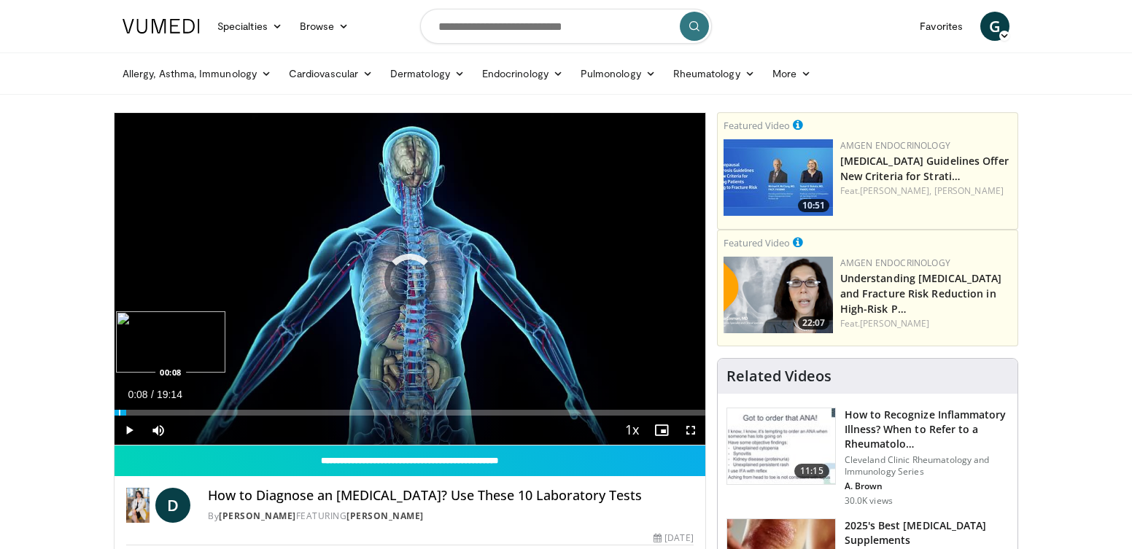
click at [119, 414] on div "Progress Bar" at bounding box center [119, 413] width 1 height 6
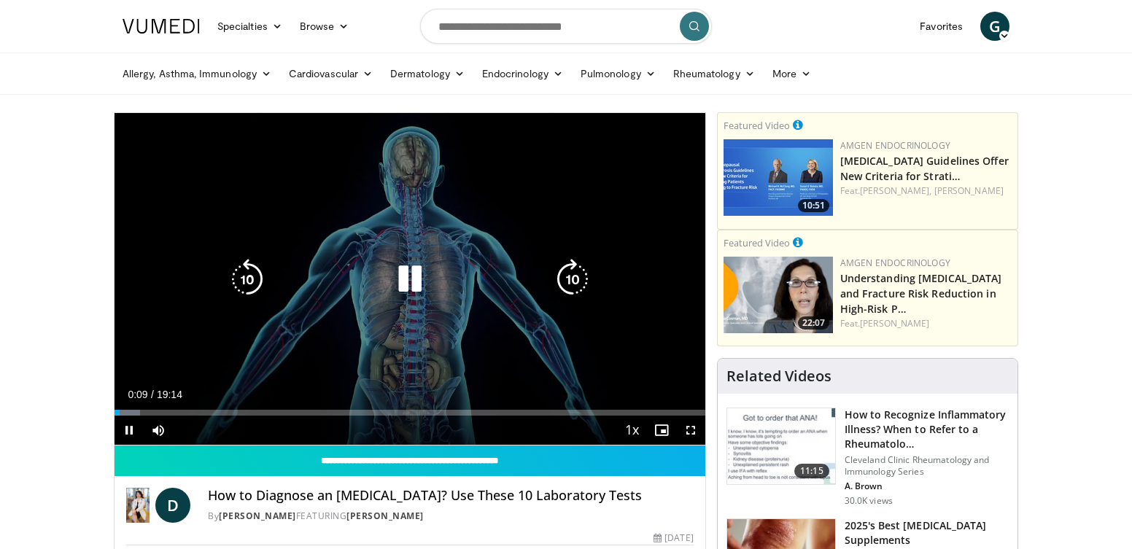
click at [410, 273] on icon "Video Player" at bounding box center [409, 279] width 41 height 41
click at [405, 291] on icon "Video Player" at bounding box center [409, 279] width 41 height 41
click at [250, 278] on icon "Video Player" at bounding box center [247, 279] width 41 height 41
click at [250, 279] on icon "Video Player" at bounding box center [247, 279] width 41 height 41
click at [408, 271] on icon "Video Player" at bounding box center [409, 279] width 41 height 41
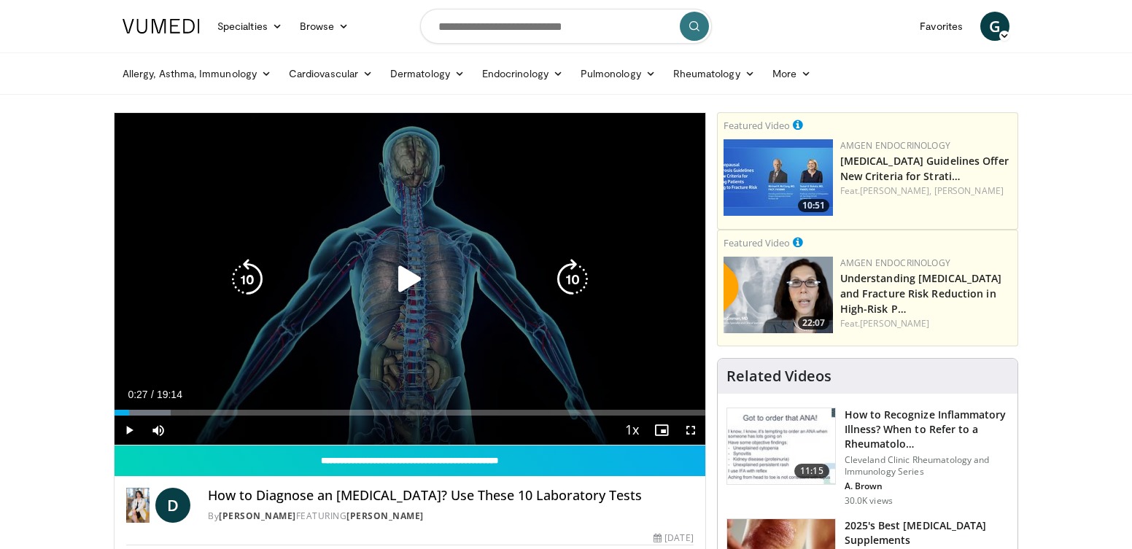
click at [398, 283] on icon "Video Player" at bounding box center [409, 279] width 41 height 41
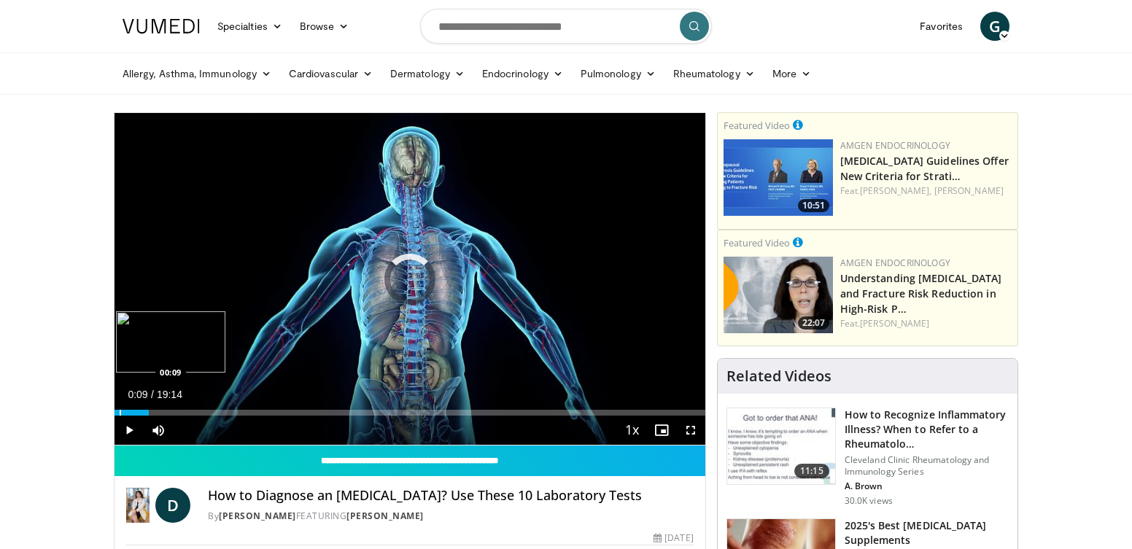
click at [120, 413] on div "Progress Bar" at bounding box center [120, 413] width 1 height 6
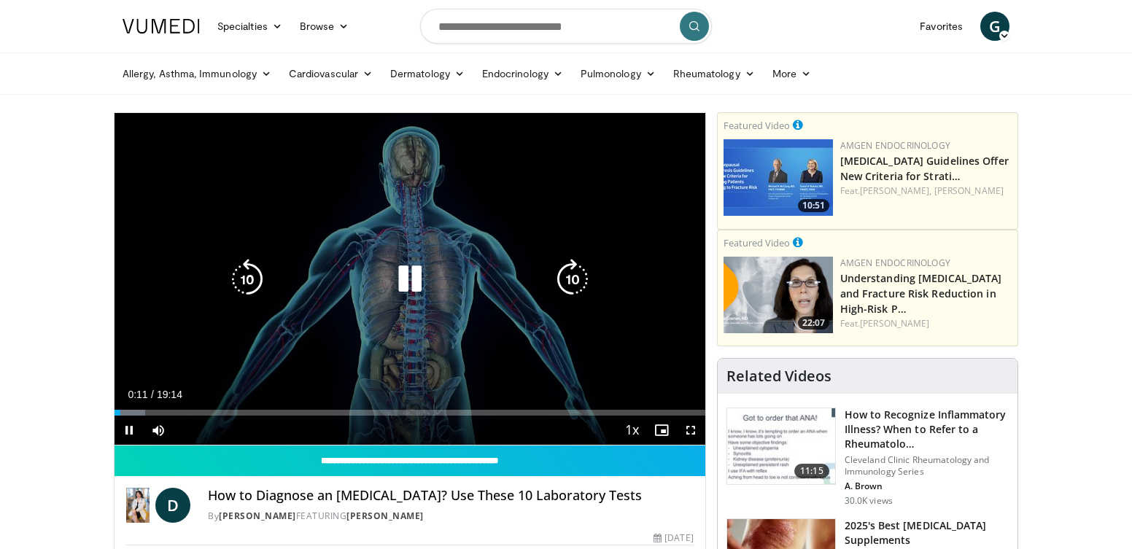
click at [415, 269] on icon "Video Player" at bounding box center [409, 279] width 41 height 41
click at [401, 274] on icon "Video Player" at bounding box center [409, 279] width 41 height 41
click at [413, 265] on icon "Video Player" at bounding box center [409, 279] width 41 height 41
click at [402, 277] on icon "Video Player" at bounding box center [409, 279] width 41 height 41
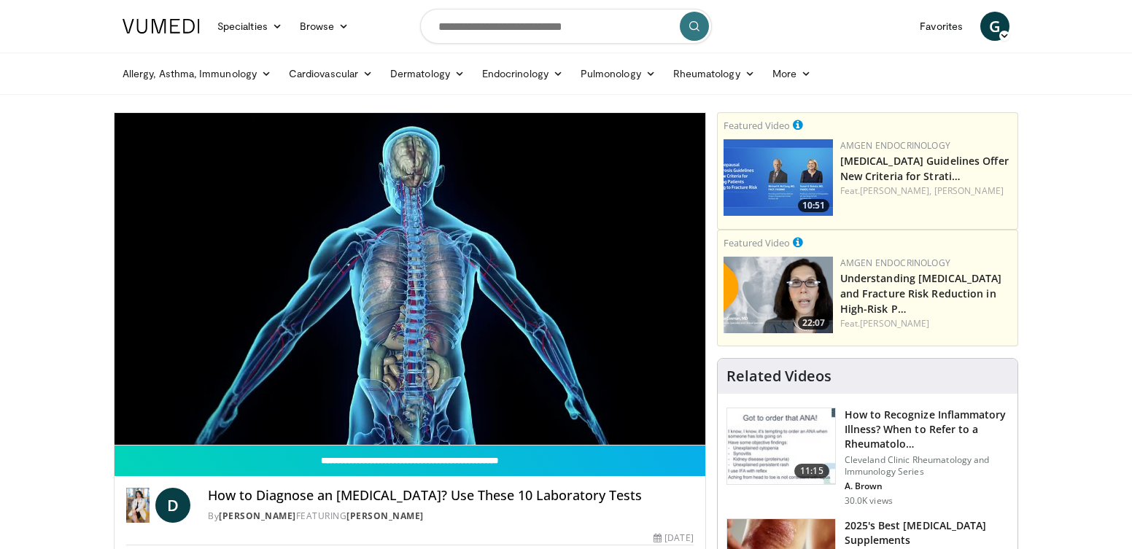
click at [122, 415] on video-js "**********" at bounding box center [409, 279] width 591 height 332
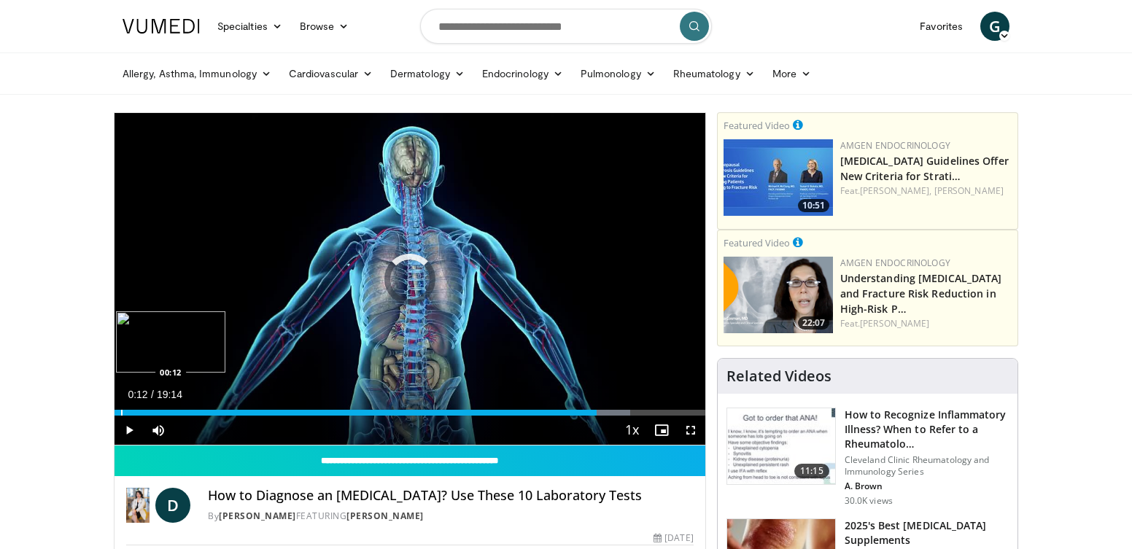
click at [121, 413] on div "Progress Bar" at bounding box center [121, 413] width 1 height 6
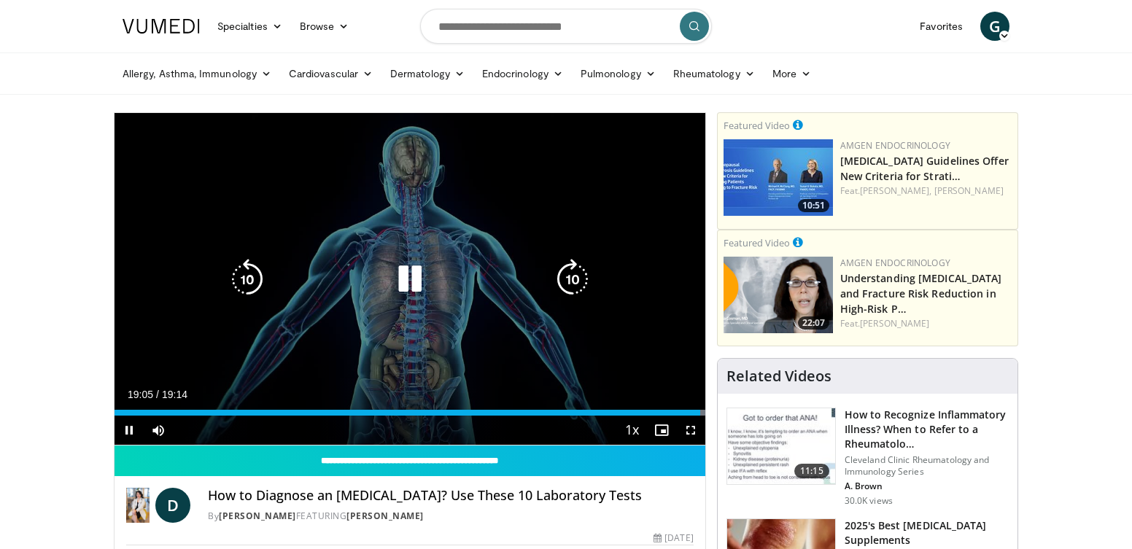
click at [378, 289] on div "Video Player" at bounding box center [410, 279] width 354 height 29
click at [399, 291] on icon "Video Player" at bounding box center [409, 279] width 41 height 41
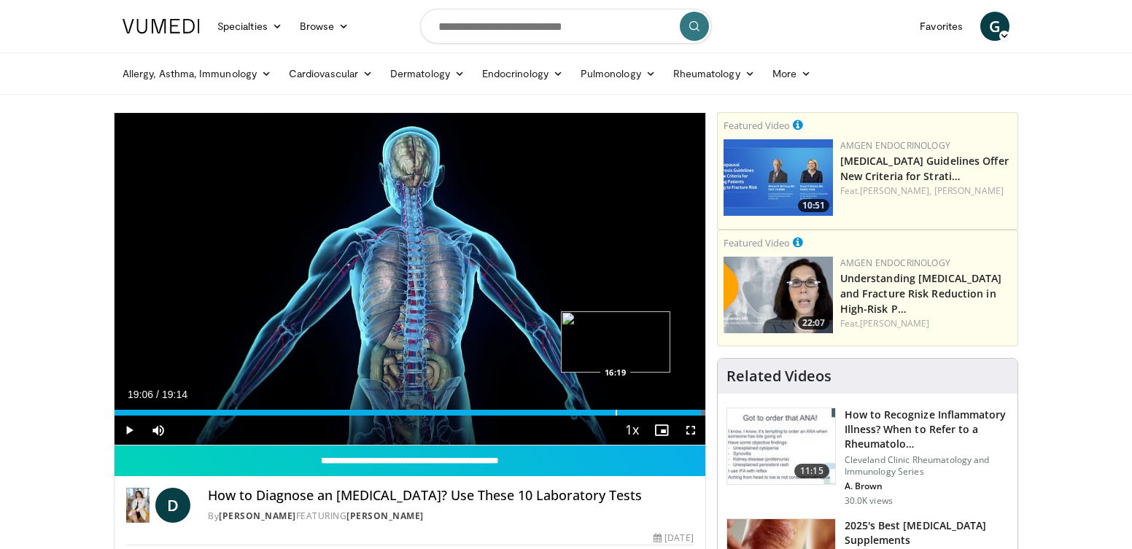
click at [614, 409] on div "Loaded : 100.00% 19:06 16:19" at bounding box center [409, 409] width 591 height 14
